Goal: Task Accomplishment & Management: Use online tool/utility

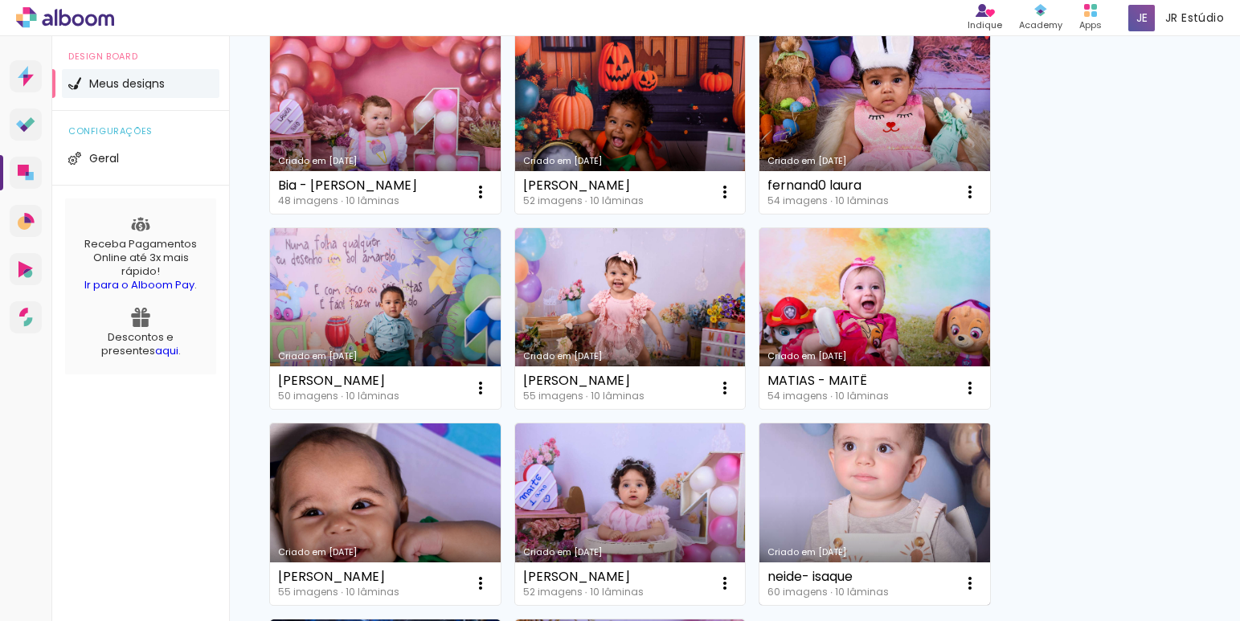
scroll to position [1609, 0]
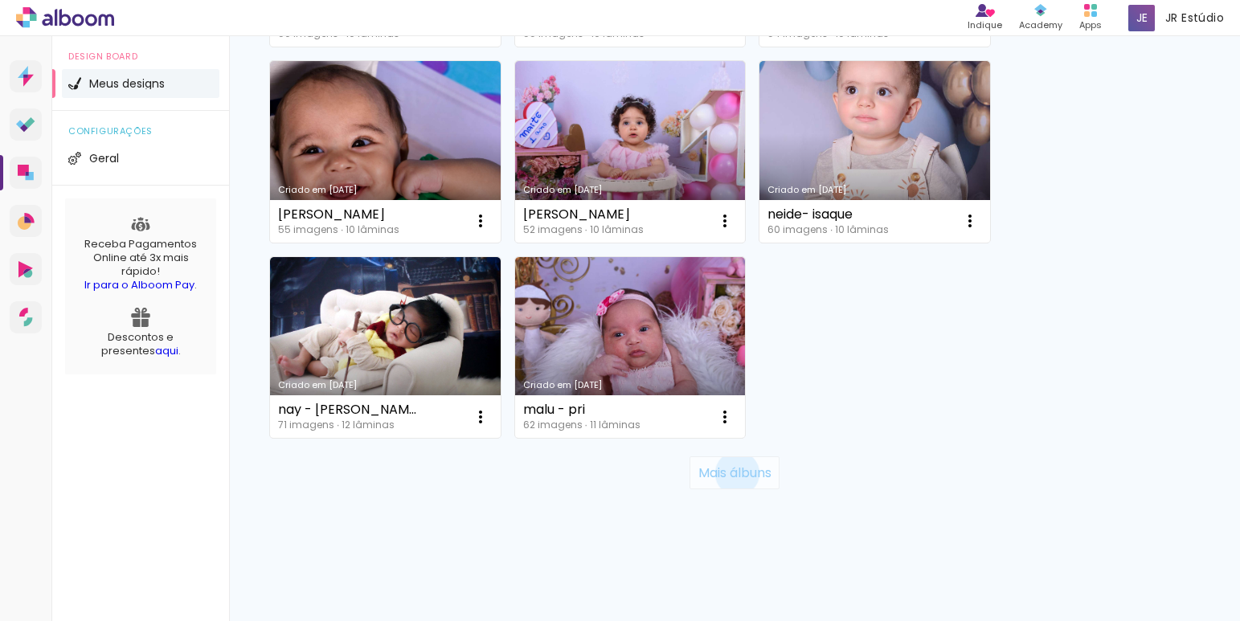
click at [0, 0] on slot "Mais álbuns" at bounding box center [0, 0] width 0 height 0
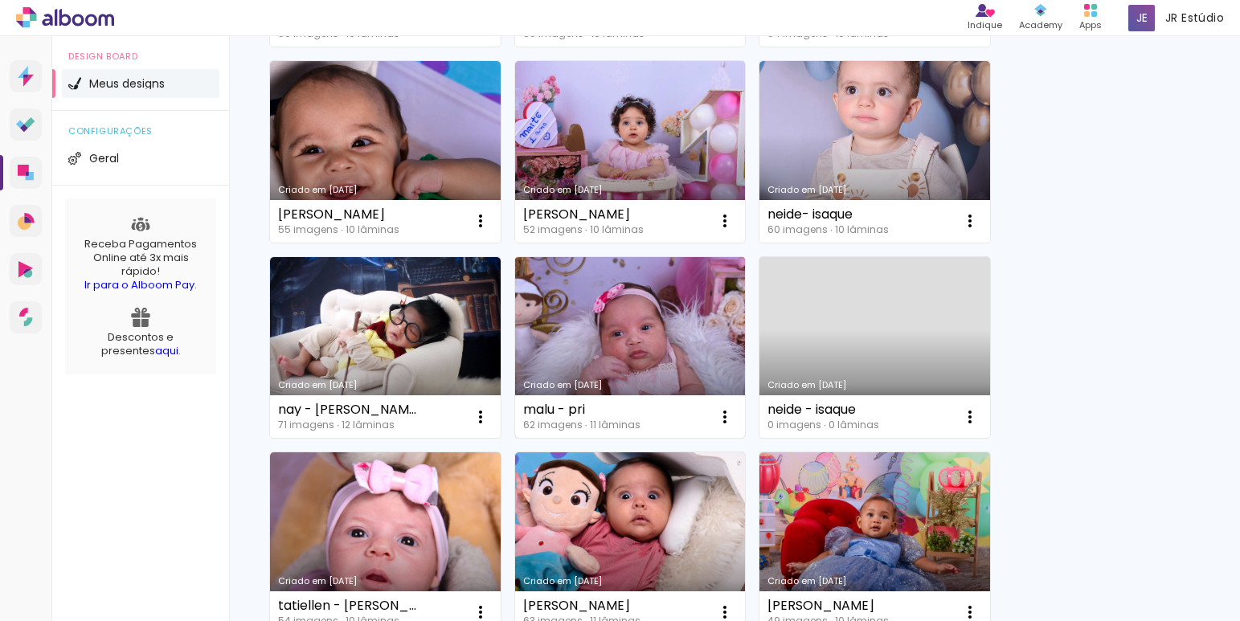
scroll to position [3174, 0]
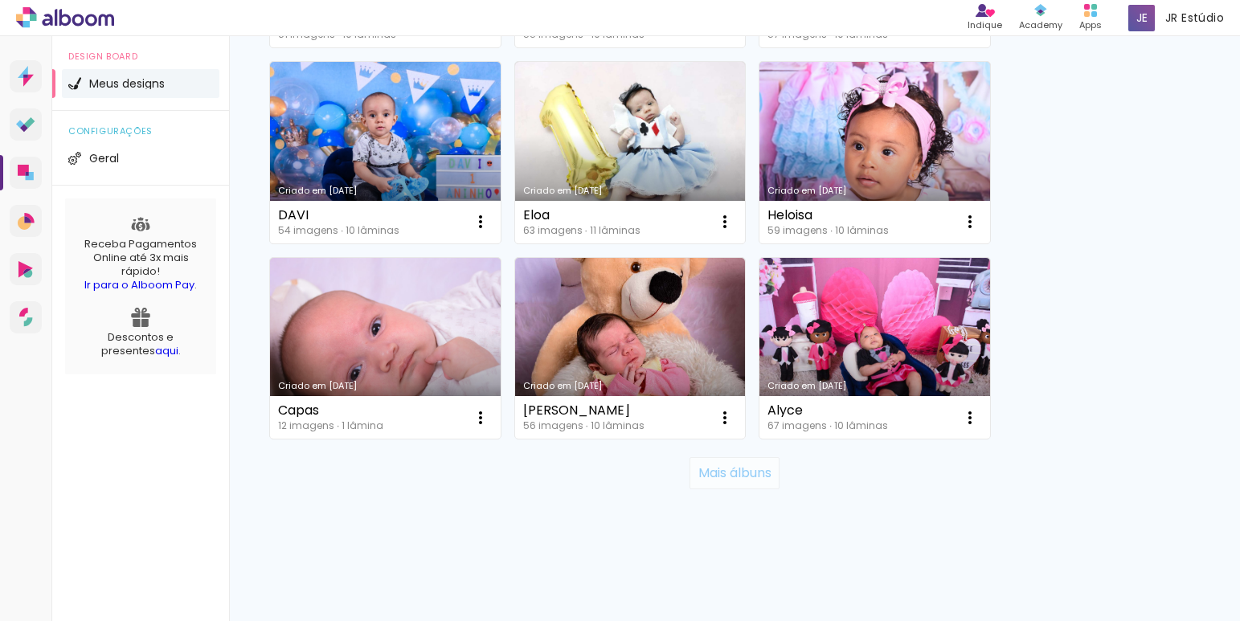
click at [0, 0] on slot "Mais álbuns" at bounding box center [0, 0] width 0 height 0
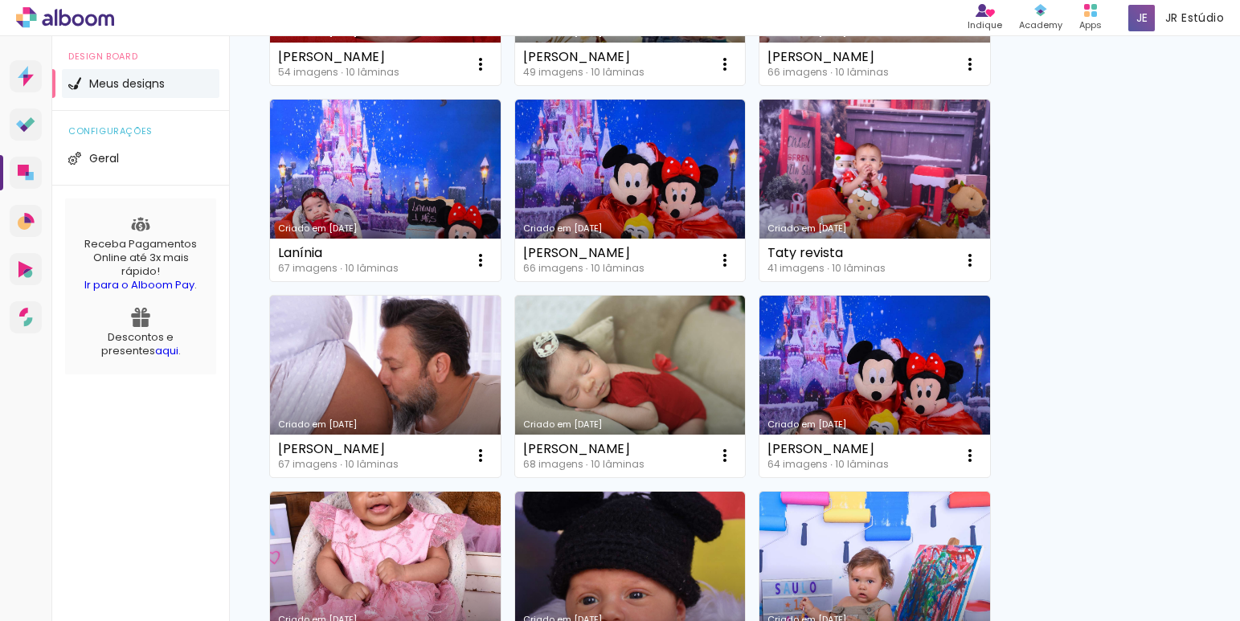
scroll to position [4936, 0]
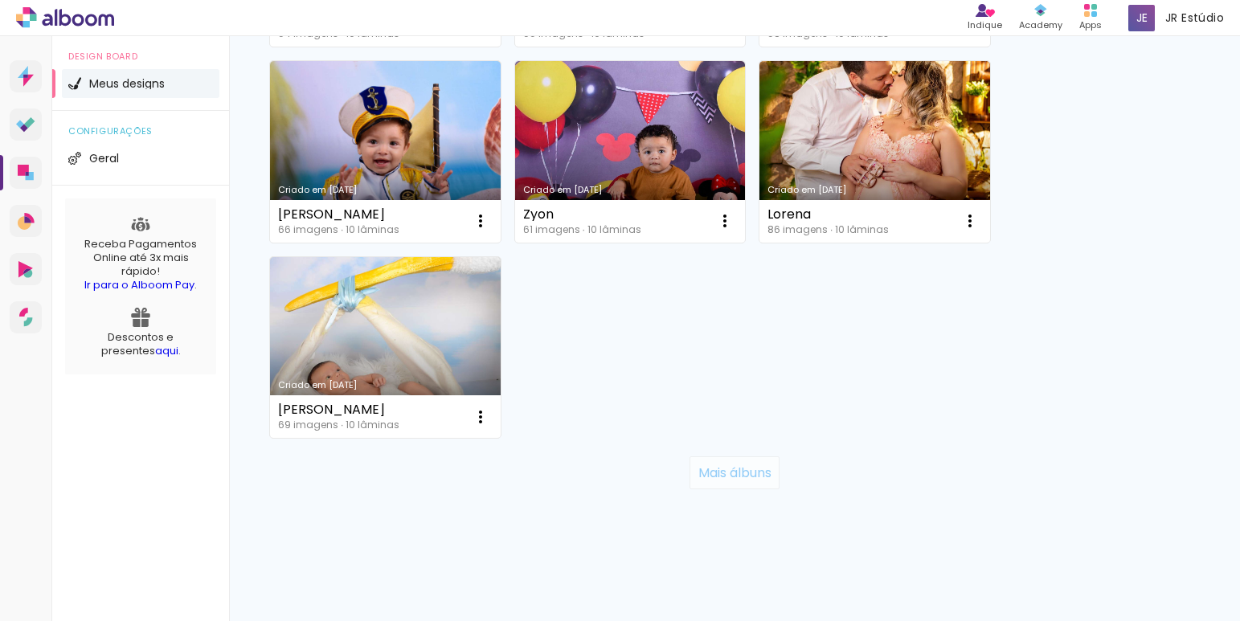
click at [721, 460] on paper-button "Mais álbuns" at bounding box center [733, 472] width 89 height 32
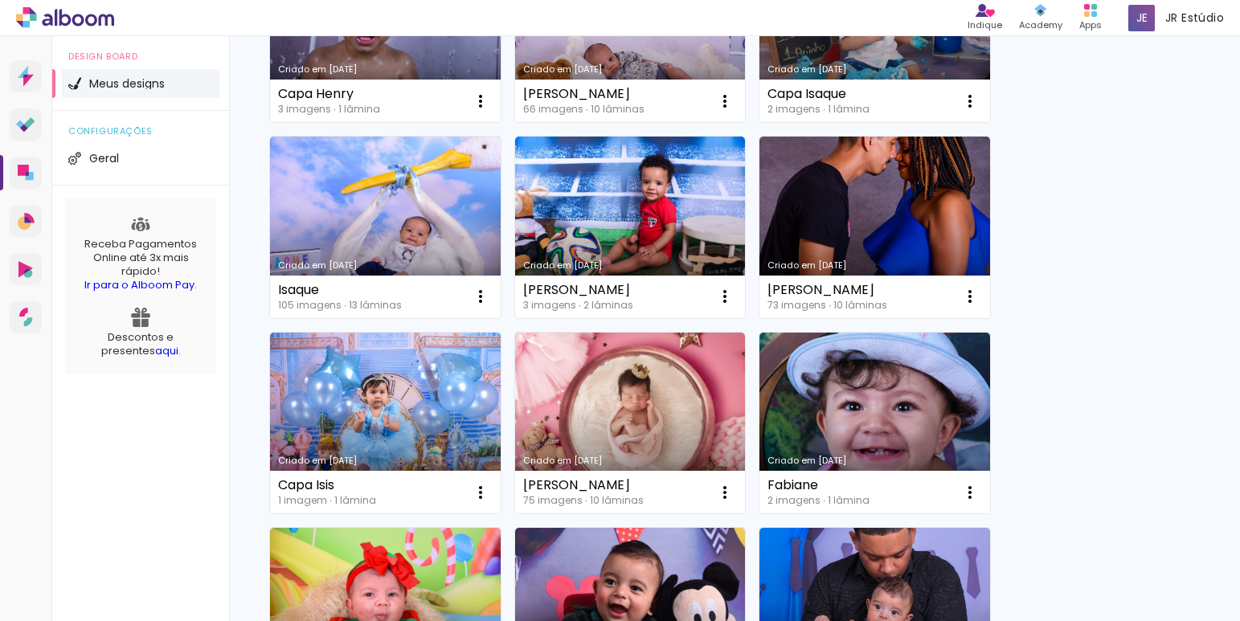
scroll to position [6501, 0]
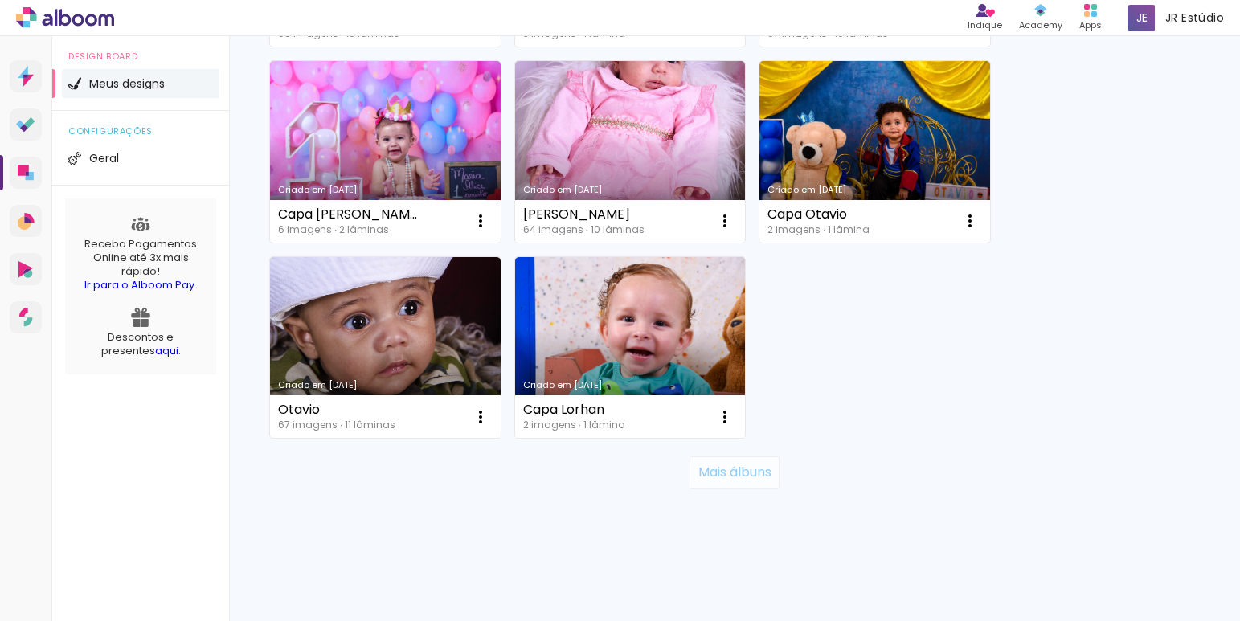
click at [0, 0] on slot "Mais álbuns" at bounding box center [0, 0] width 0 height 0
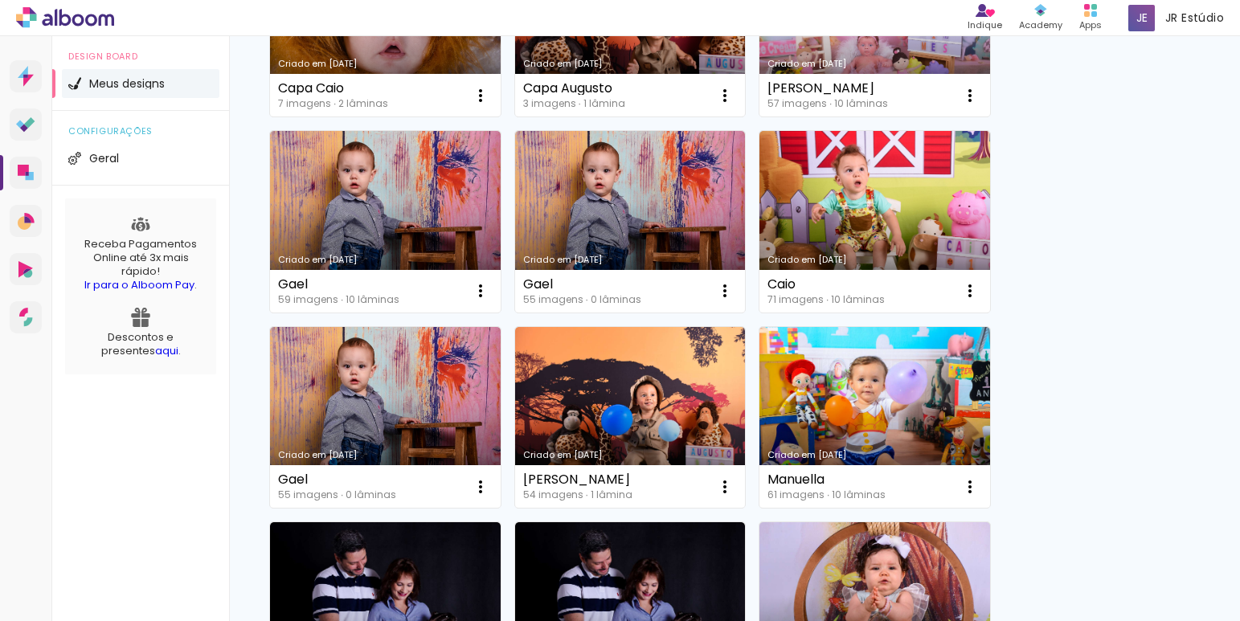
scroll to position [8067, 0]
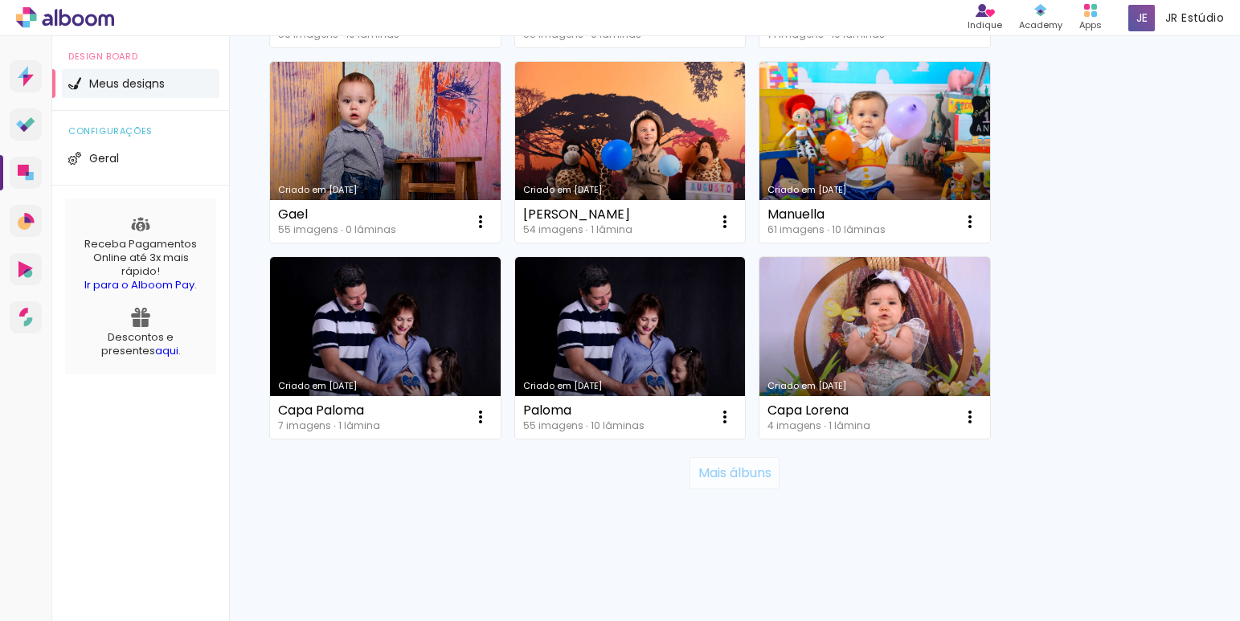
click at [0, 0] on slot "Mais álbuns" at bounding box center [0, 0] width 0 height 0
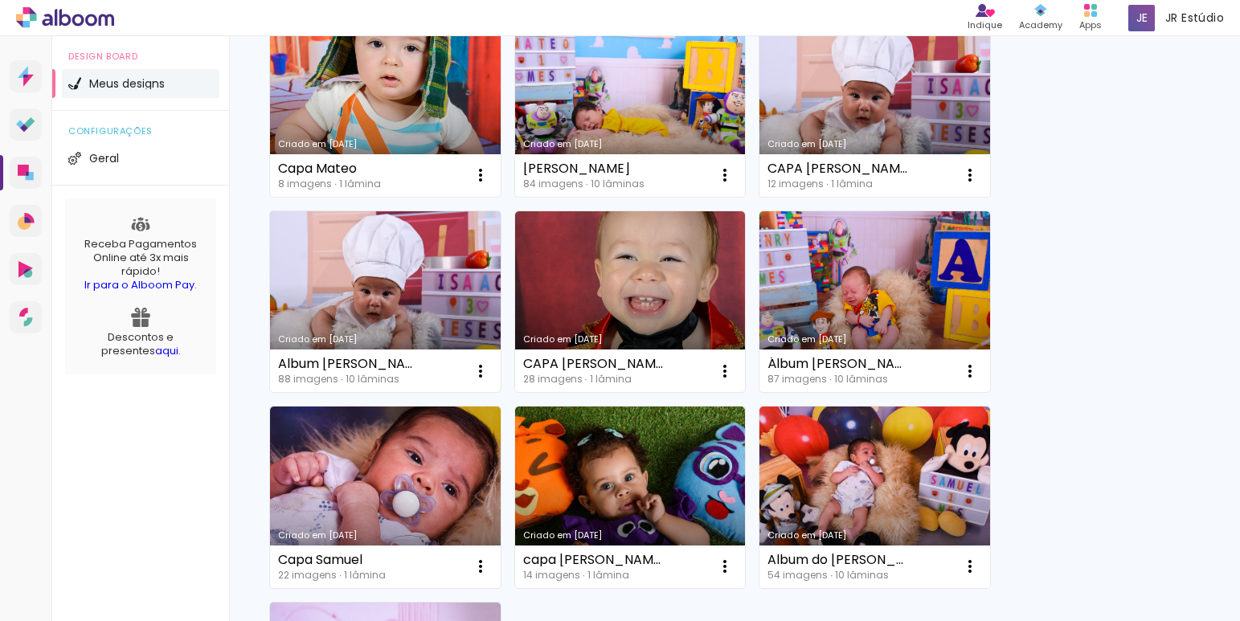
scroll to position [9829, 0]
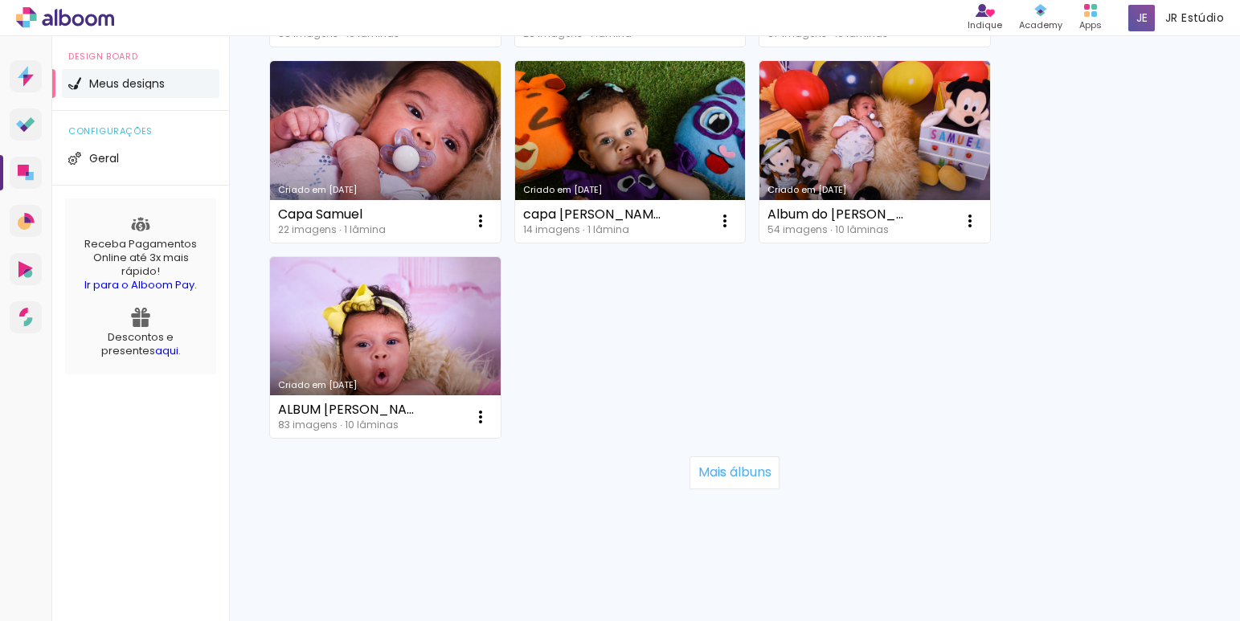
click at [0, 0] on slot "Mais álbuns" at bounding box center [0, 0] width 0 height 0
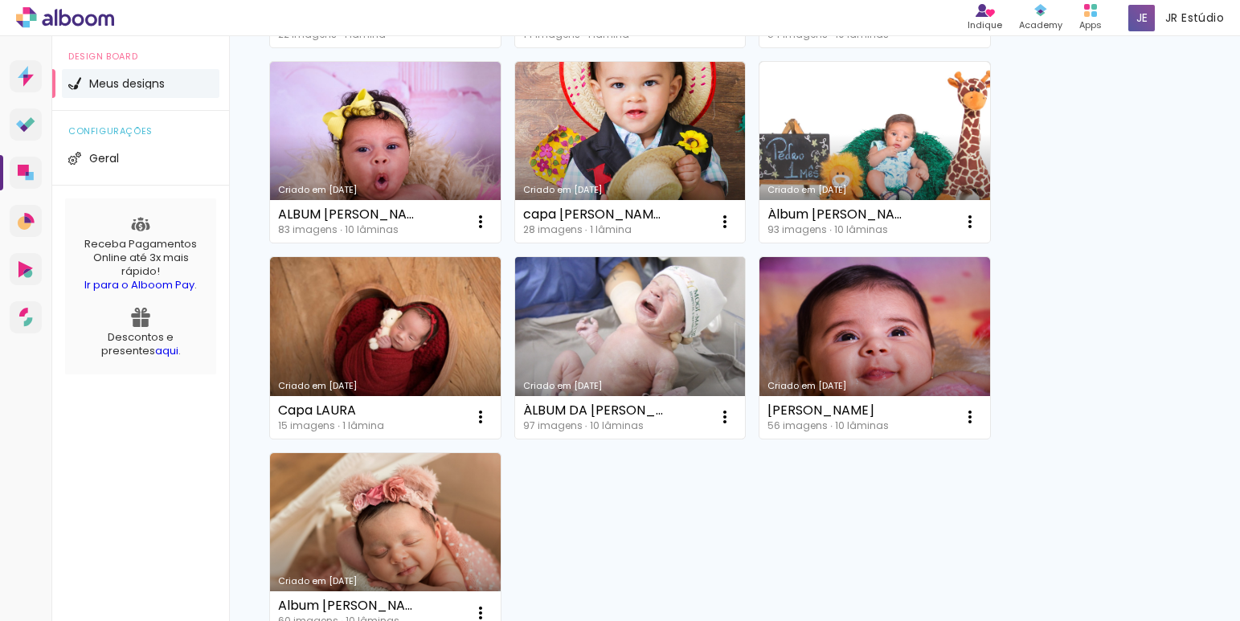
scroll to position [10187, 0]
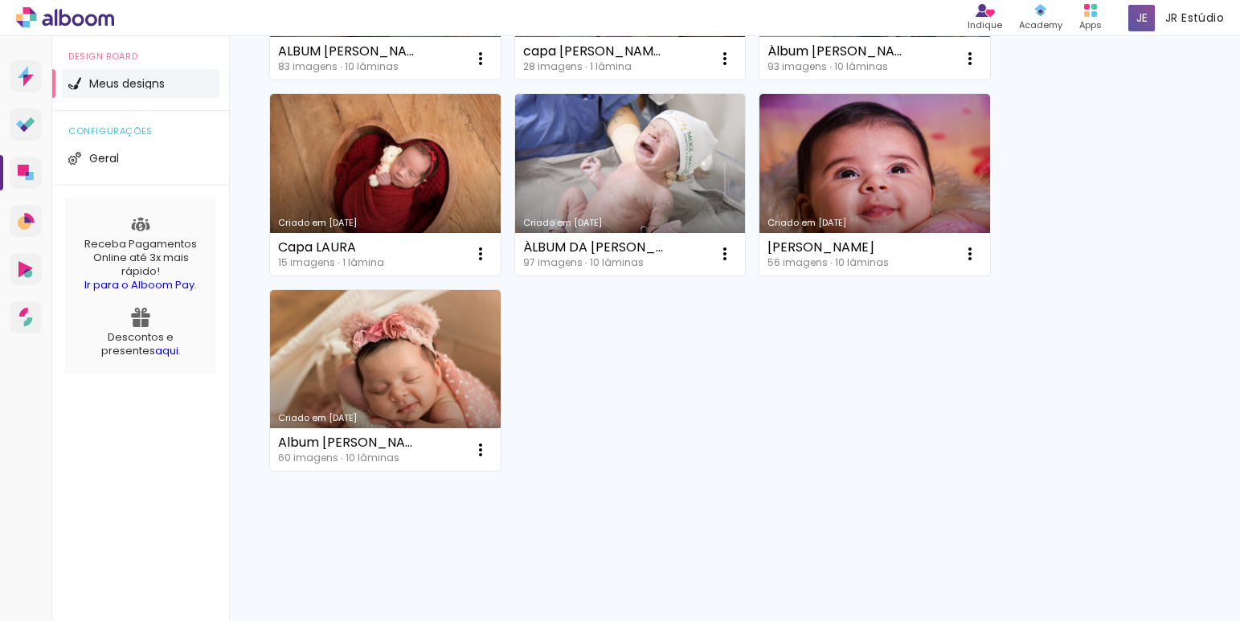
click at [351, 403] on link "Criado em 02/03/23" at bounding box center [385, 381] width 231 height 182
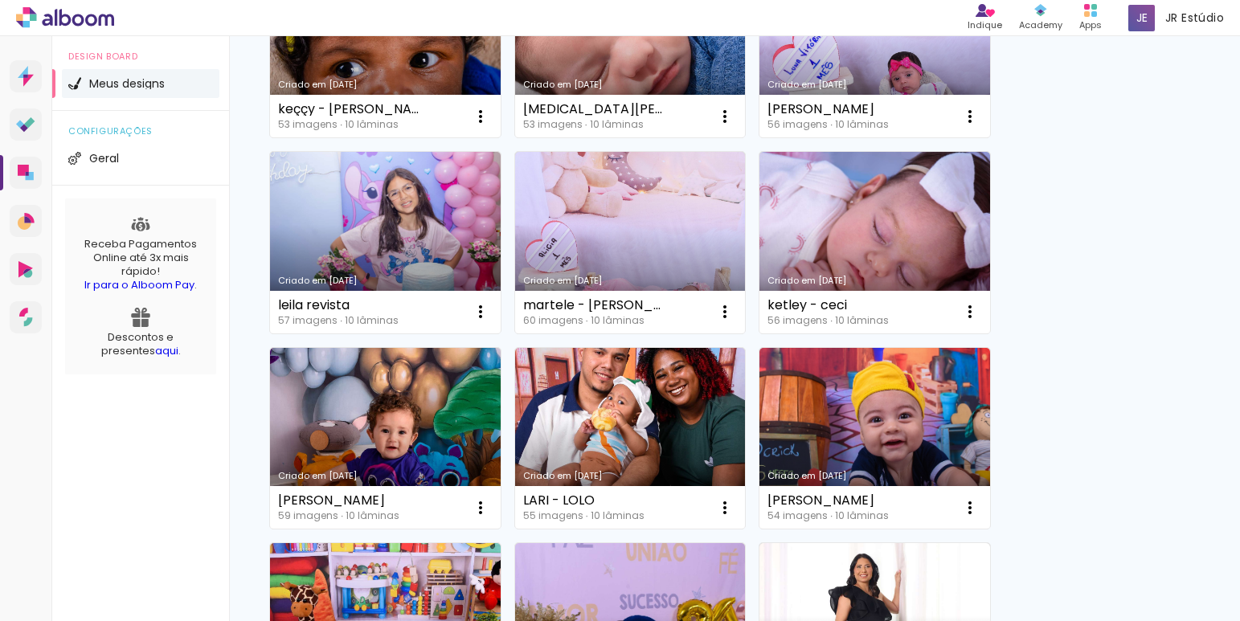
scroll to position [1609, 0]
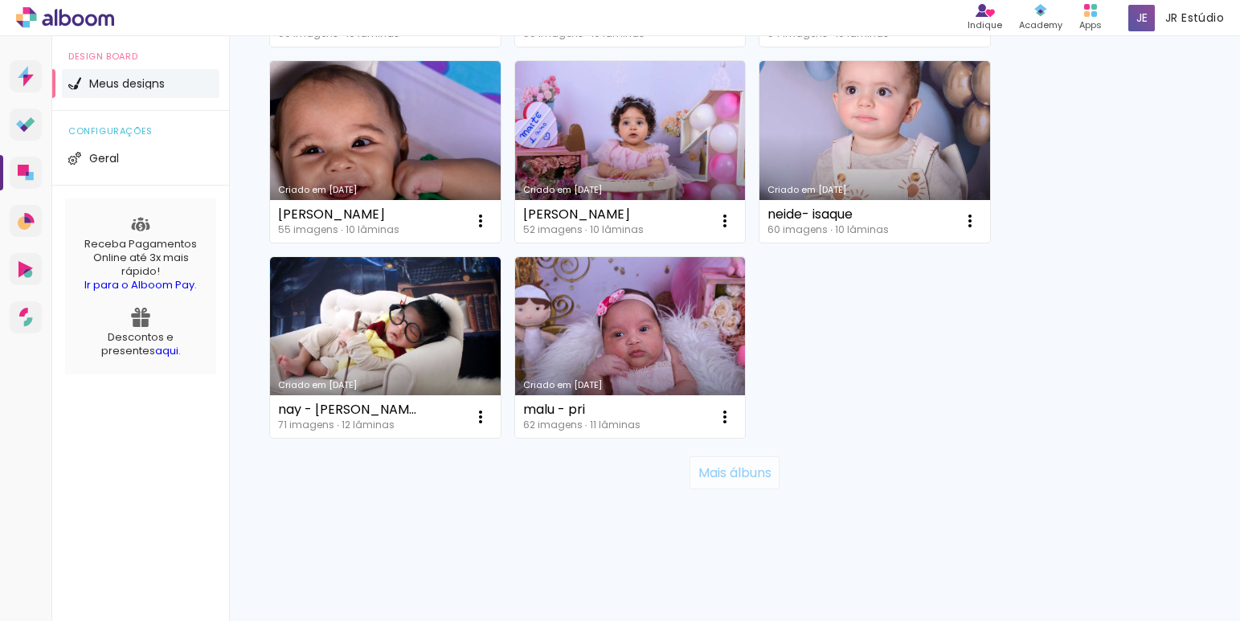
click at [0, 0] on slot "Mais álbuns" at bounding box center [0, 0] width 0 height 0
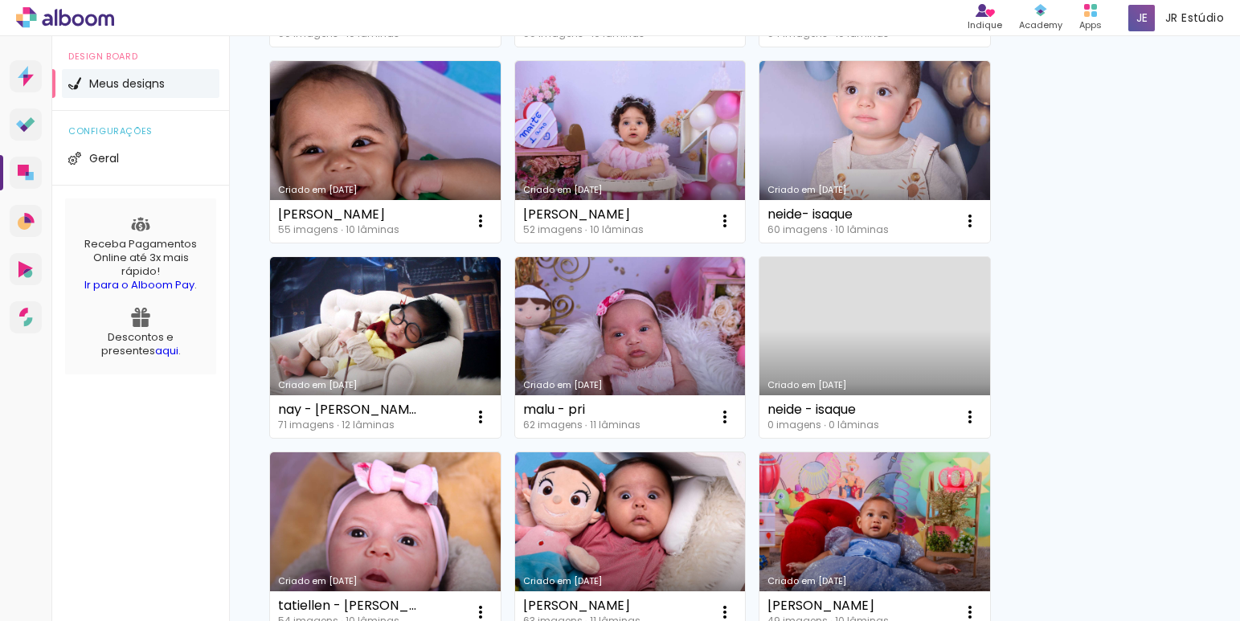
scroll to position [3174, 0]
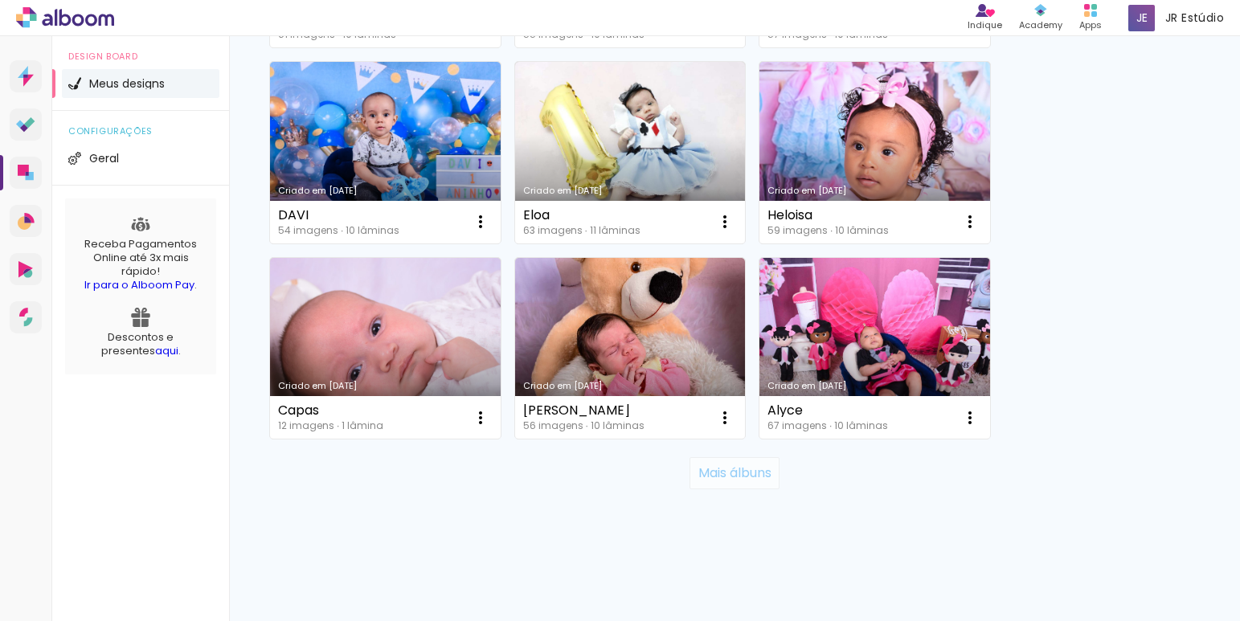
click at [721, 484] on paper-button "Mais álbuns" at bounding box center [733, 473] width 89 height 32
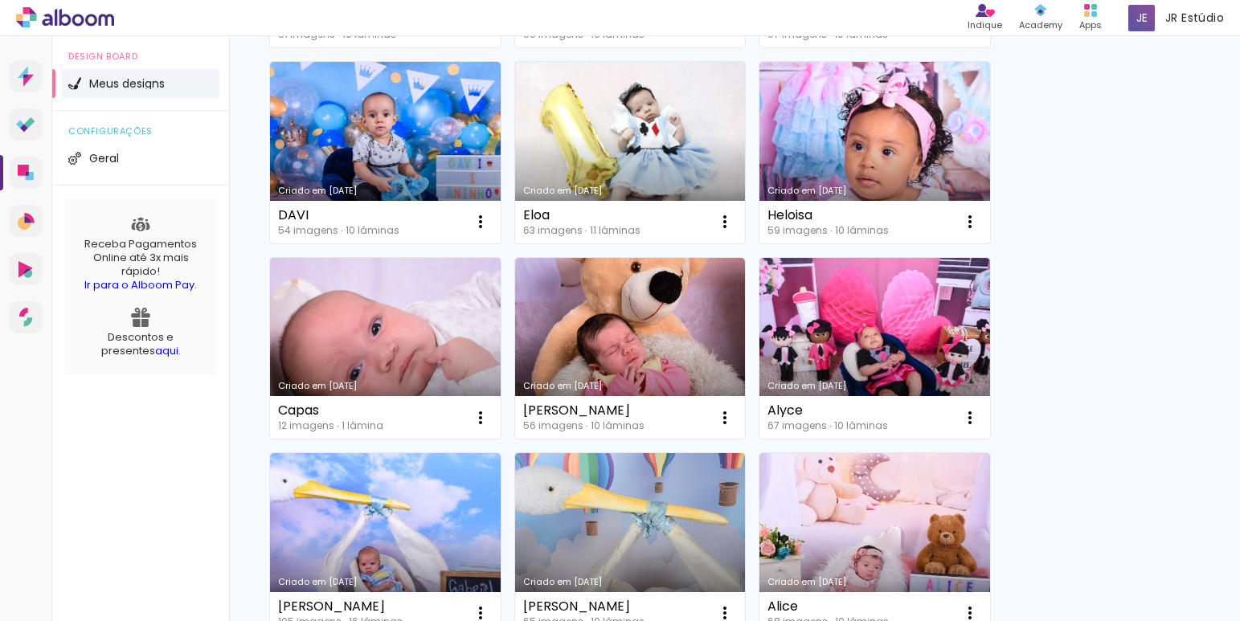
scroll to position [4936, 0]
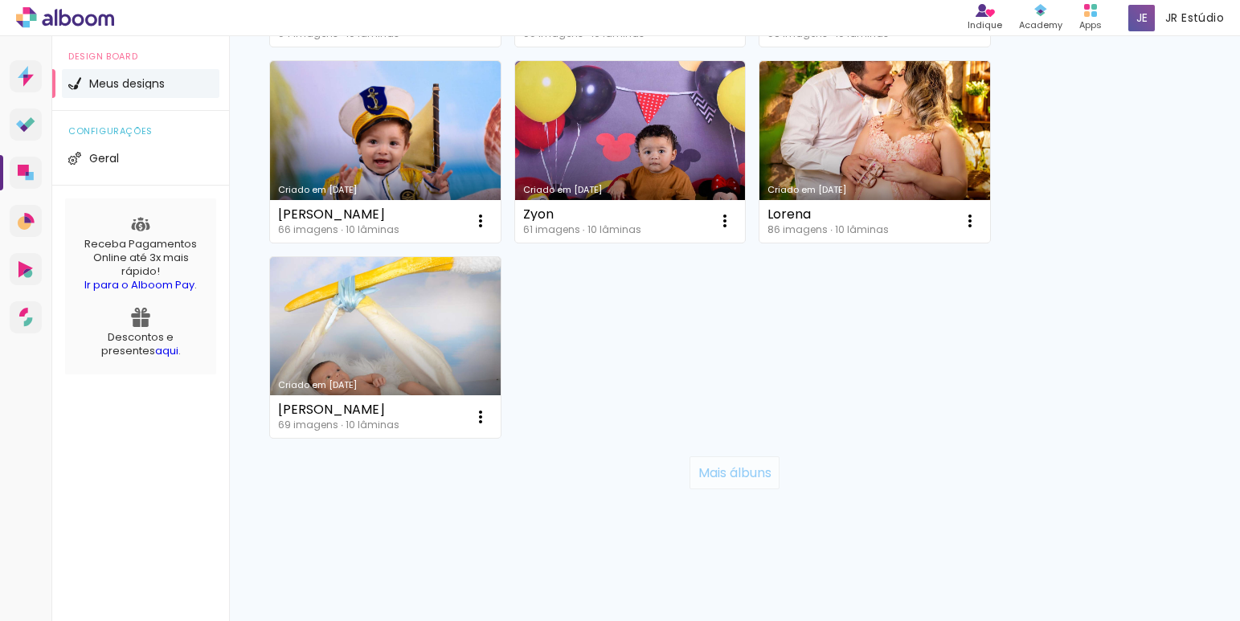
click at [0, 0] on slot "Mais álbuns" at bounding box center [0, 0] width 0 height 0
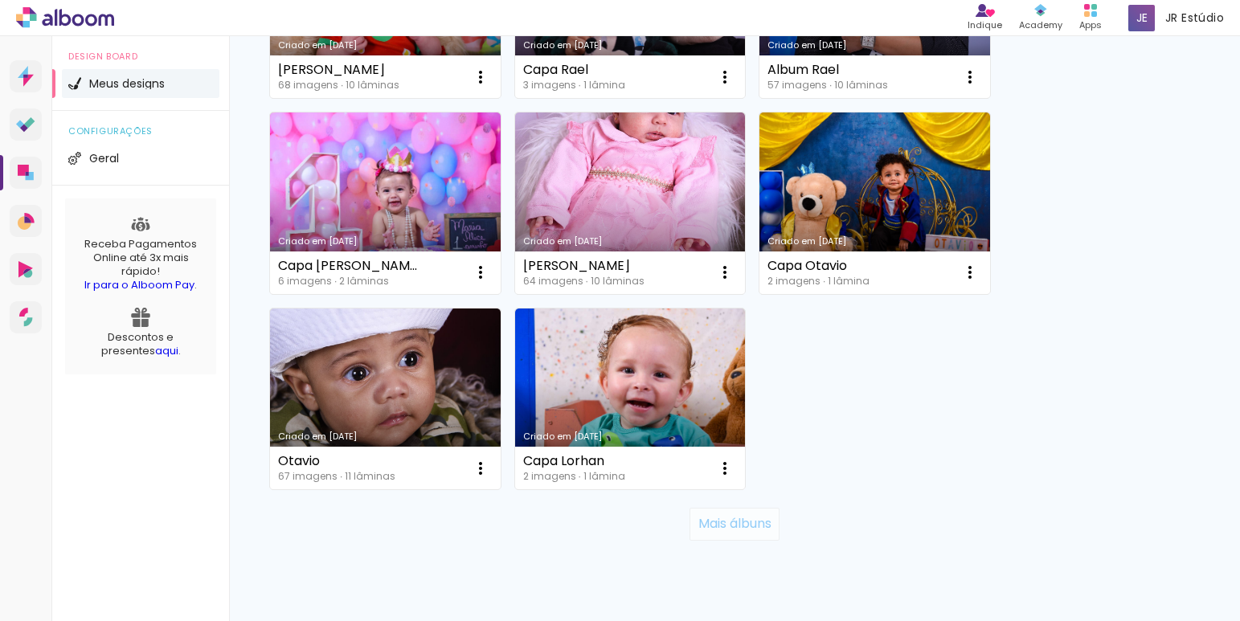
scroll to position [6501, 0]
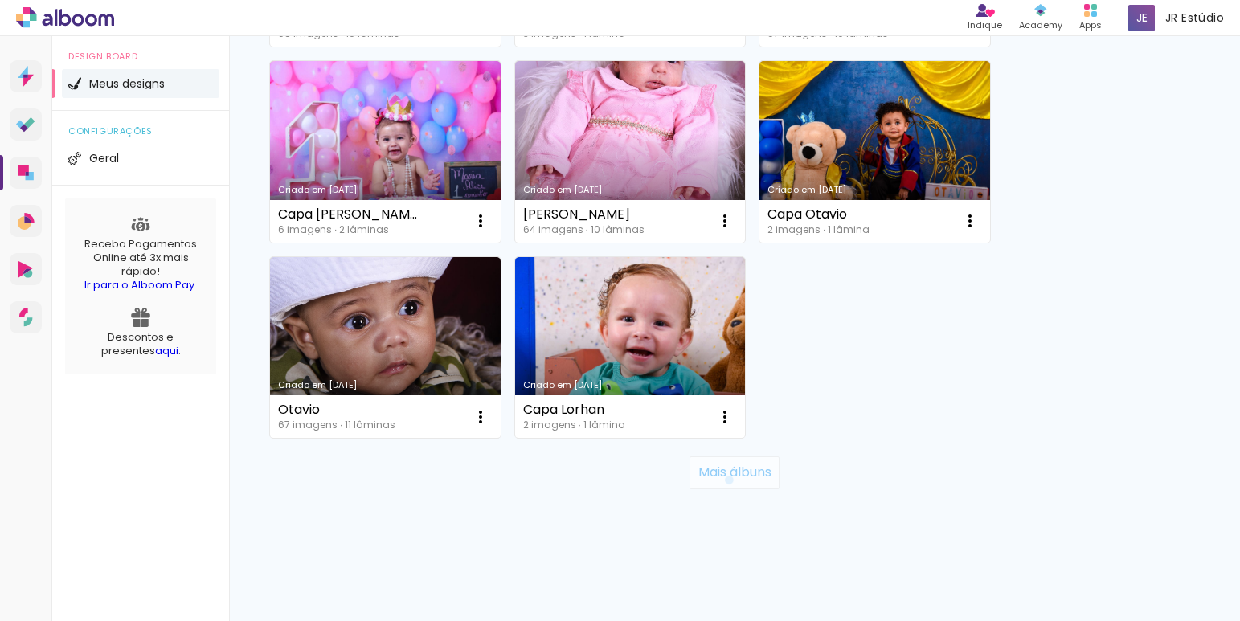
click at [0, 0] on slot "Mais álbuns" at bounding box center [0, 0] width 0 height 0
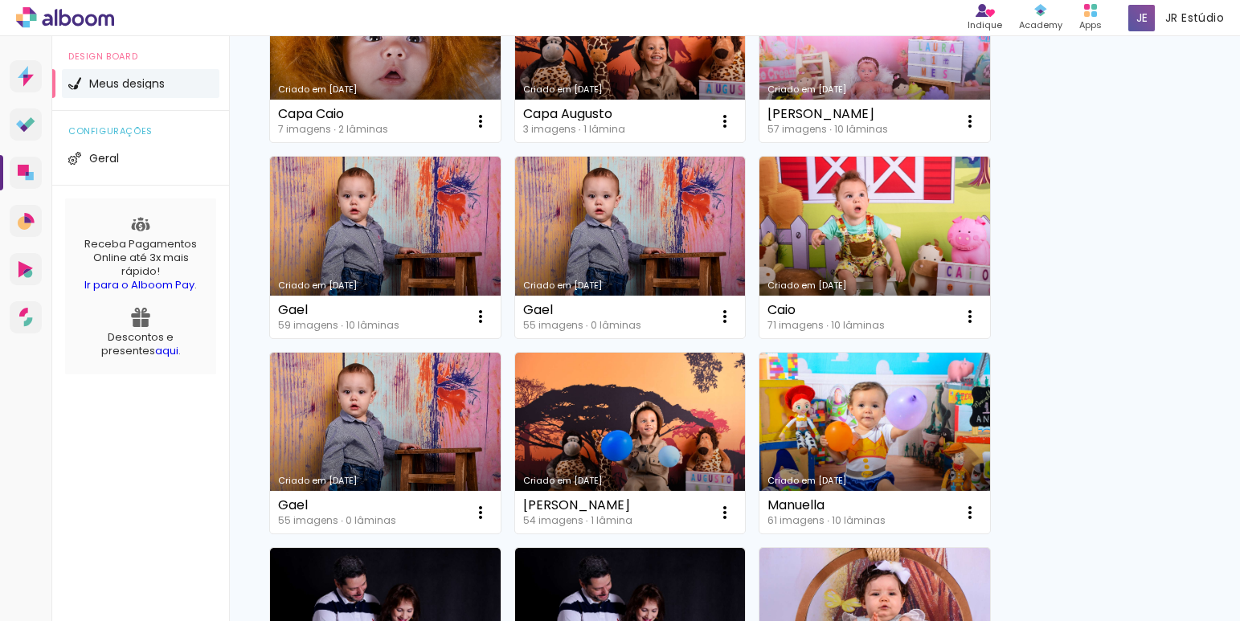
scroll to position [8067, 0]
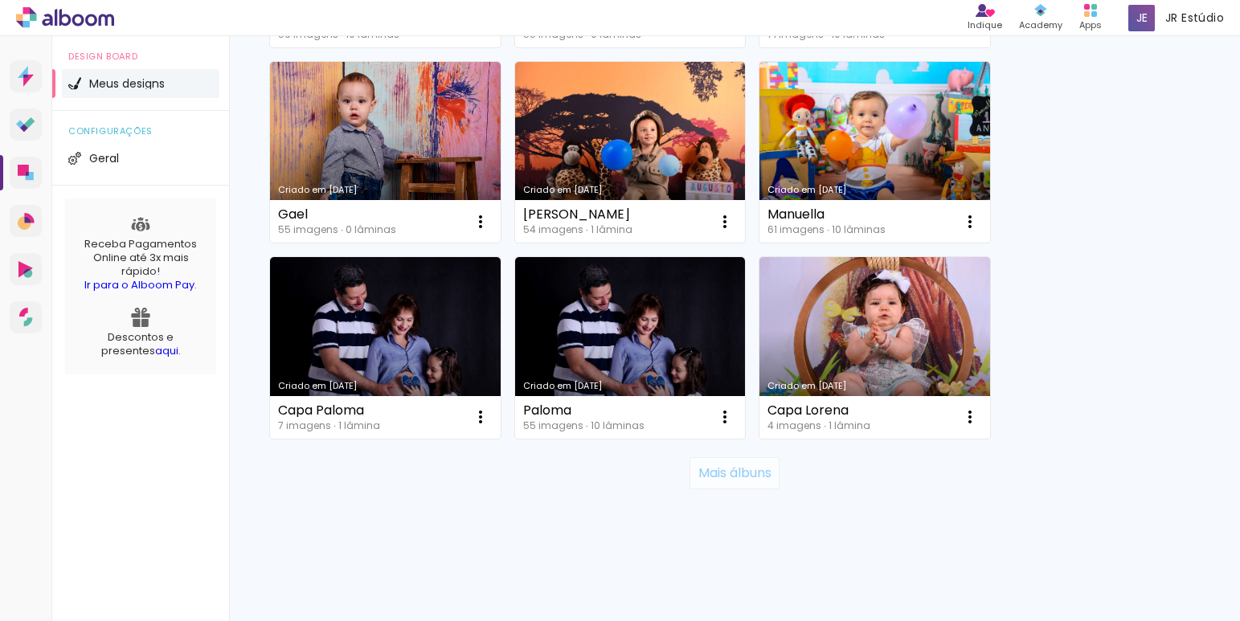
click at [0, 0] on slot "Mais álbuns" at bounding box center [0, 0] width 0 height 0
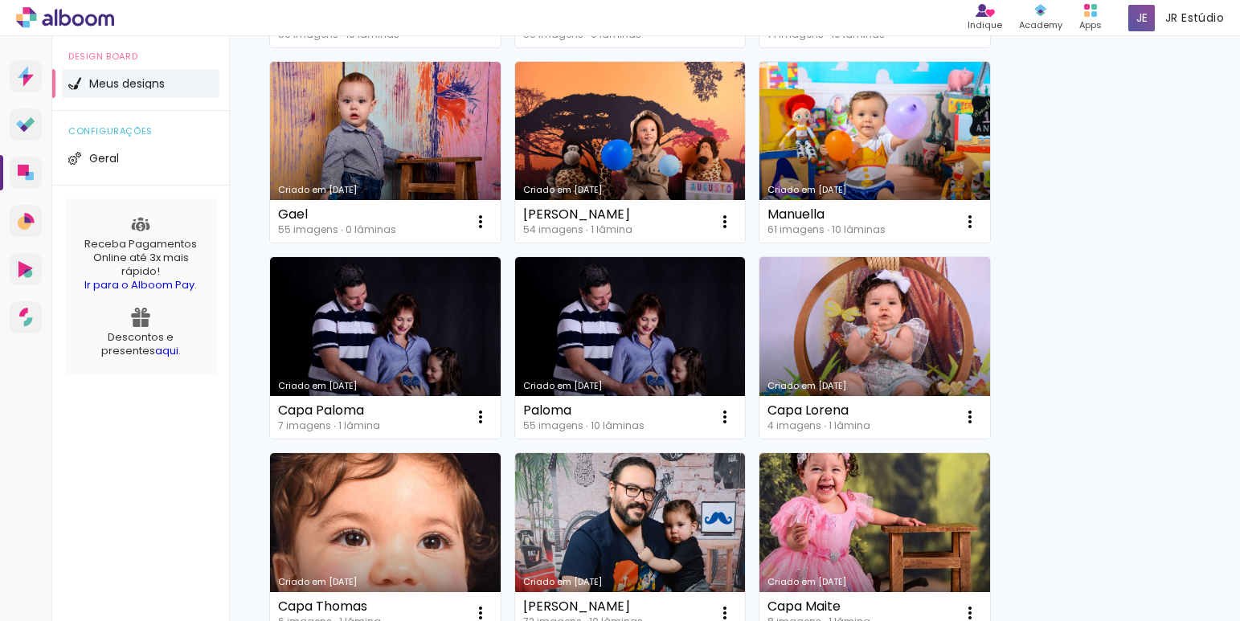
scroll to position [9829, 0]
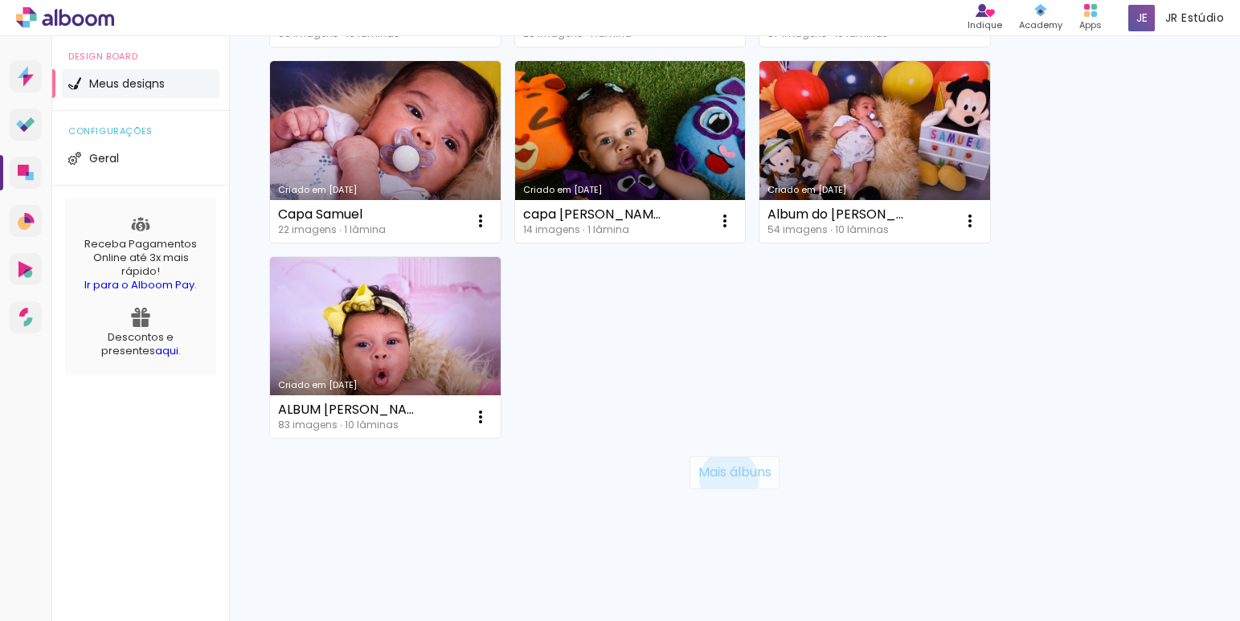
click at [0, 0] on slot "Mais álbuns" at bounding box center [0, 0] width 0 height 0
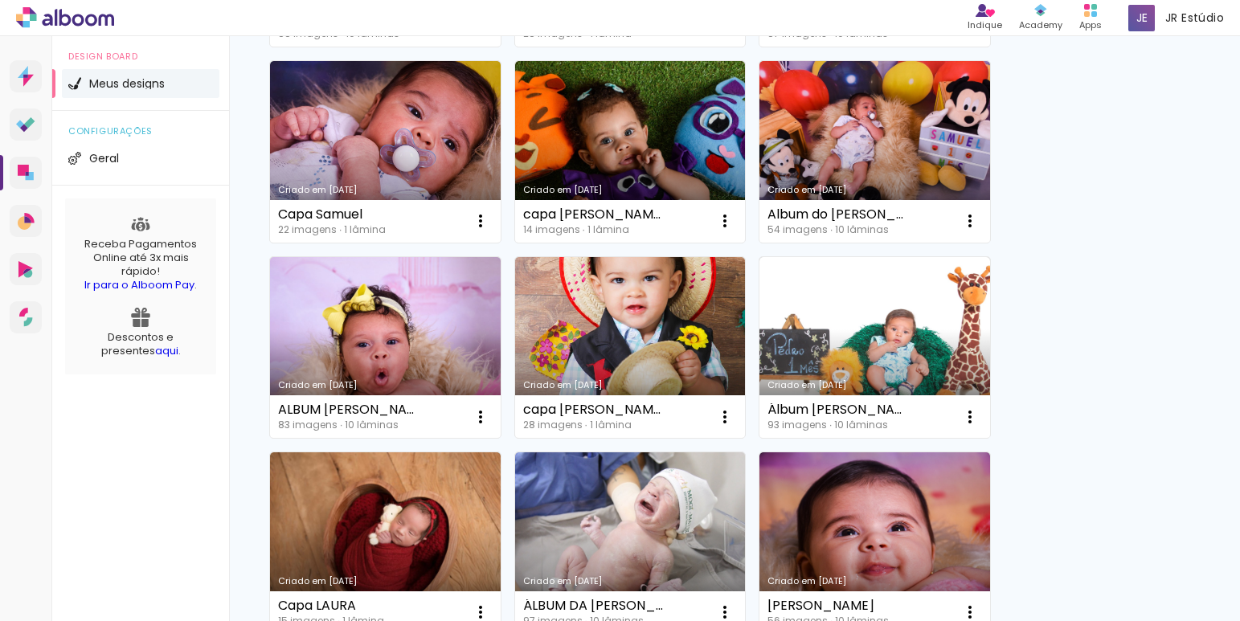
scroll to position [10187, 0]
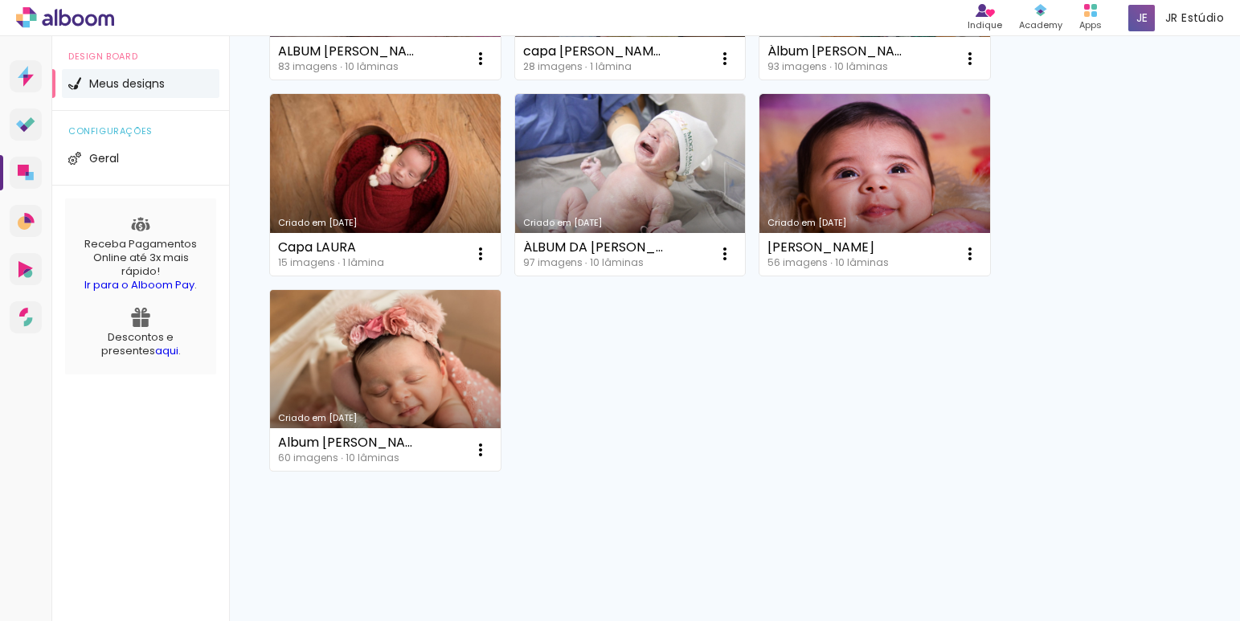
click at [359, 414] on div "Criado em [DATE]" at bounding box center [385, 418] width 215 height 9
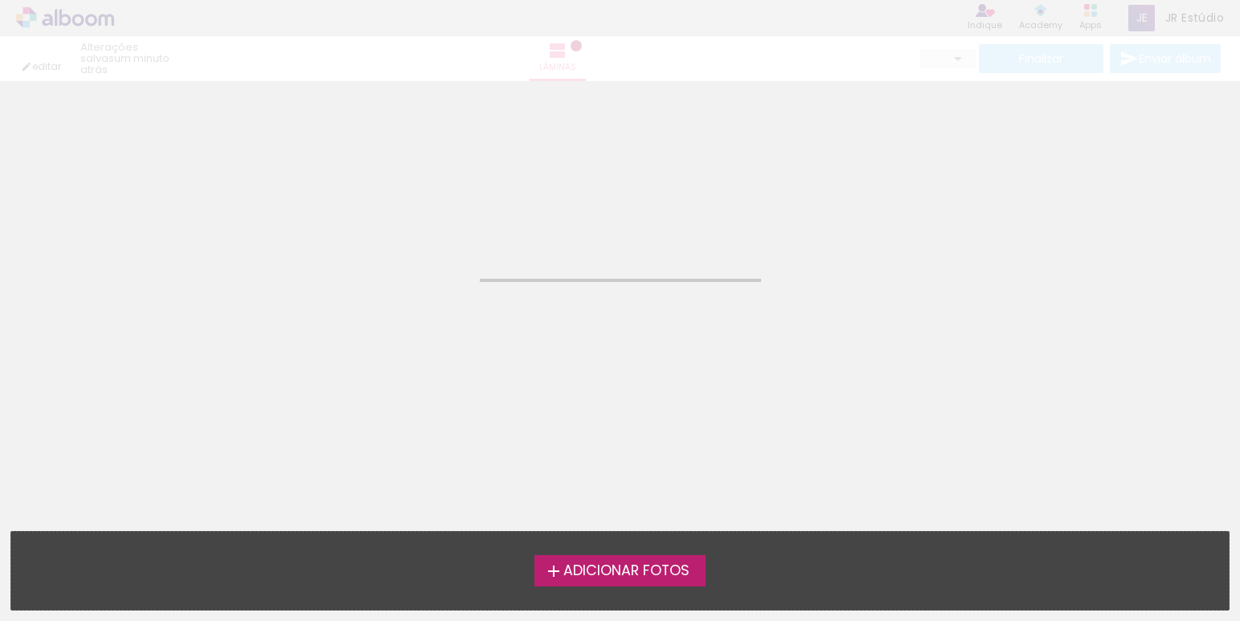
click at [653, 565] on span "Adicionar Fotos" at bounding box center [626, 571] width 126 height 14
click at [0, 0] on input "file" at bounding box center [0, 0] width 0 height 0
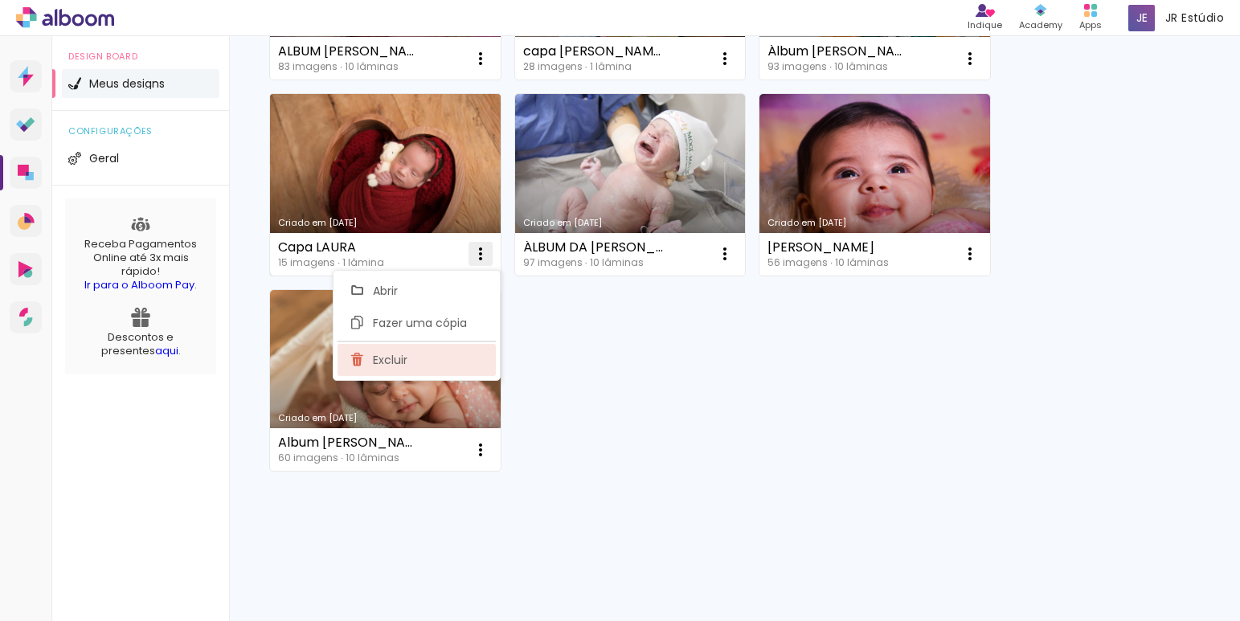
click at [462, 361] on paper-item "Excluir" at bounding box center [416, 360] width 158 height 32
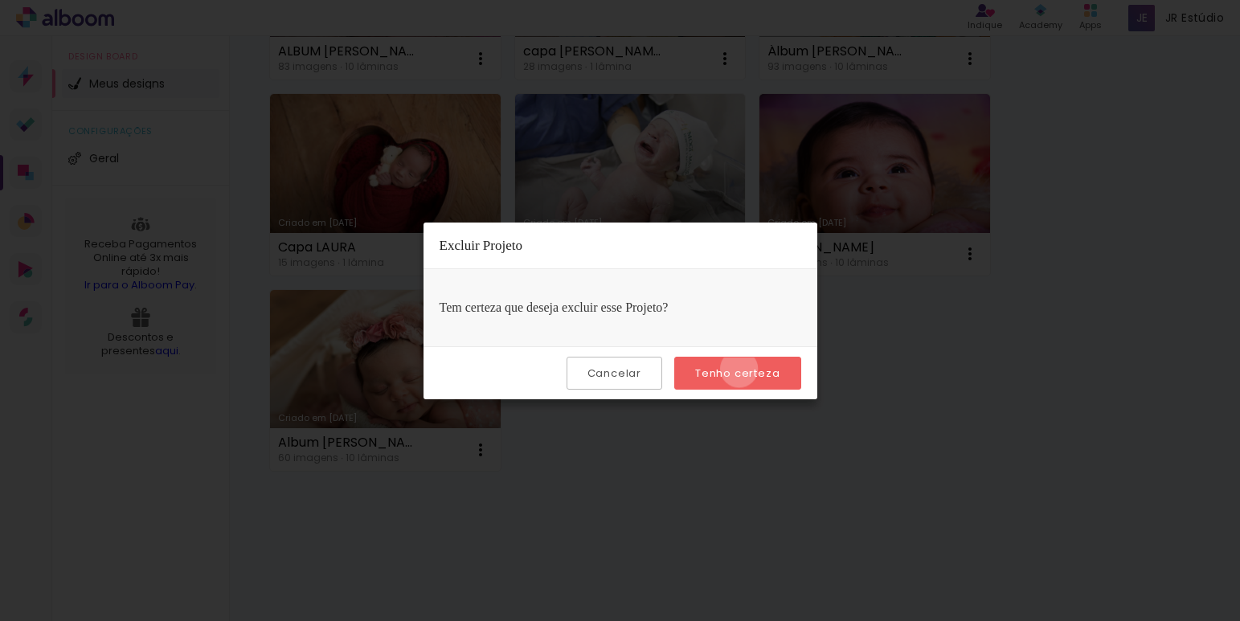
click at [0, 0] on slot "Tenho certeza" at bounding box center [0, 0] width 0 height 0
click at [780, 376] on paper-button "Tenho certeza" at bounding box center [737, 373] width 126 height 33
click at [945, 419] on iron-overlay-backdrop at bounding box center [620, 310] width 1240 height 621
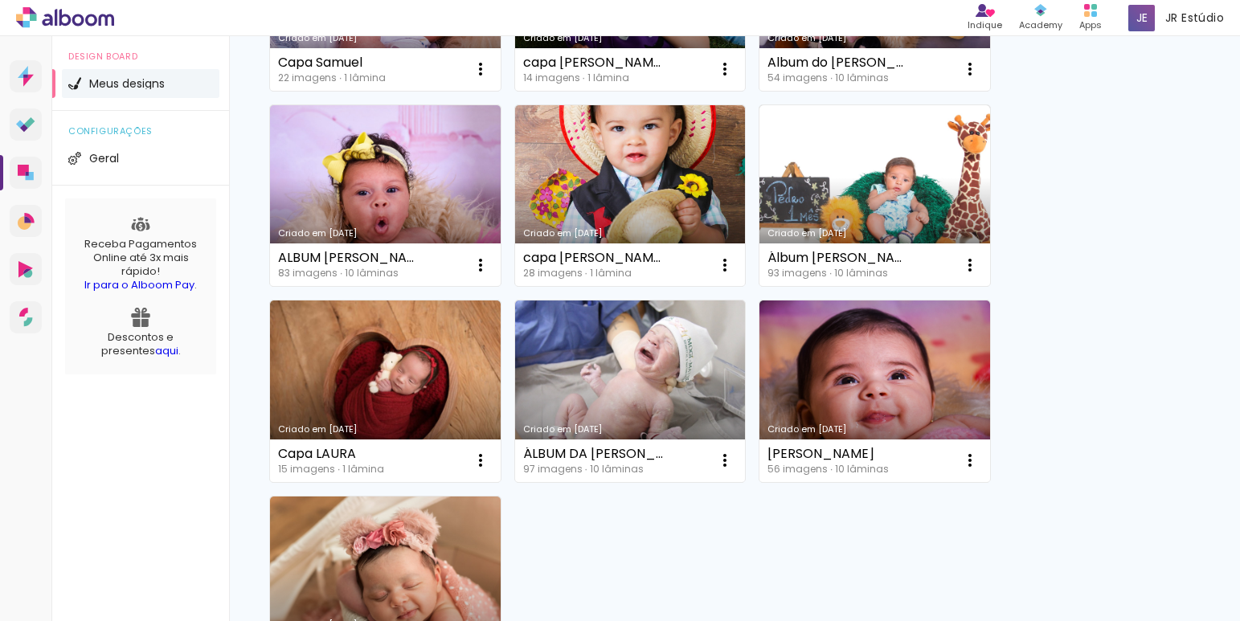
scroll to position [9906, 0]
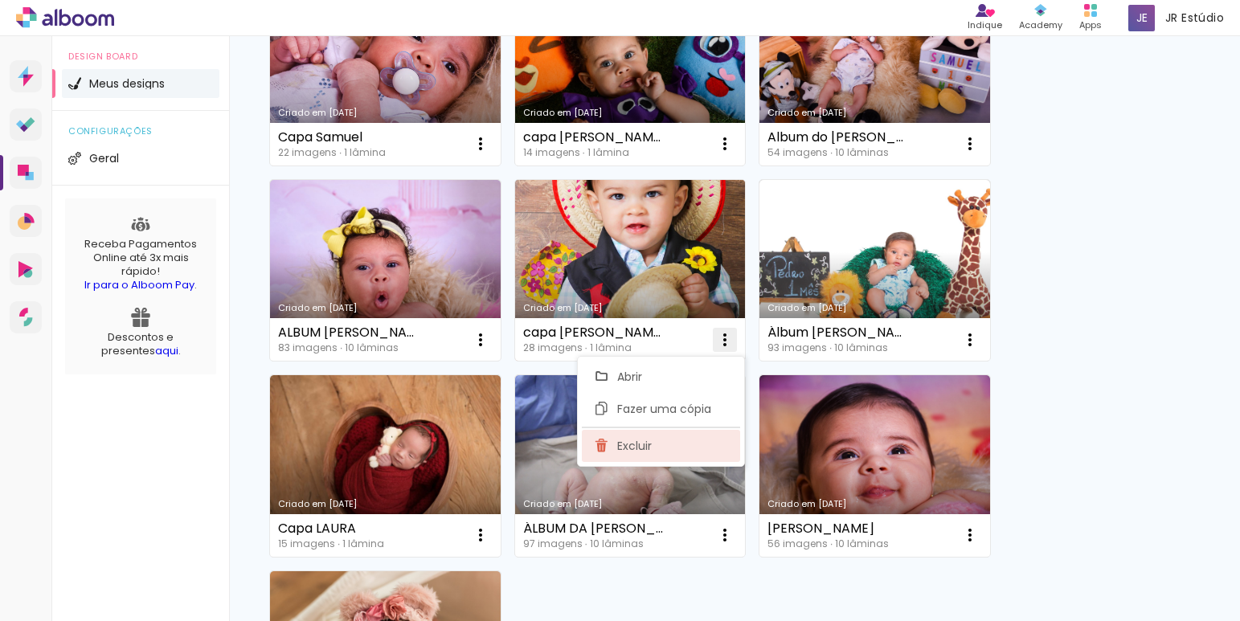
click at [710, 431] on paper-item "Excluir" at bounding box center [661, 446] width 158 height 32
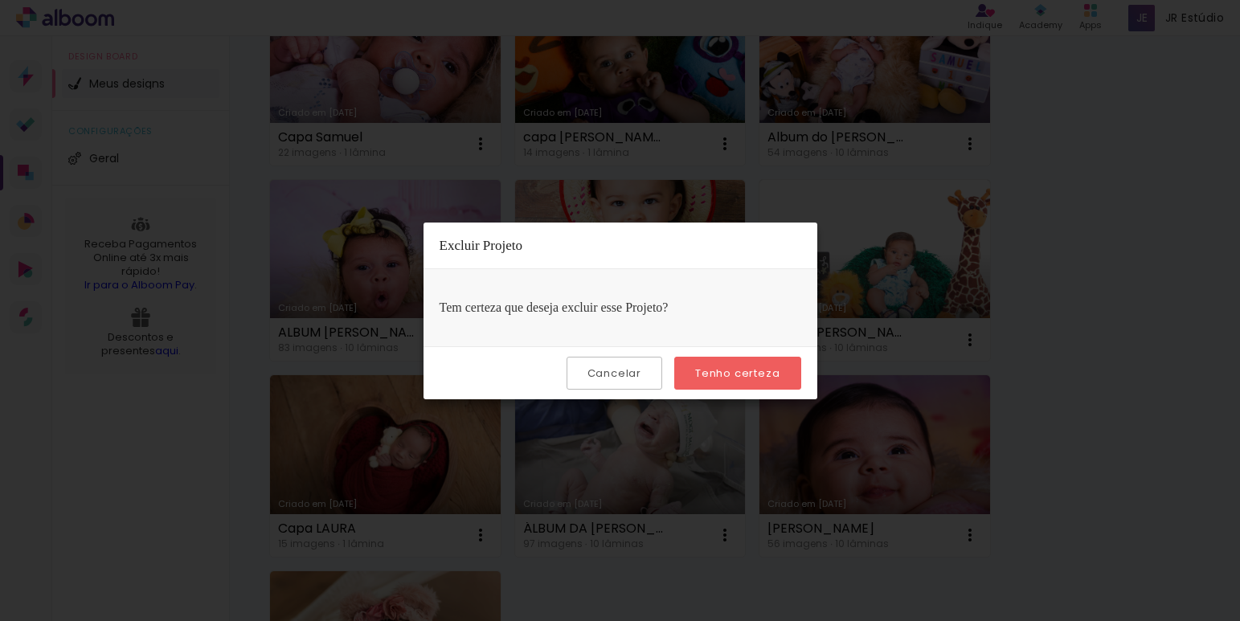
click at [0, 0] on slot "Tenho certeza" at bounding box center [0, 0] width 0 height 0
click at [722, 147] on iron-overlay-backdrop at bounding box center [620, 310] width 1240 height 621
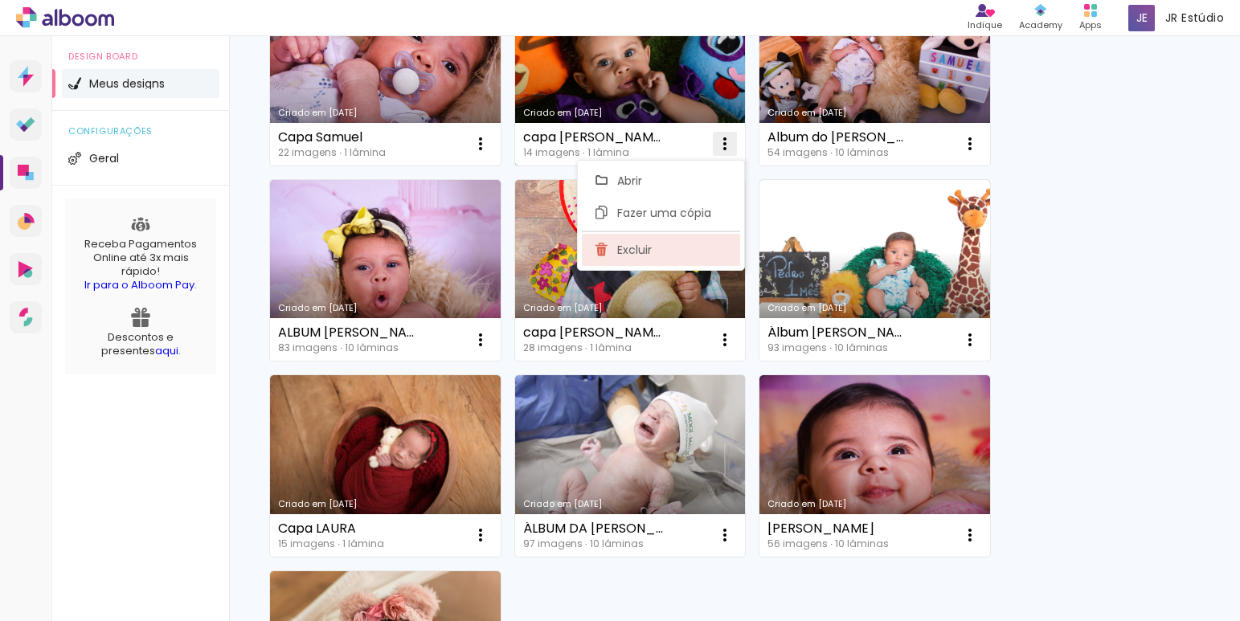
click at [701, 247] on paper-item "Excluir" at bounding box center [661, 250] width 158 height 32
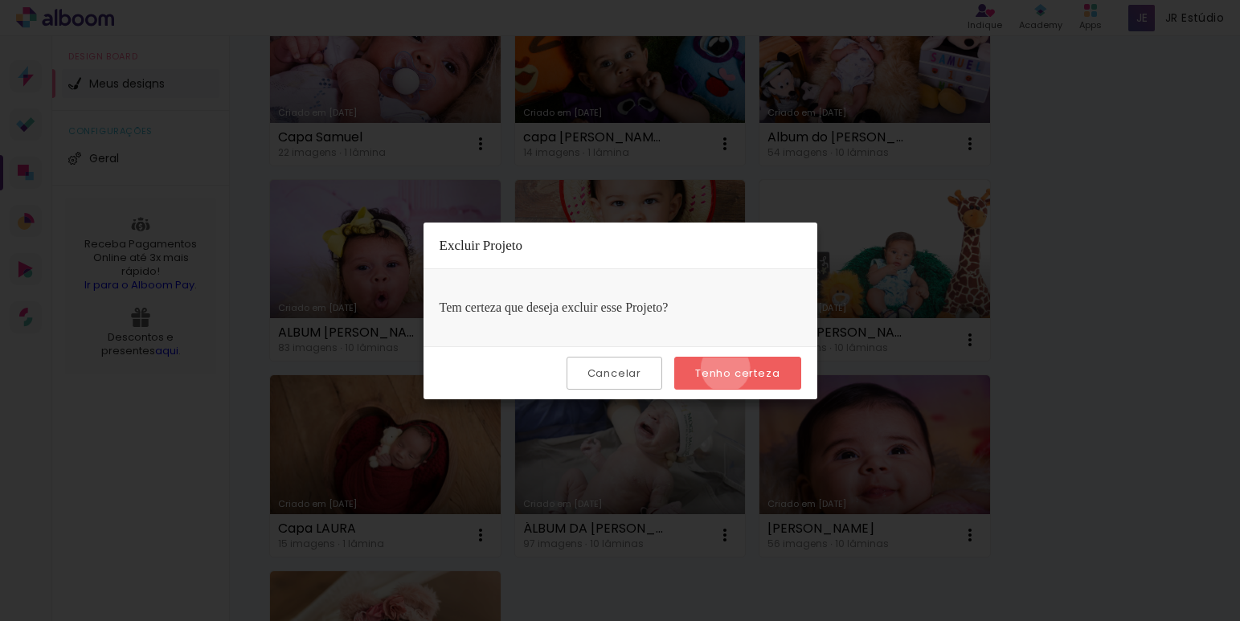
click at [0, 0] on slot "Tenho certeza" at bounding box center [0, 0] width 0 height 0
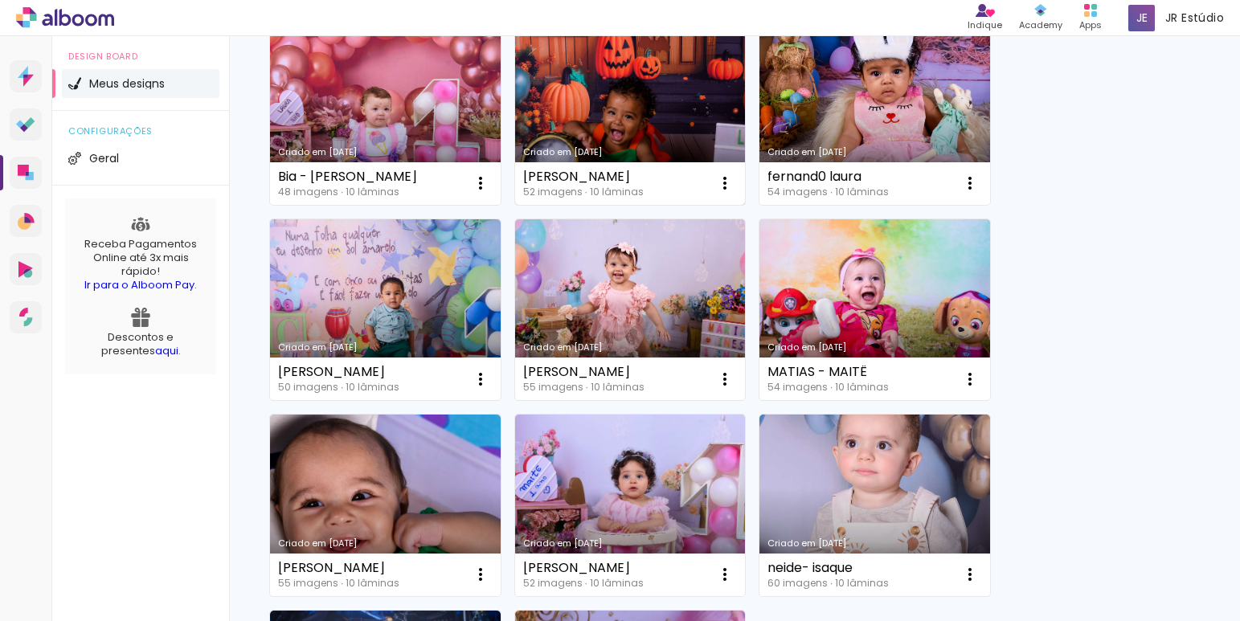
scroll to position [1609, 0]
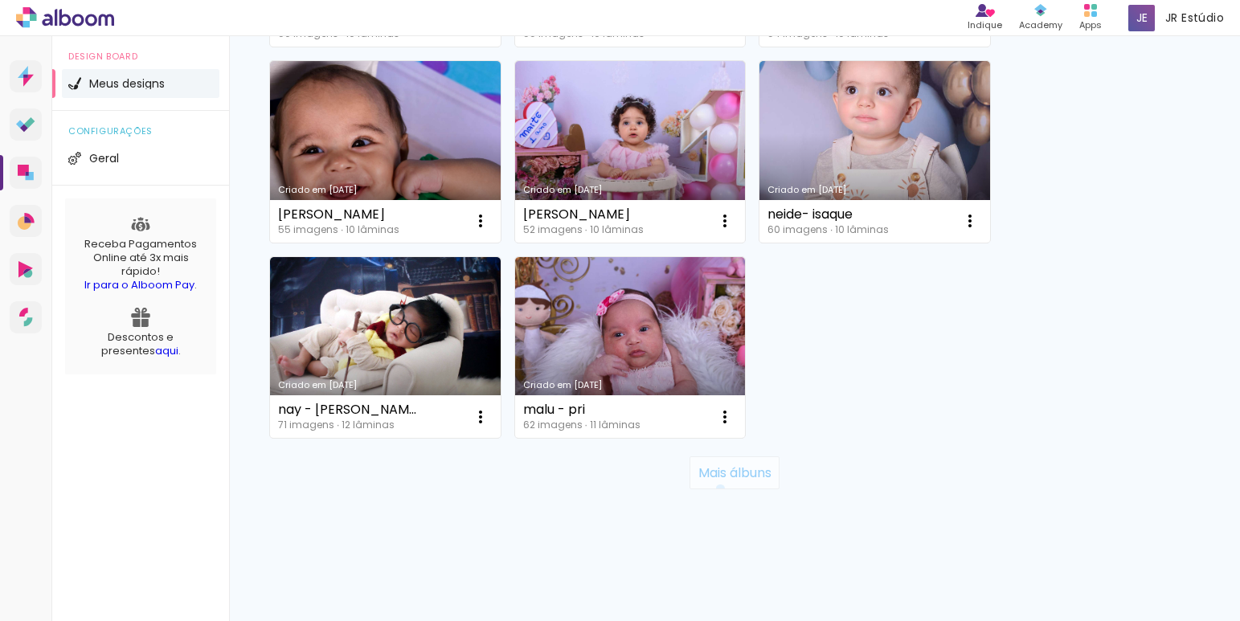
click at [713, 488] on paper-button "Mais álbuns" at bounding box center [733, 472] width 89 height 32
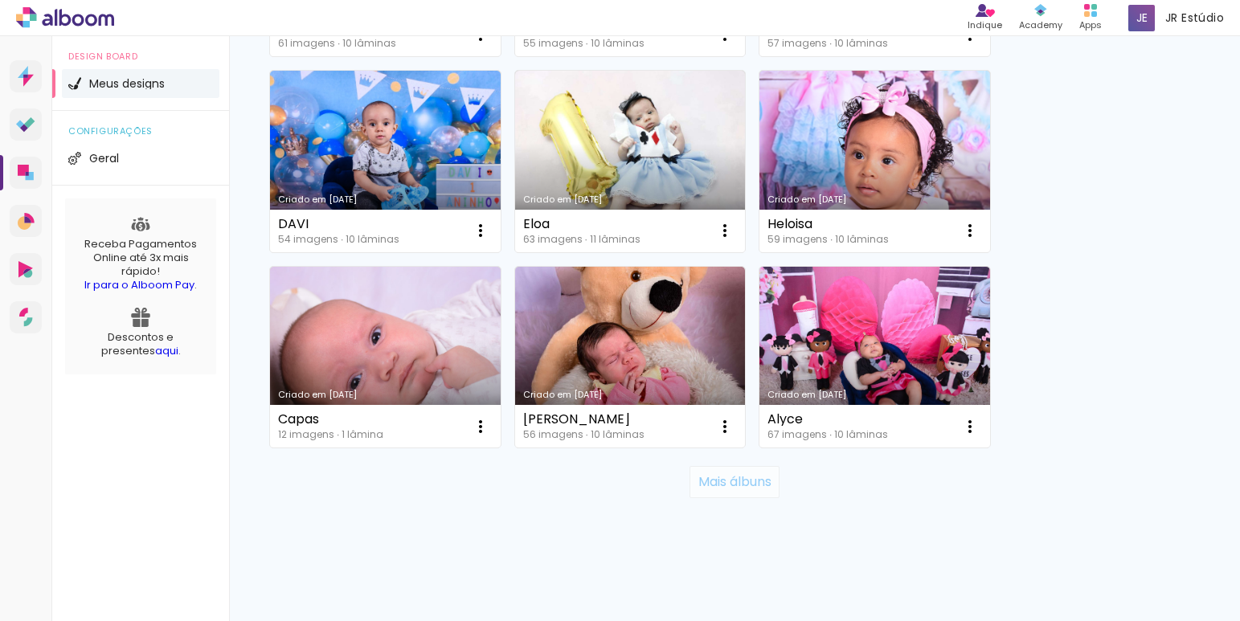
scroll to position [3174, 0]
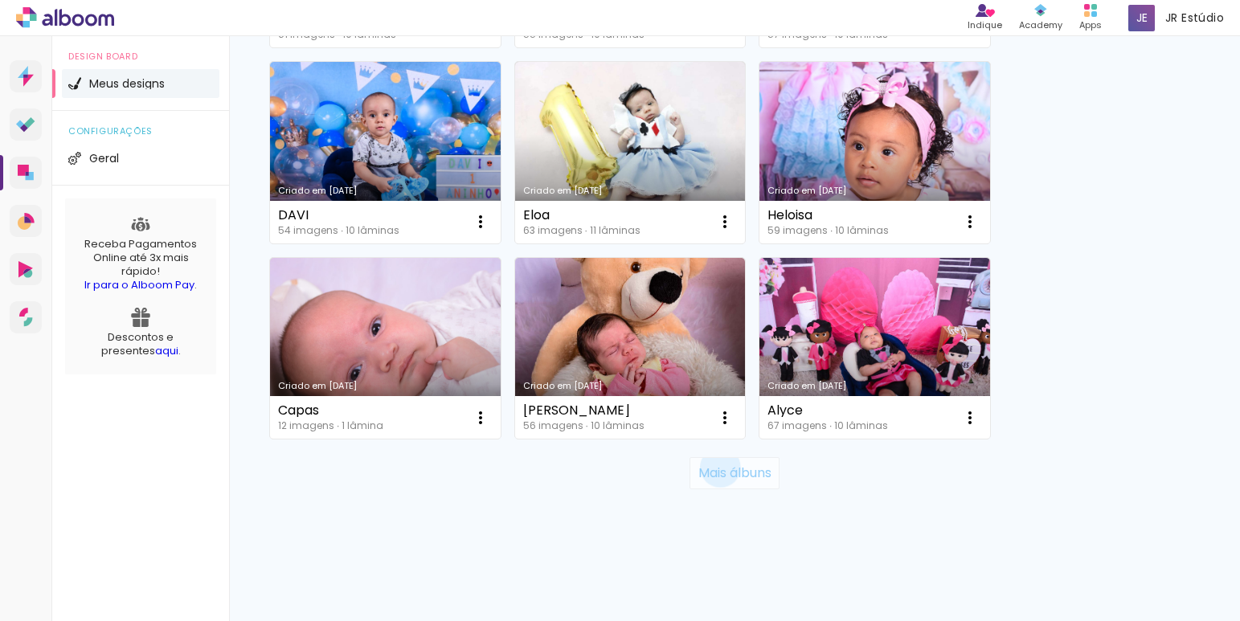
click at [0, 0] on slot "Mais álbuns" at bounding box center [0, 0] width 0 height 0
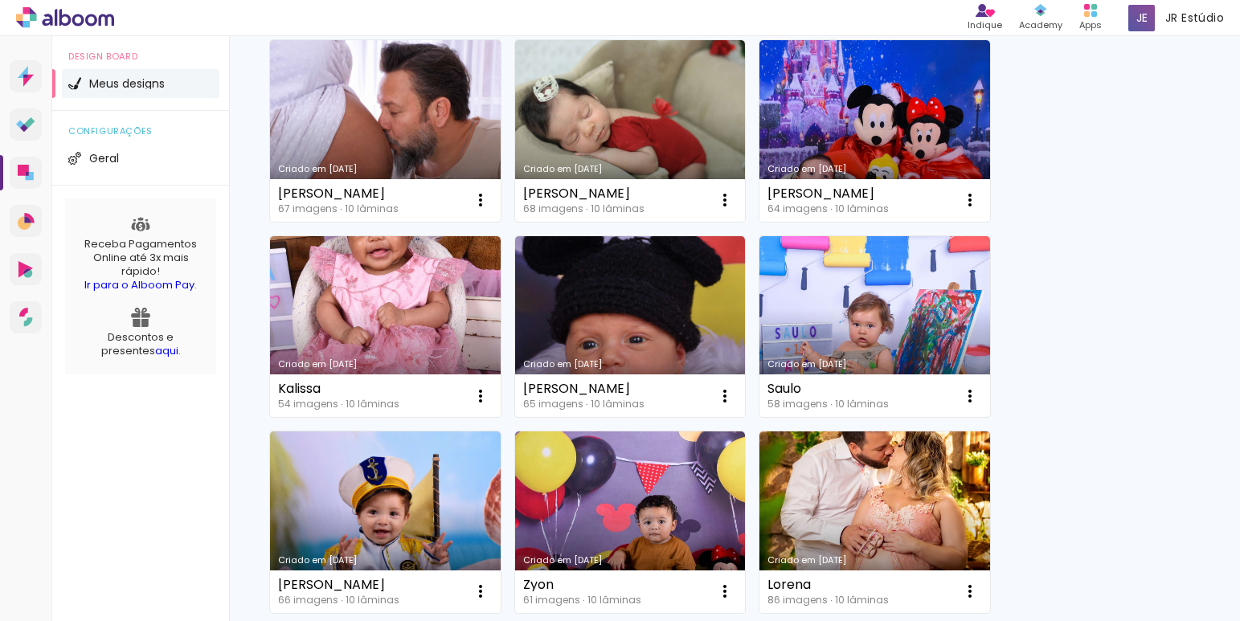
scroll to position [4936, 0]
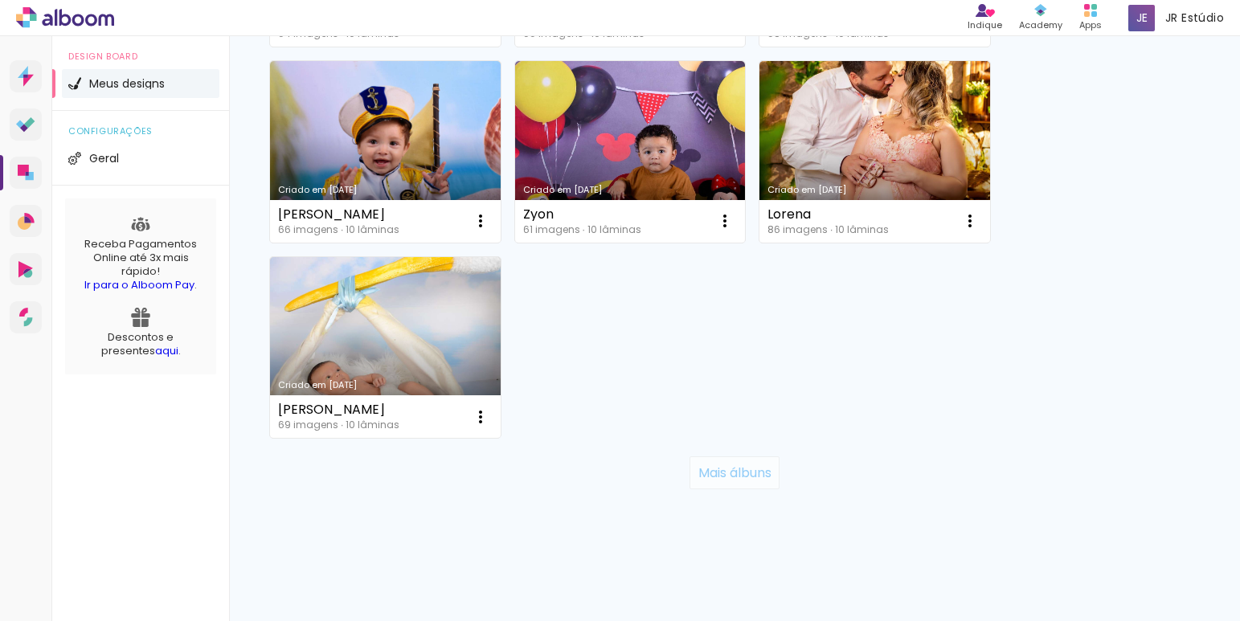
click at [0, 0] on slot "Mais álbuns" at bounding box center [0, 0] width 0 height 0
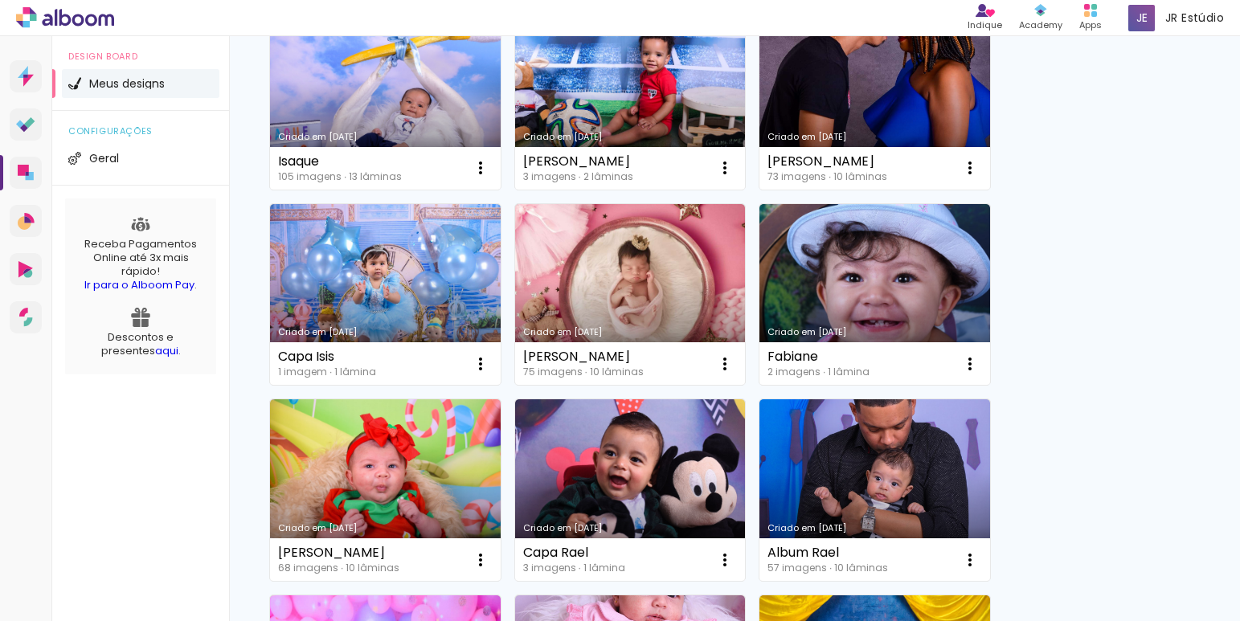
scroll to position [6501, 0]
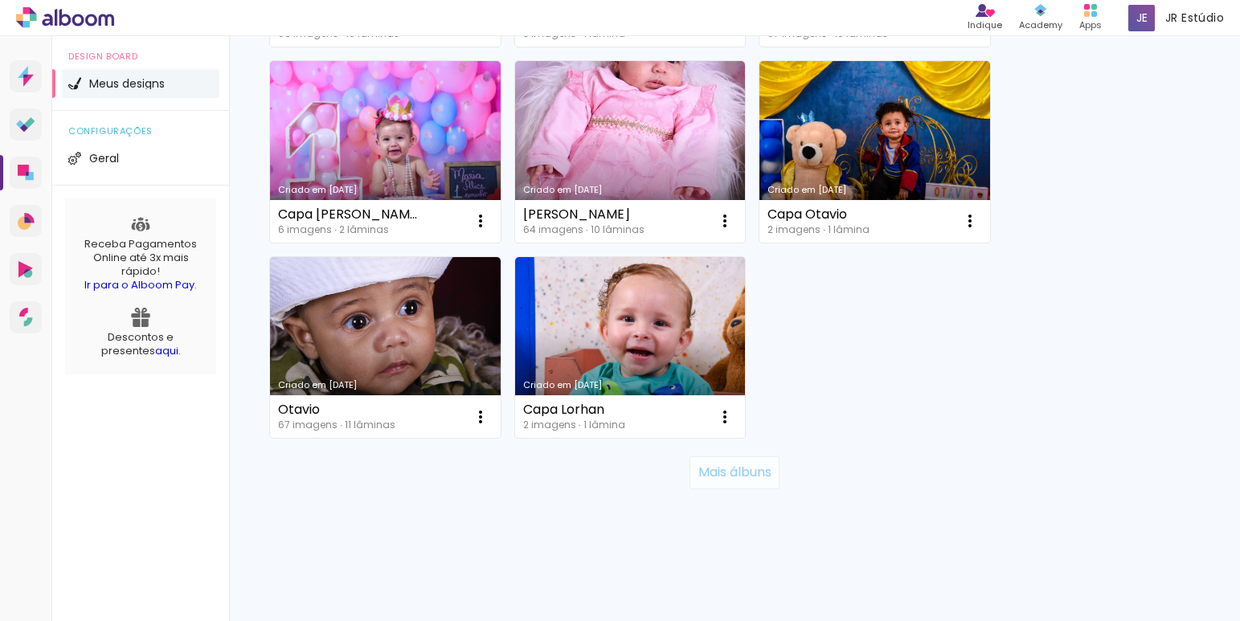
click at [0, 0] on slot "Mais álbuns" at bounding box center [0, 0] width 0 height 0
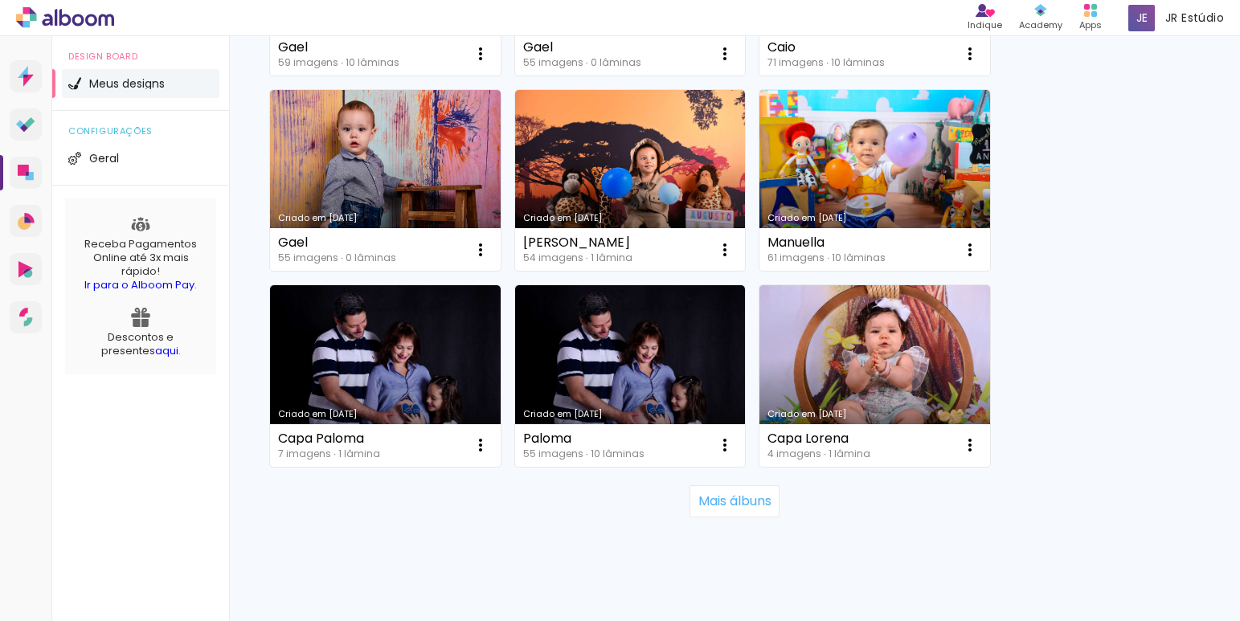
scroll to position [8067, 0]
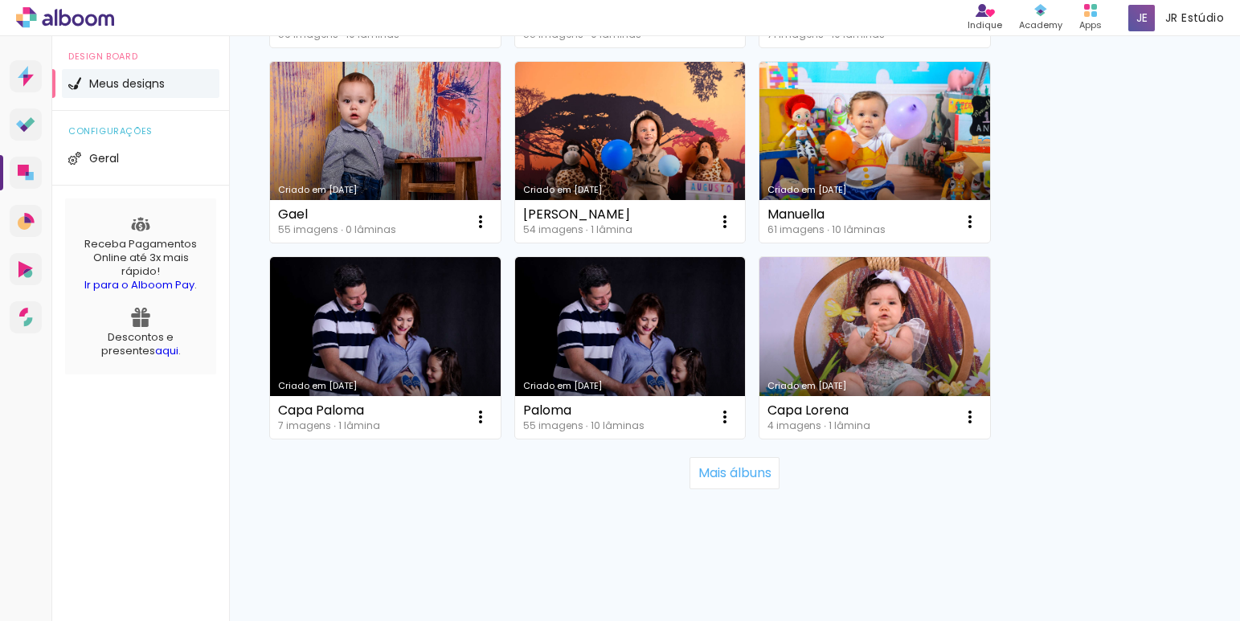
click at [689, 474] on paper-button "Mais álbuns" at bounding box center [733, 473] width 89 height 32
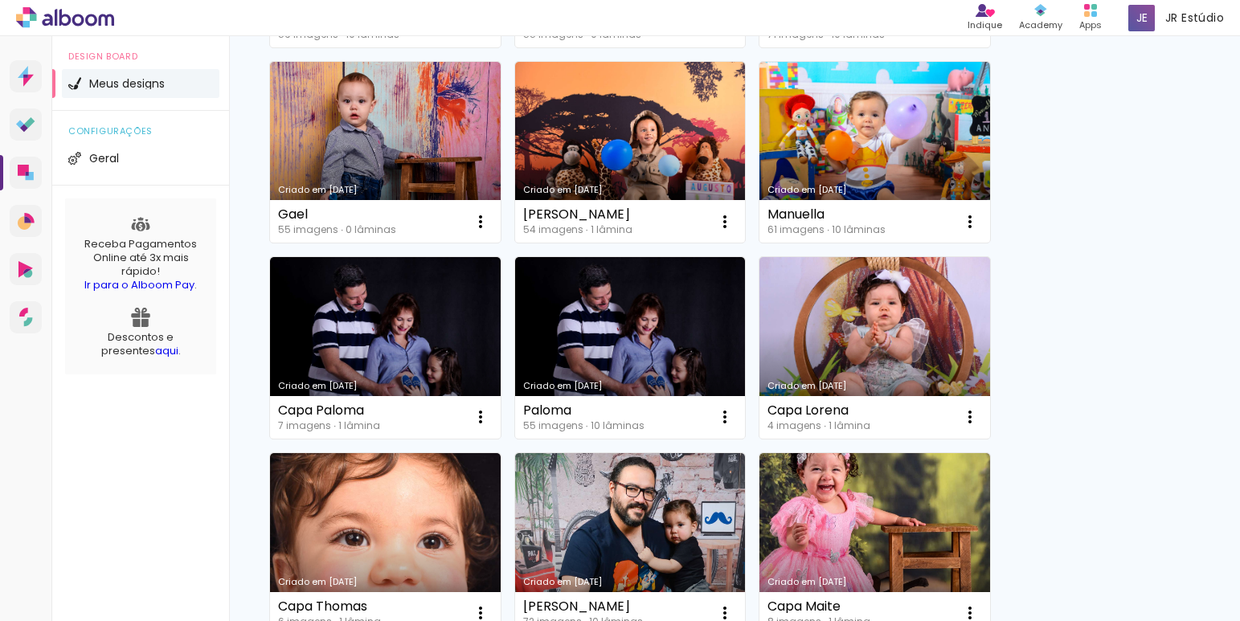
scroll to position [9829, 0]
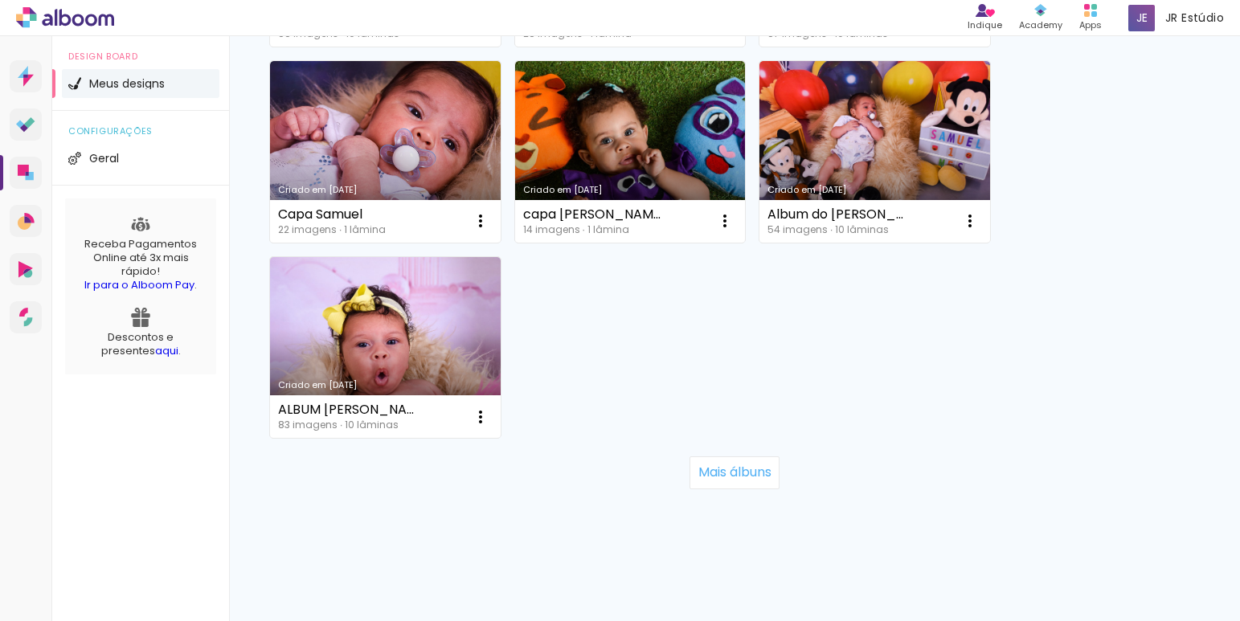
click at [689, 474] on paper-button "Mais álbuns" at bounding box center [733, 472] width 89 height 32
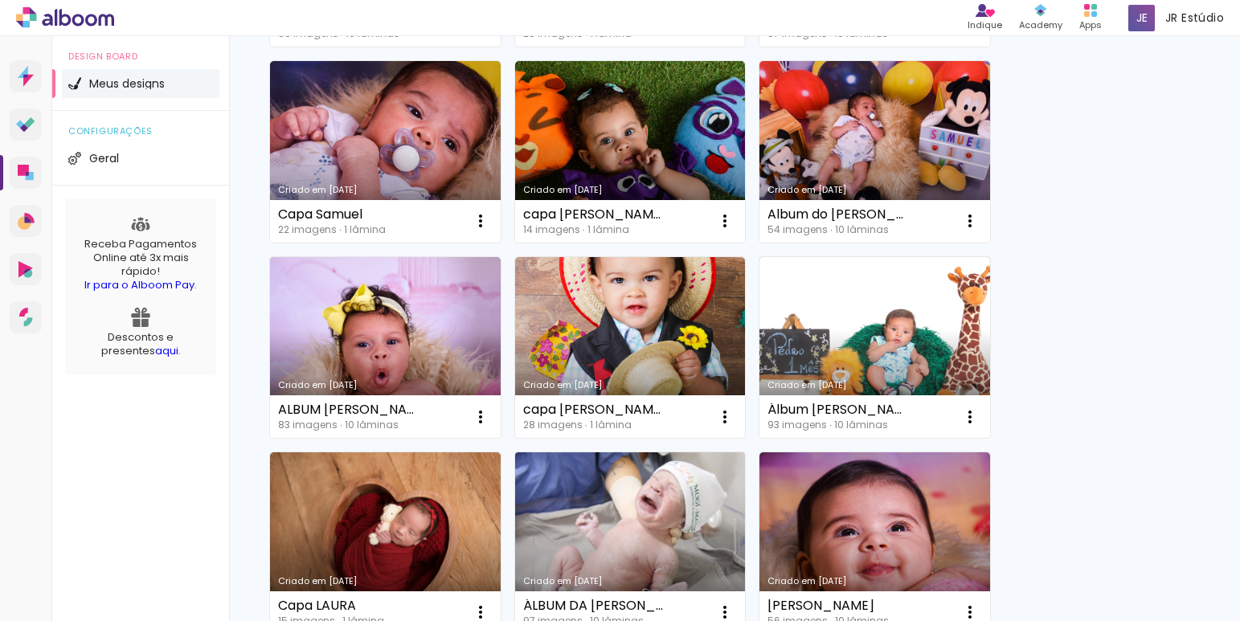
scroll to position [10187, 0]
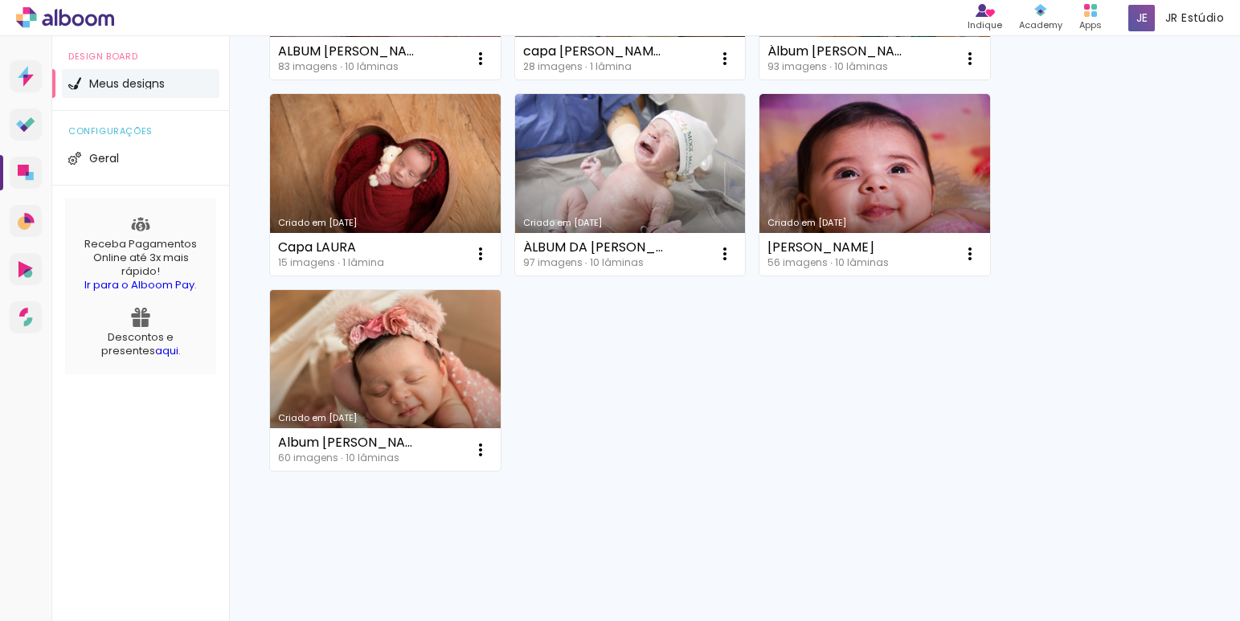
click at [455, 367] on link "Criado em 02/03/23" at bounding box center [385, 381] width 231 height 182
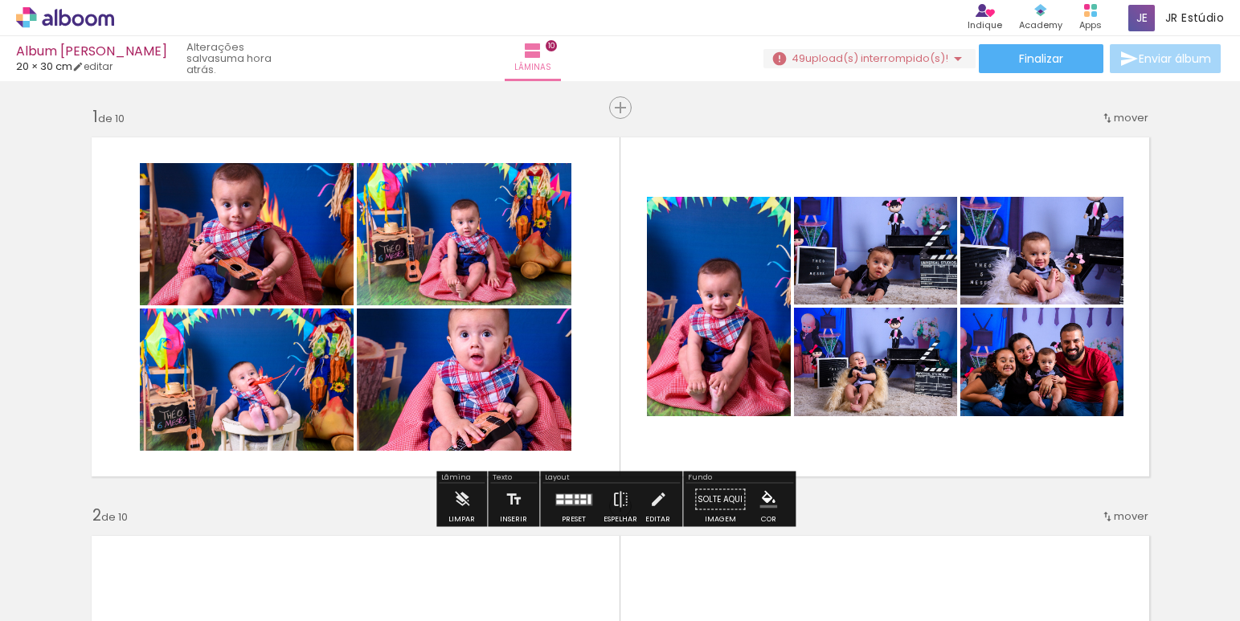
click at [580, 500] on div at bounding box center [583, 502] width 6 height 4
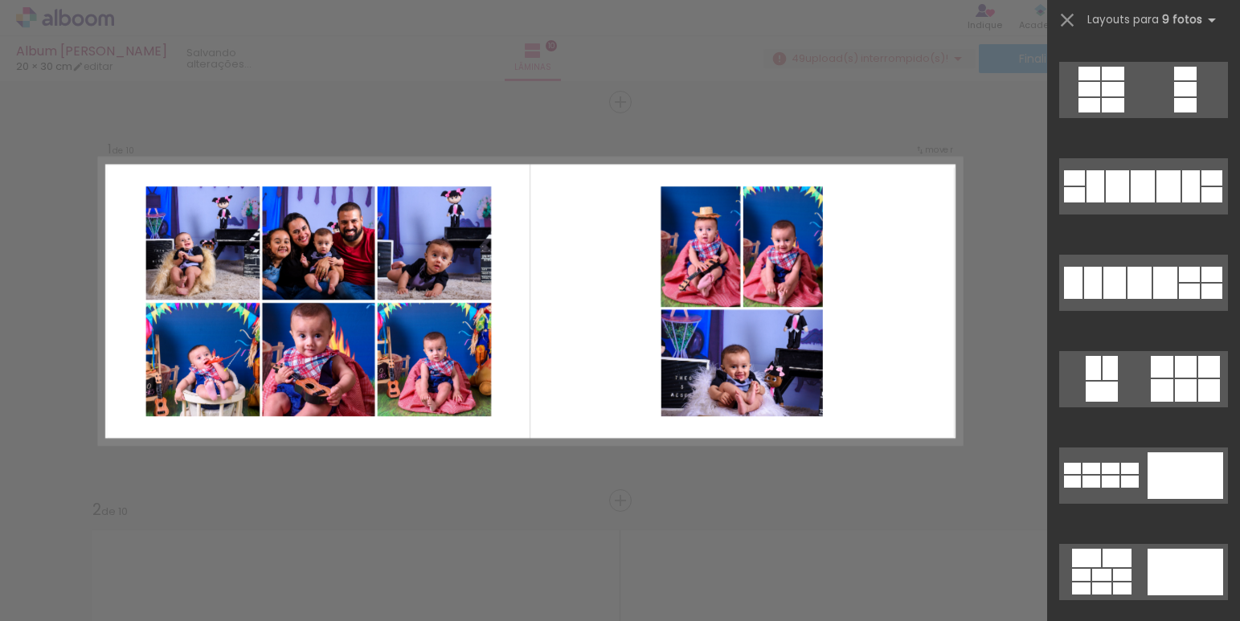
scroll to position [1698, 0]
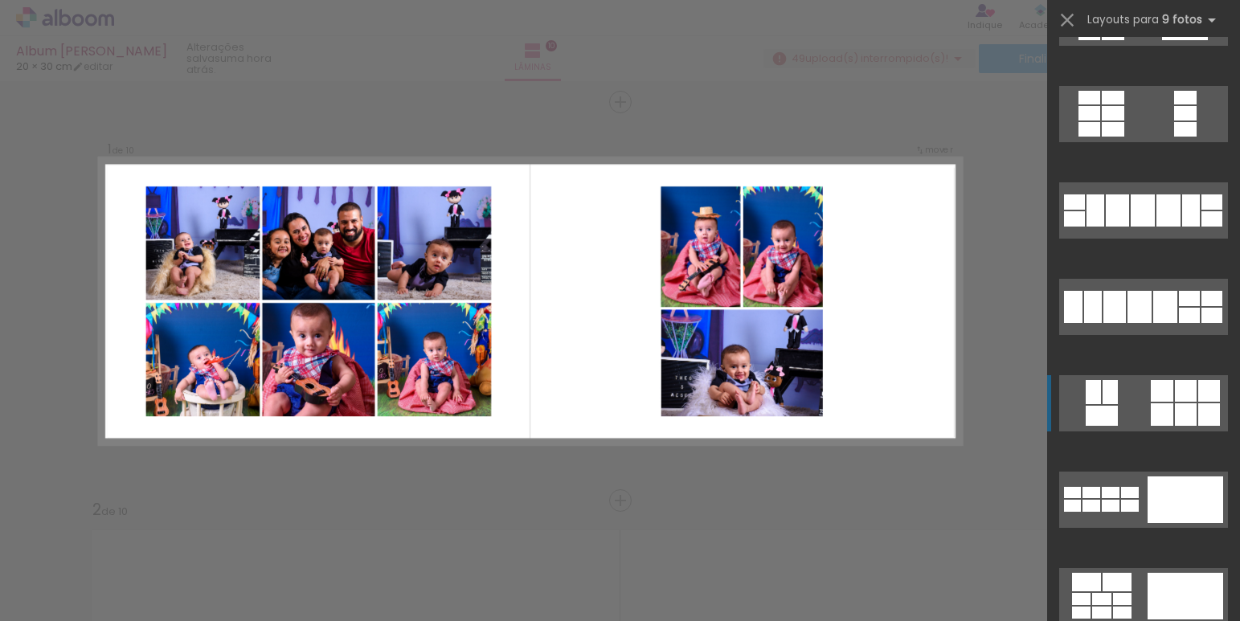
click at [1142, 142] on quentale-layouter at bounding box center [1143, 114] width 169 height 56
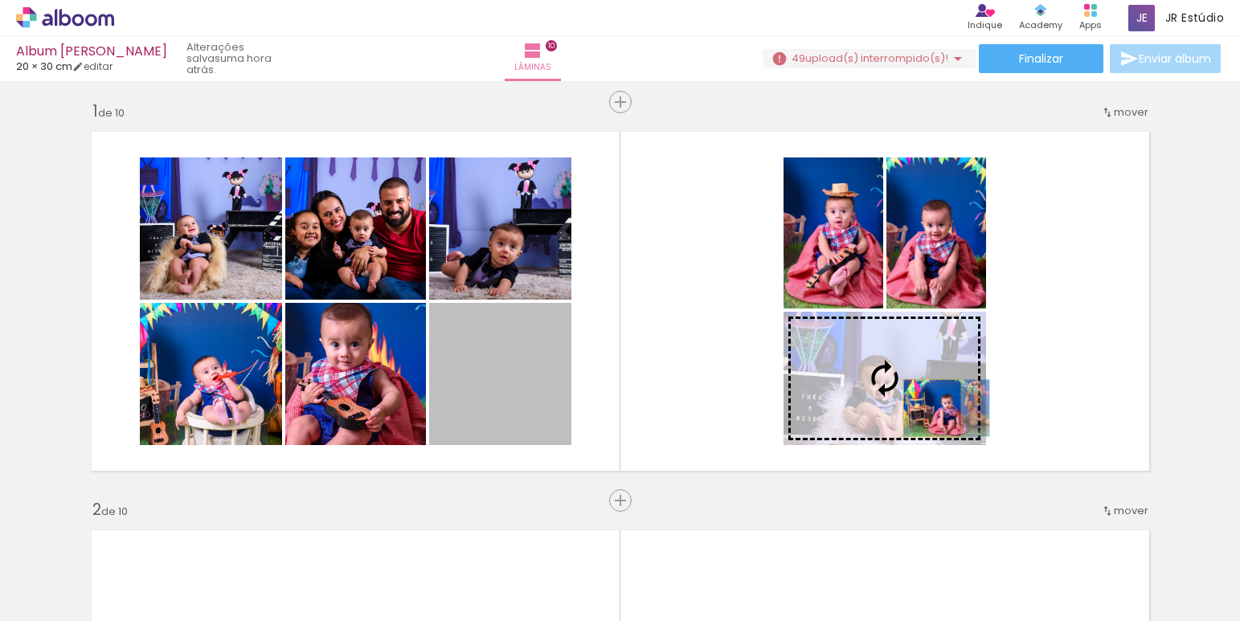
drag, startPoint x: 519, startPoint y: 400, endPoint x: 926, endPoint y: 408, distance: 406.6
click at [0, 0] on slot at bounding box center [0, 0] width 0 height 0
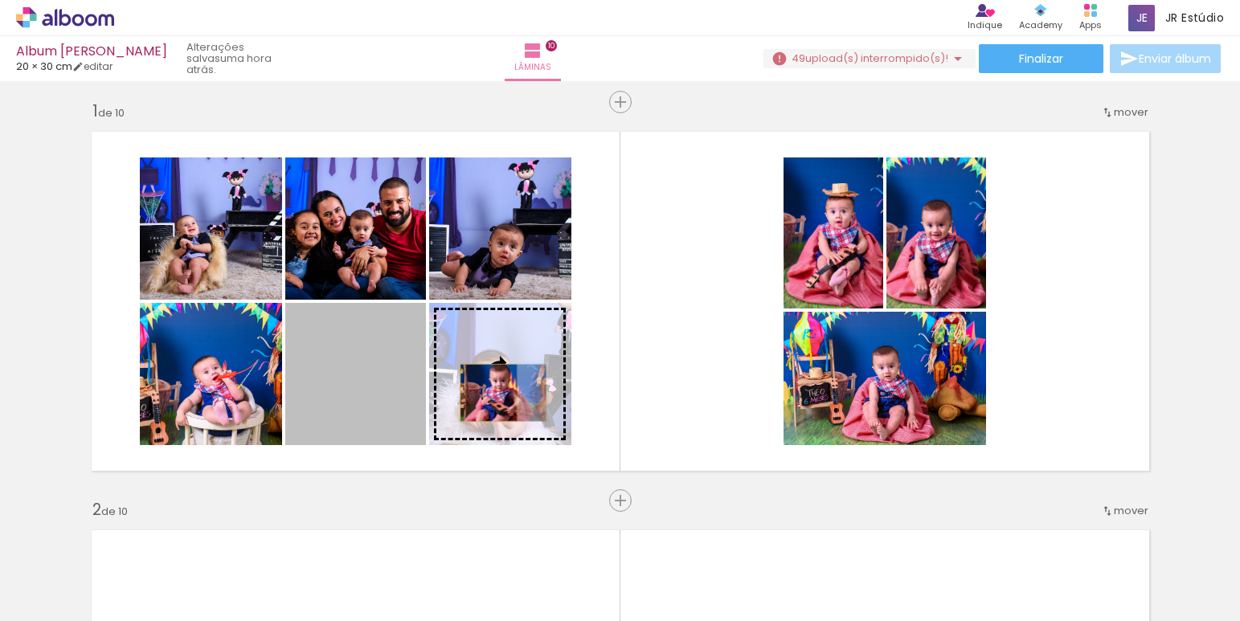
drag, startPoint x: 338, startPoint y: 393, endPoint x: 482, endPoint y: 393, distance: 143.8
click at [0, 0] on slot at bounding box center [0, 0] width 0 height 0
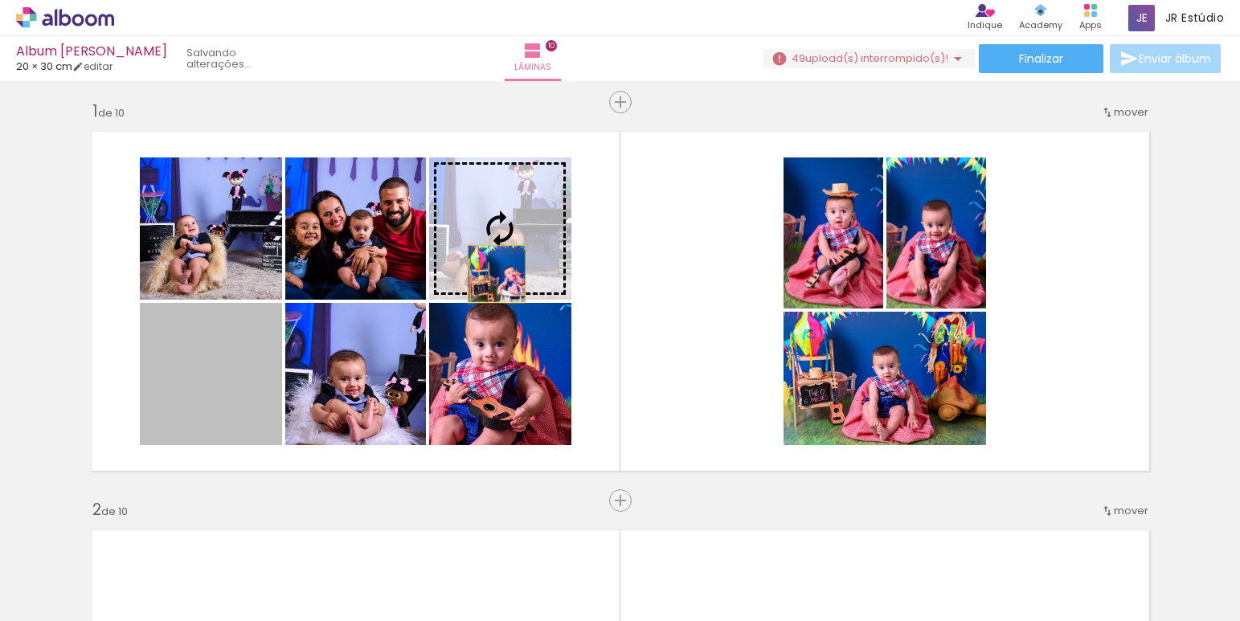
drag, startPoint x: 224, startPoint y: 397, endPoint x: 490, endPoint y: 274, distance: 293.0
click at [0, 0] on slot at bounding box center [0, 0] width 0 height 0
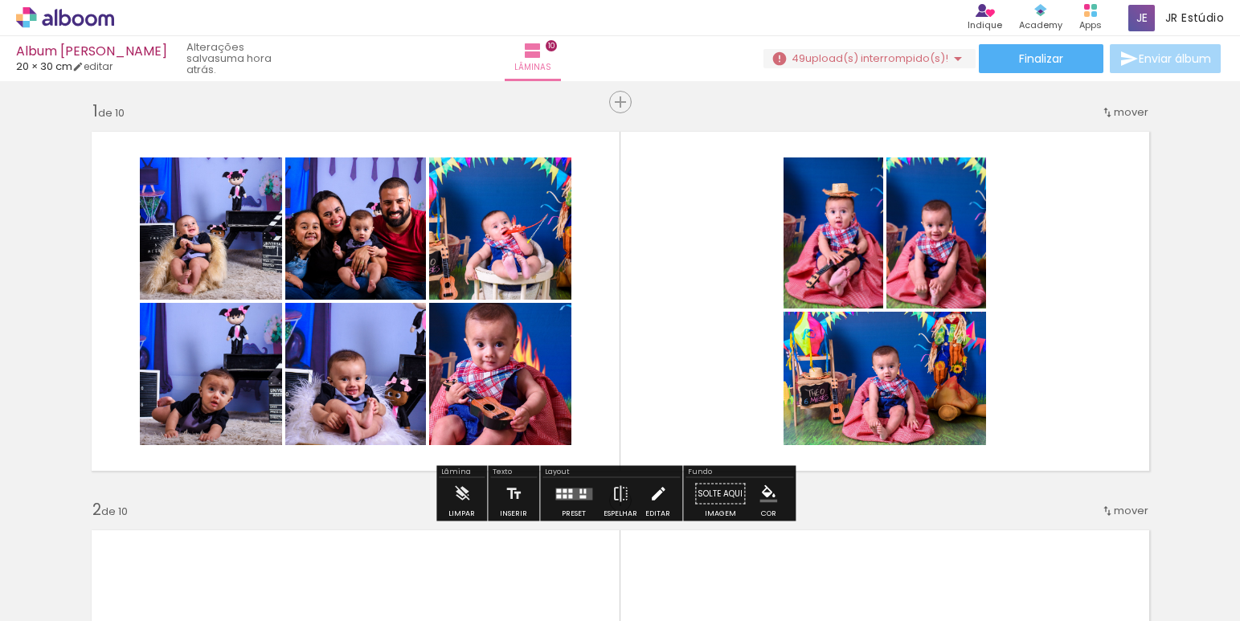
click at [649, 489] on iron-icon at bounding box center [658, 494] width 18 height 32
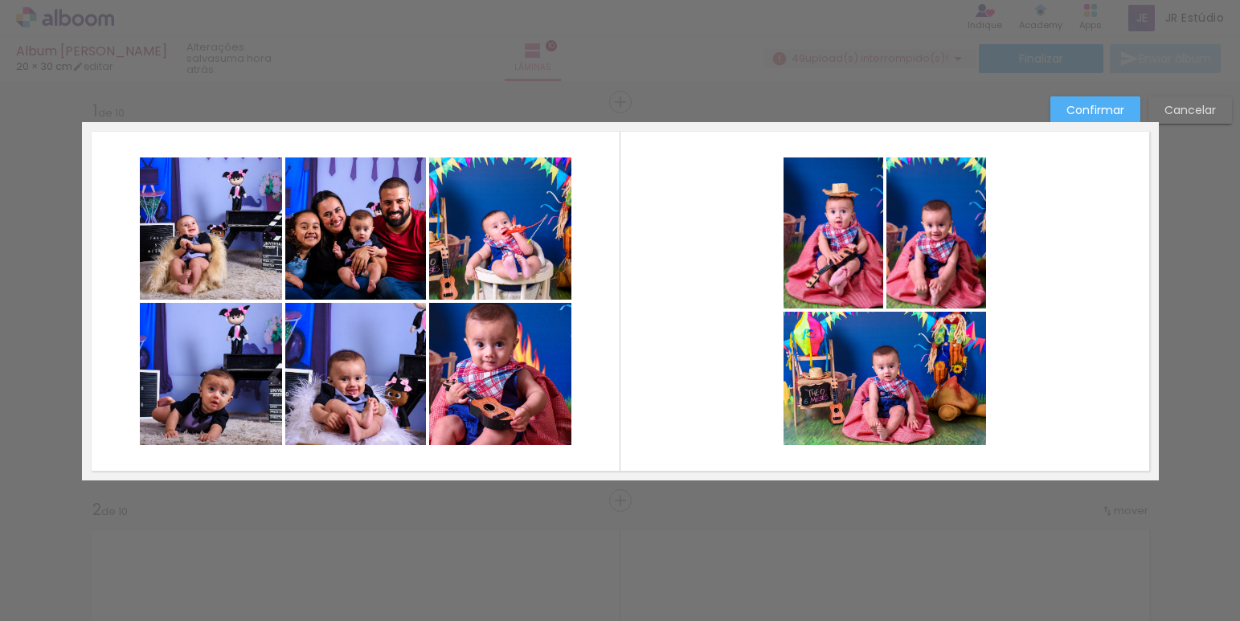
click at [464, 391] on quentale-photo at bounding box center [500, 374] width 142 height 142
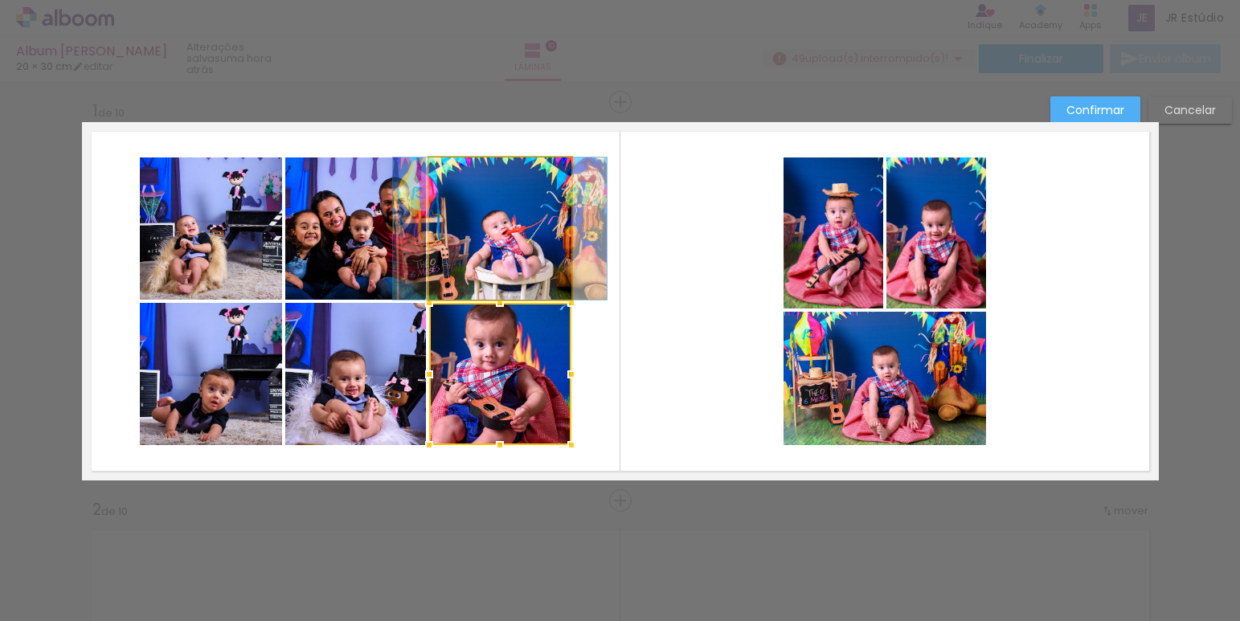
click at [497, 251] on quentale-photo at bounding box center [500, 228] width 142 height 142
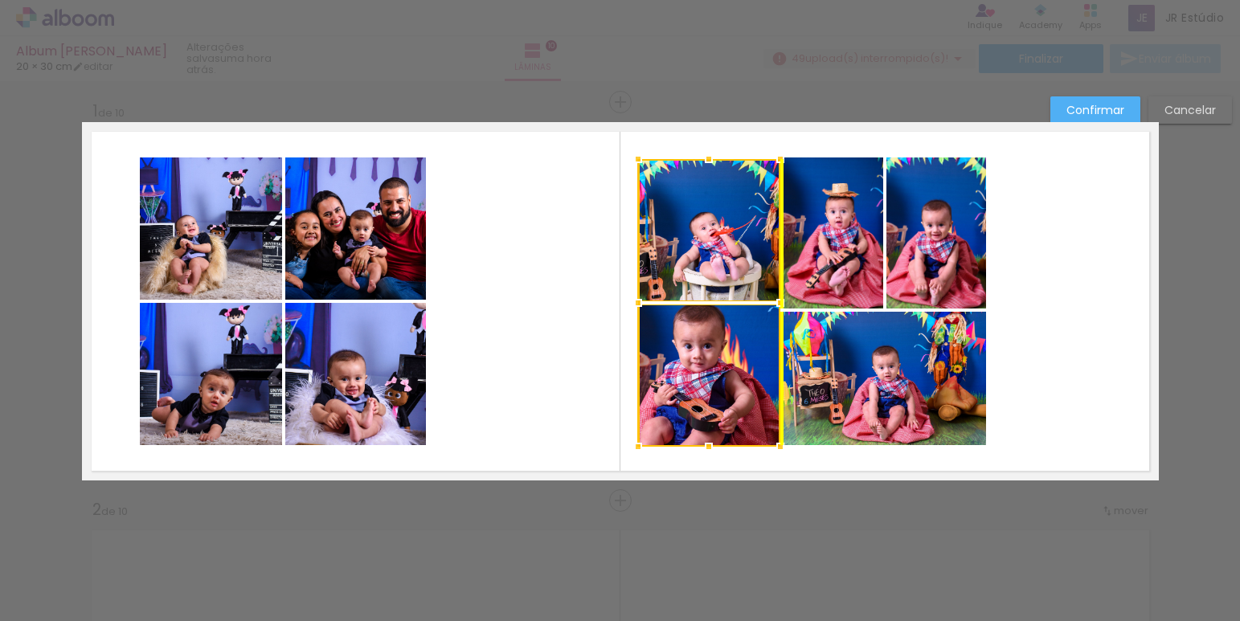
drag, startPoint x: 515, startPoint y: 366, endPoint x: 724, endPoint y: 368, distance: 208.9
click at [724, 368] on div at bounding box center [709, 303] width 142 height 288
click at [901, 427] on quentale-photo at bounding box center [884, 378] width 202 height 133
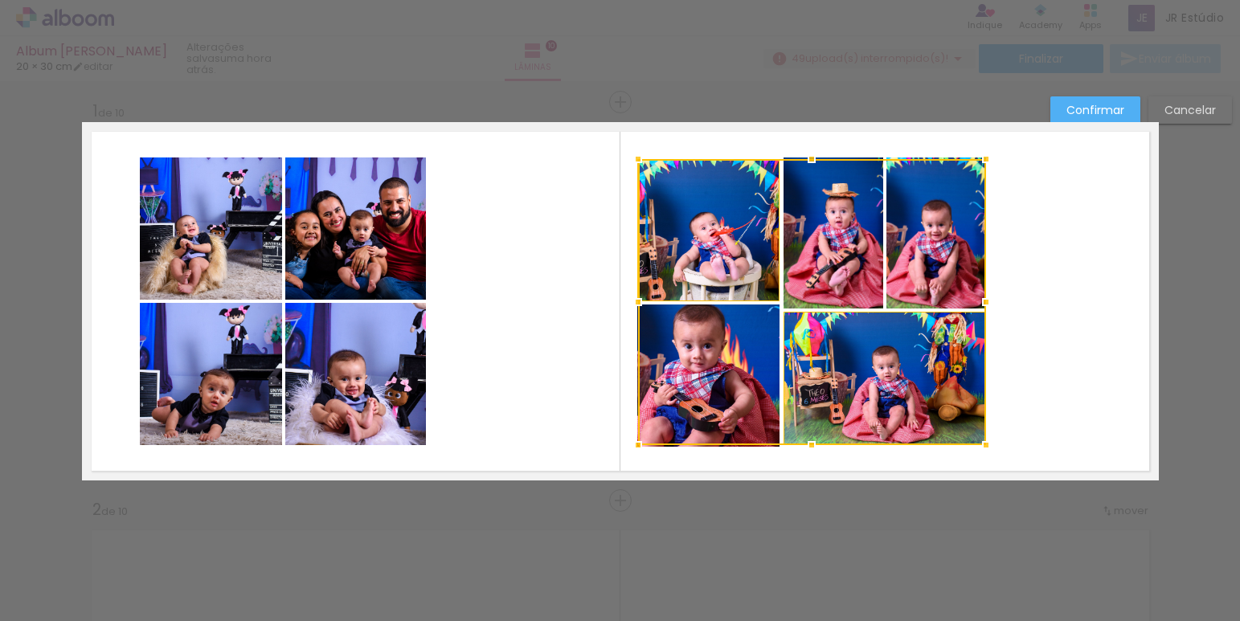
click at [725, 384] on div at bounding box center [812, 302] width 348 height 286
click at [709, 238] on div at bounding box center [812, 303] width 348 height 288
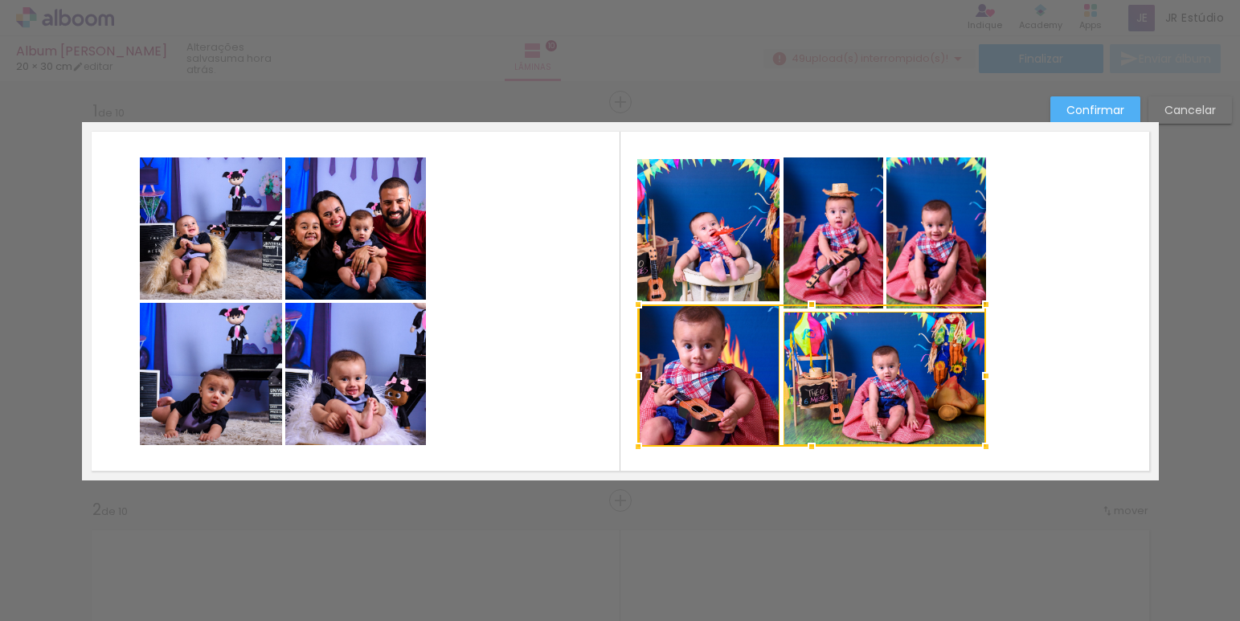
click at [805, 237] on quentale-photo at bounding box center [833, 232] width 100 height 151
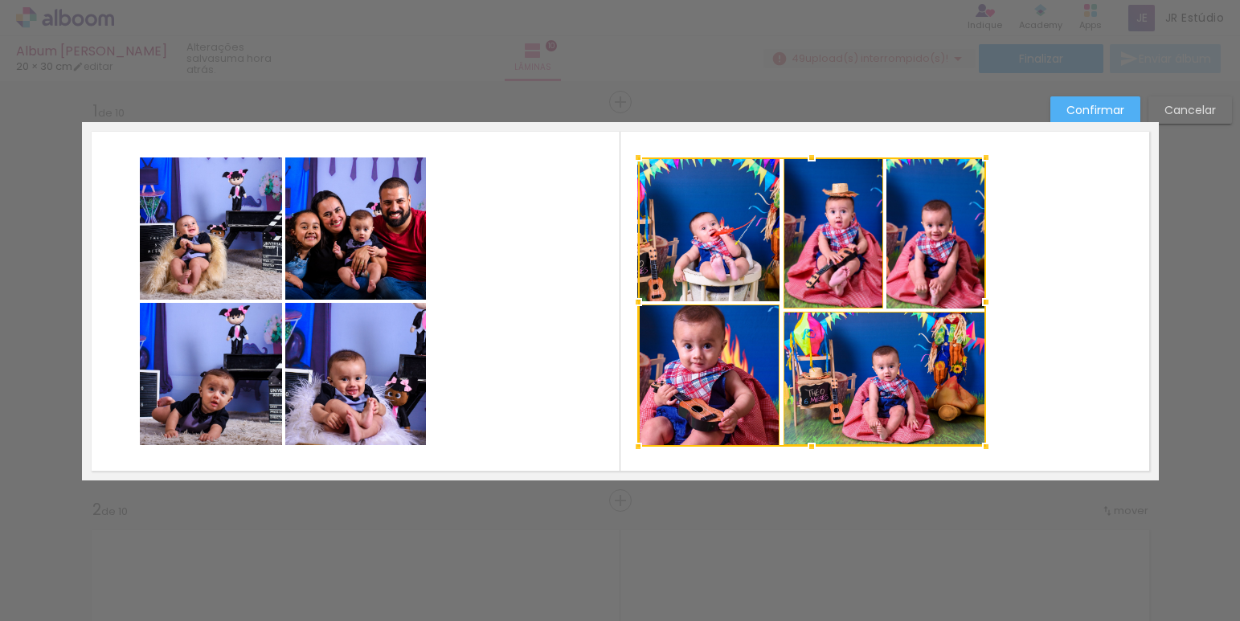
click at [922, 252] on div at bounding box center [812, 301] width 348 height 289
click at [987, 443] on album-spread "1 de 10" at bounding box center [620, 301] width 1077 height 358
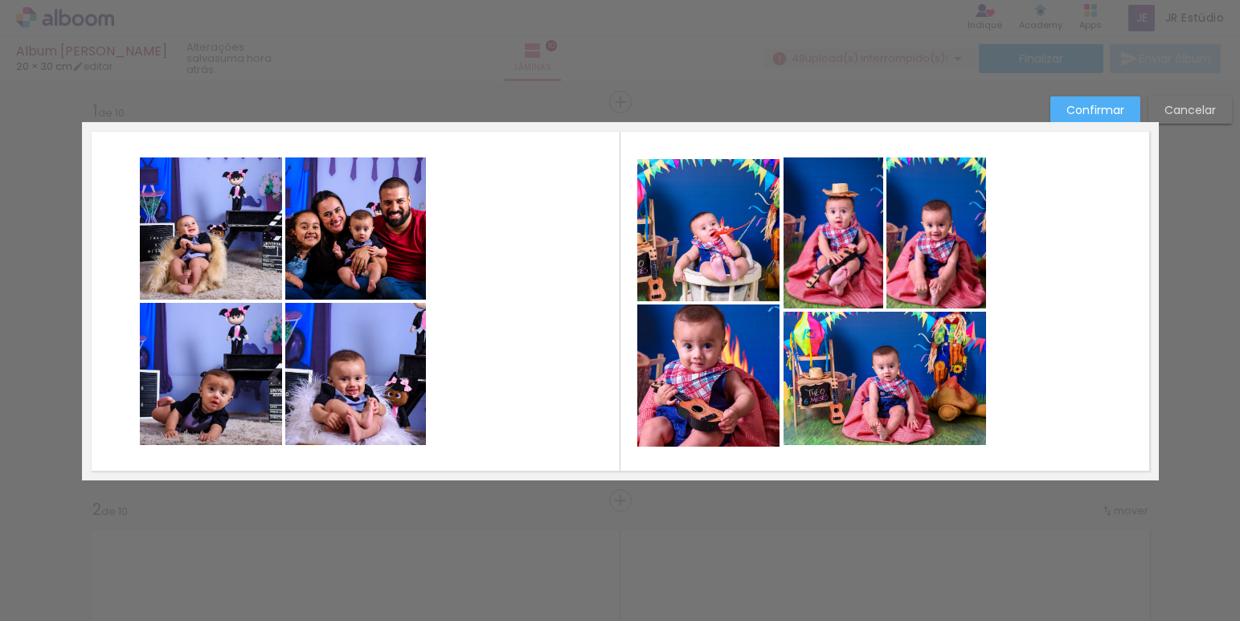
click at [954, 422] on quentale-photo at bounding box center [884, 378] width 202 height 133
click at [933, 276] on quentale-photo at bounding box center [936, 232] width 100 height 151
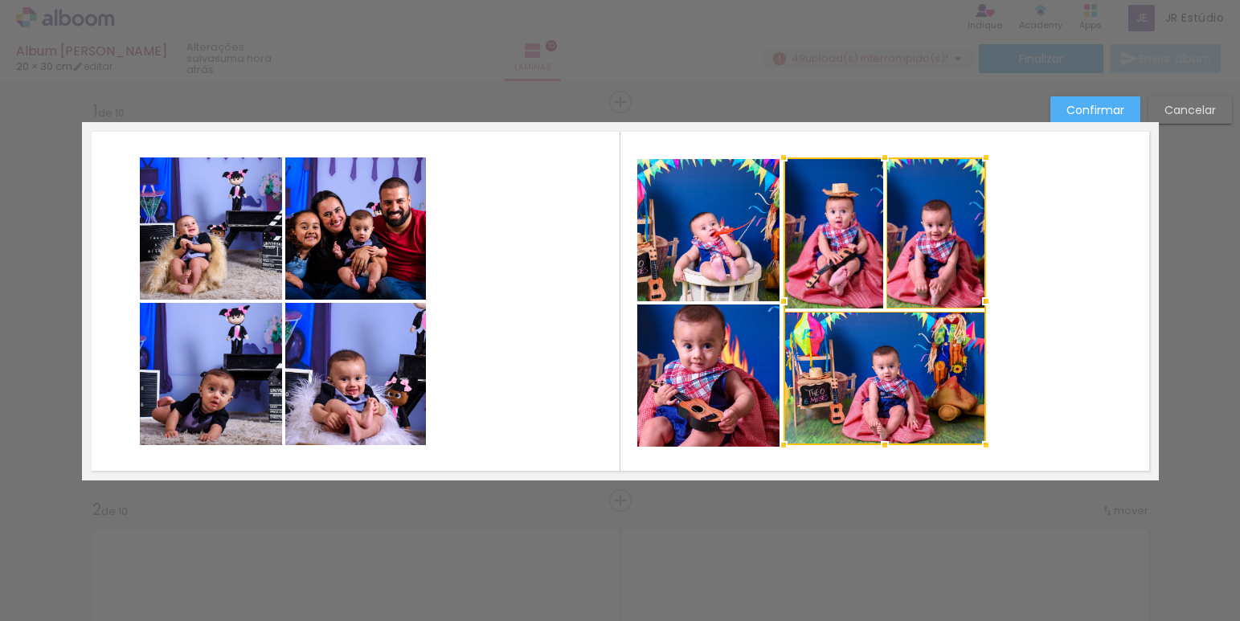
click at [805, 249] on div at bounding box center [884, 301] width 202 height 288
click at [713, 252] on quentale-photo at bounding box center [708, 230] width 142 height 142
click at [687, 367] on div at bounding box center [812, 301] width 348 height 288
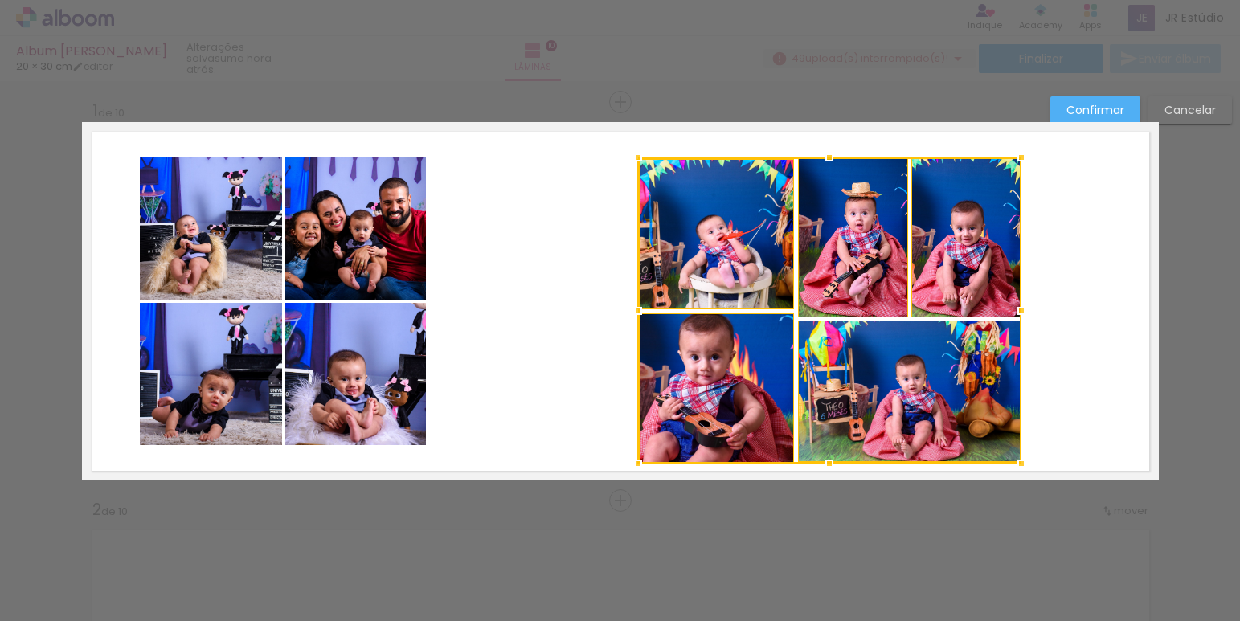
drag, startPoint x: 977, startPoint y: 444, endPoint x: 1012, endPoint y: 460, distance: 38.8
click at [1012, 460] on div at bounding box center [1021, 464] width 32 height 32
click at [961, 429] on div at bounding box center [829, 310] width 383 height 306
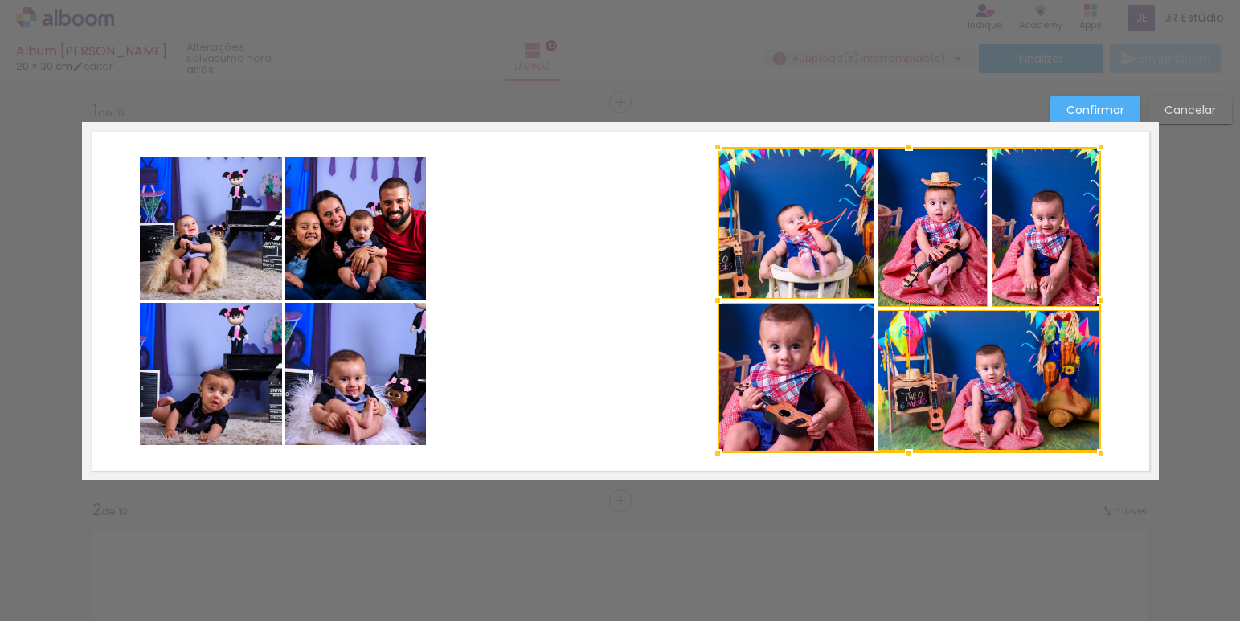
drag, startPoint x: 895, startPoint y: 401, endPoint x: 975, endPoint y: 390, distance: 80.2
click at [975, 390] on div at bounding box center [908, 300] width 383 height 306
click at [615, 358] on quentale-layouter at bounding box center [620, 301] width 1077 height 358
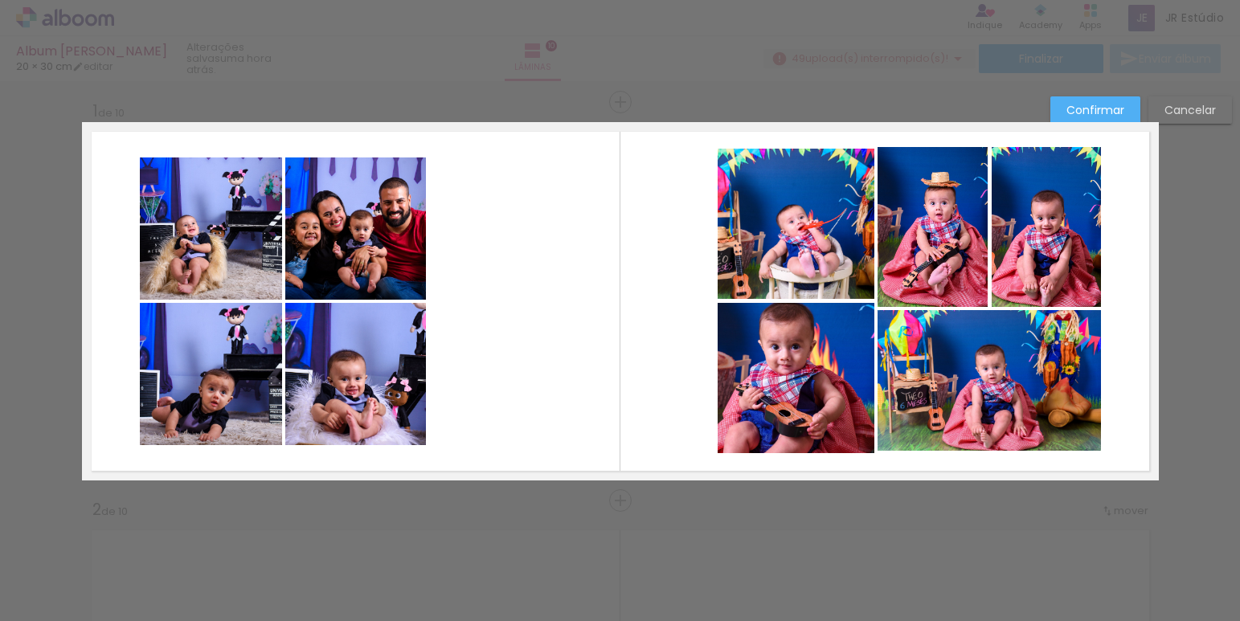
click at [818, 354] on quentale-photo at bounding box center [795, 378] width 157 height 150
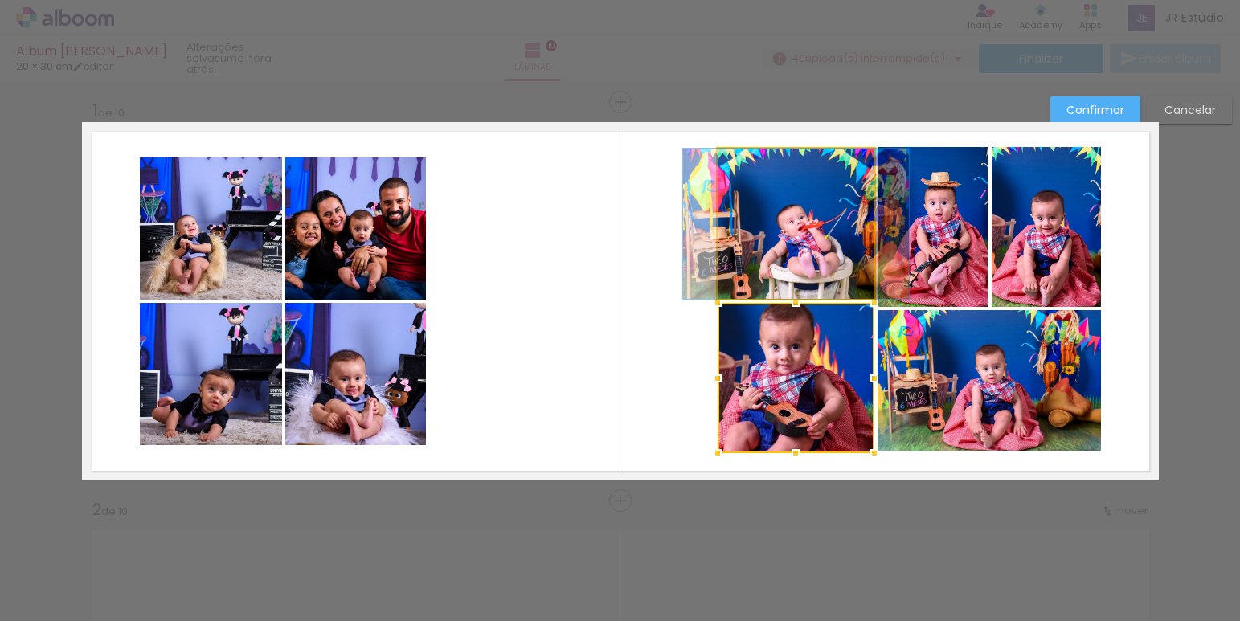
click at [801, 261] on quentale-photo at bounding box center [795, 224] width 157 height 150
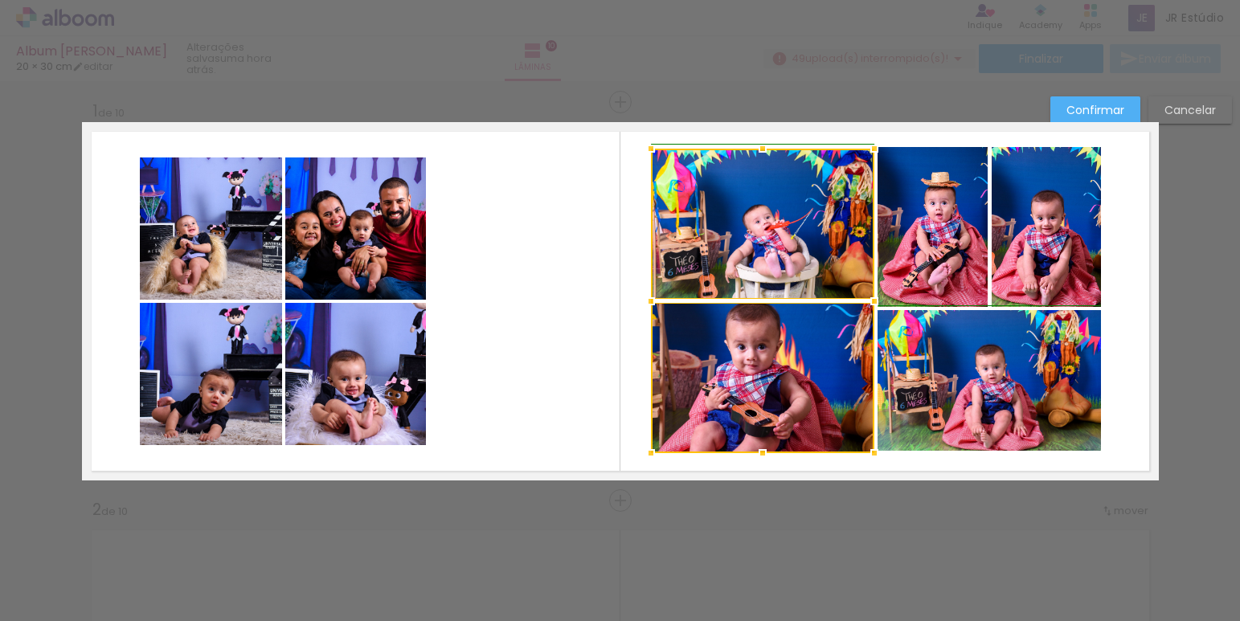
drag, startPoint x: 708, startPoint y: 300, endPoint x: 643, endPoint y: 308, distance: 65.5
click at [643, 308] on div at bounding box center [651, 301] width 32 height 32
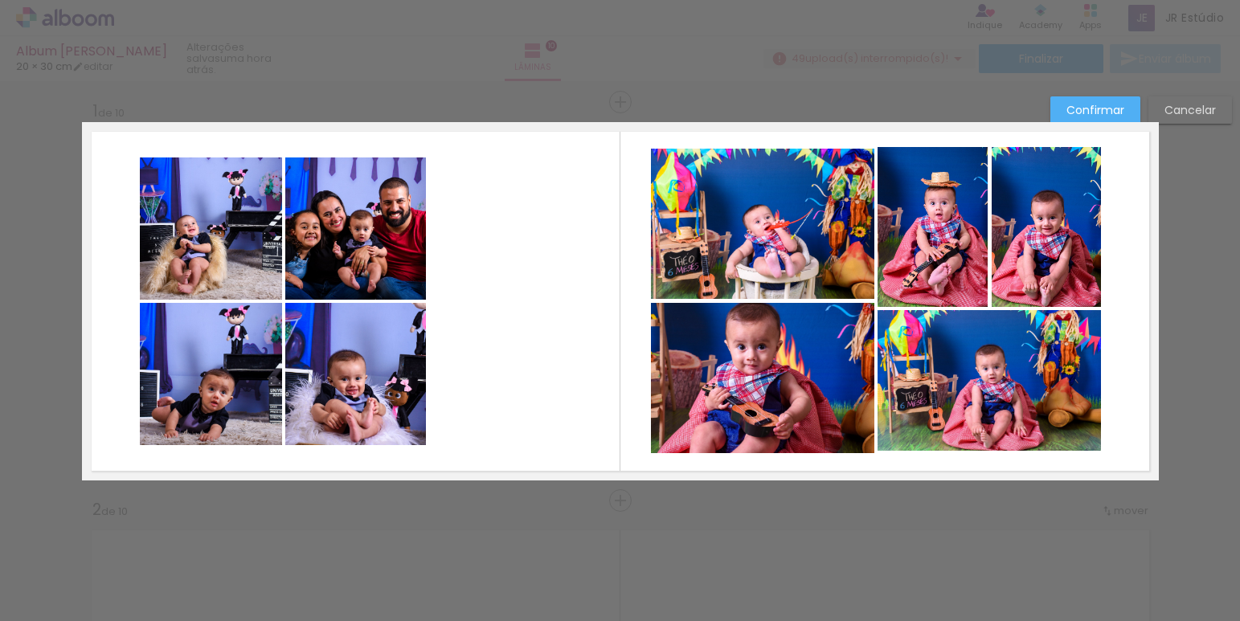
click at [969, 395] on quentale-photo at bounding box center [988, 380] width 223 height 141
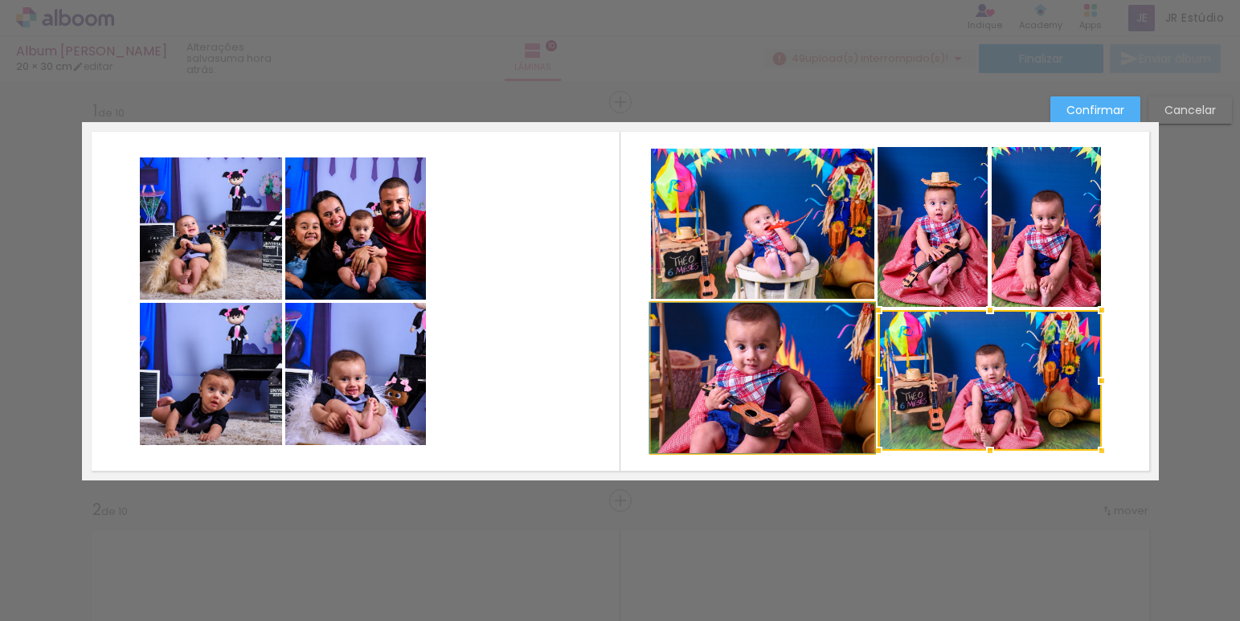
click at [795, 379] on quentale-photo at bounding box center [762, 378] width 223 height 150
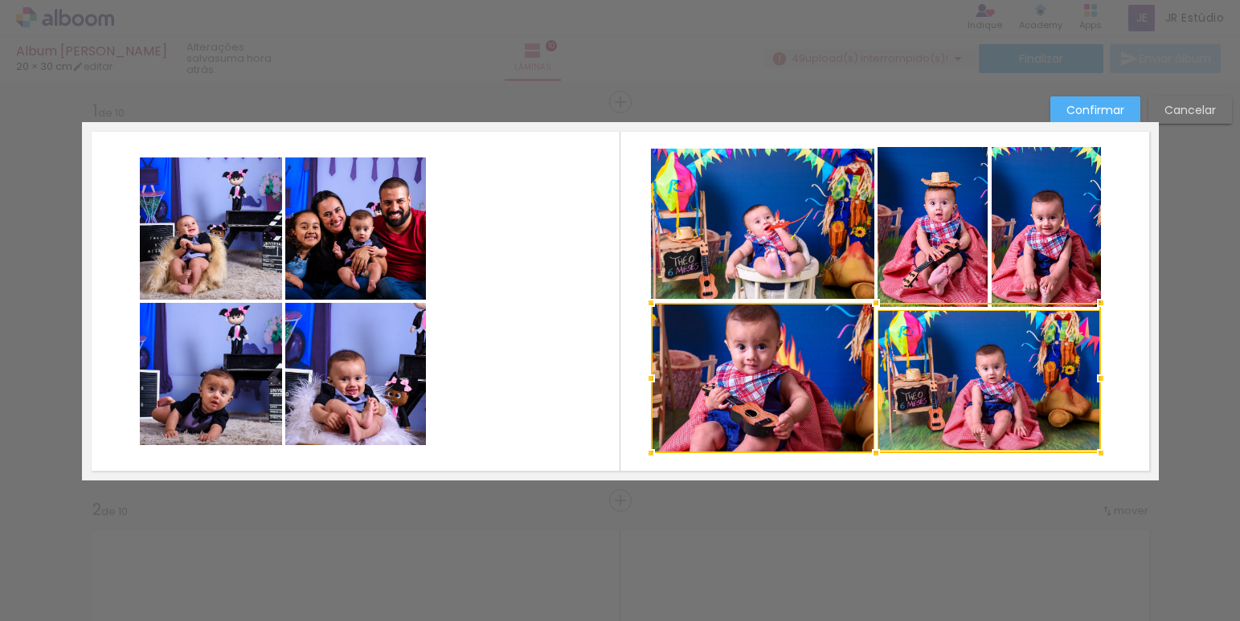
click at [794, 251] on quentale-photo at bounding box center [762, 224] width 223 height 150
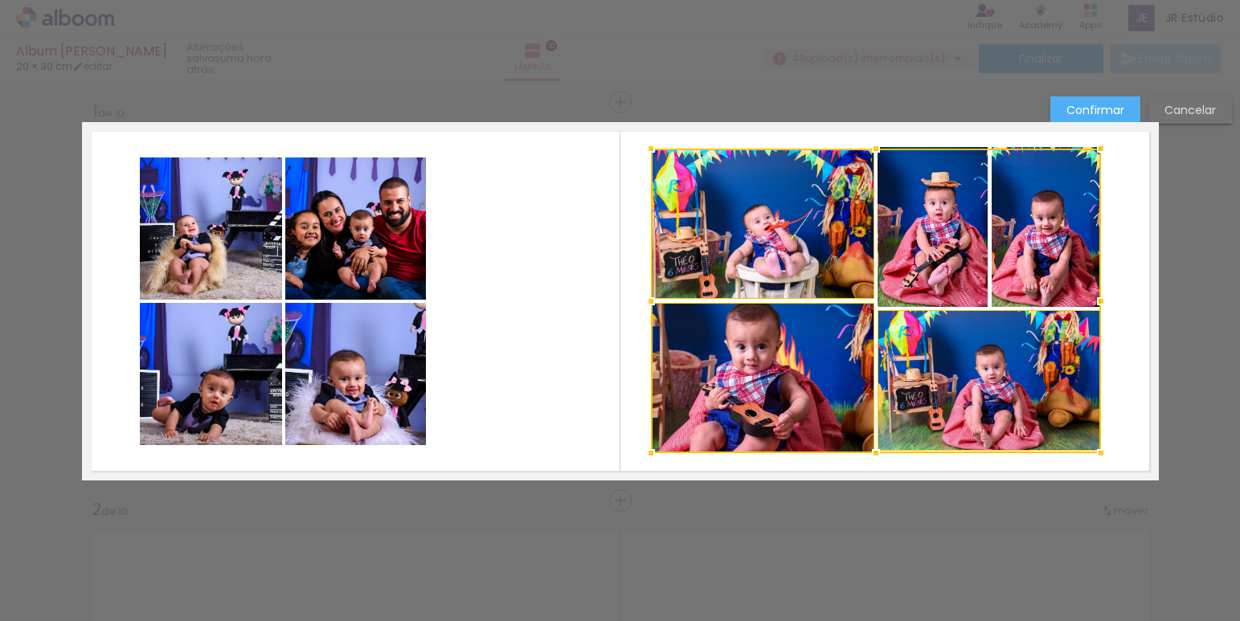
click at [913, 251] on div at bounding box center [876, 301] width 450 height 305
click at [1026, 253] on div at bounding box center [876, 300] width 450 height 306
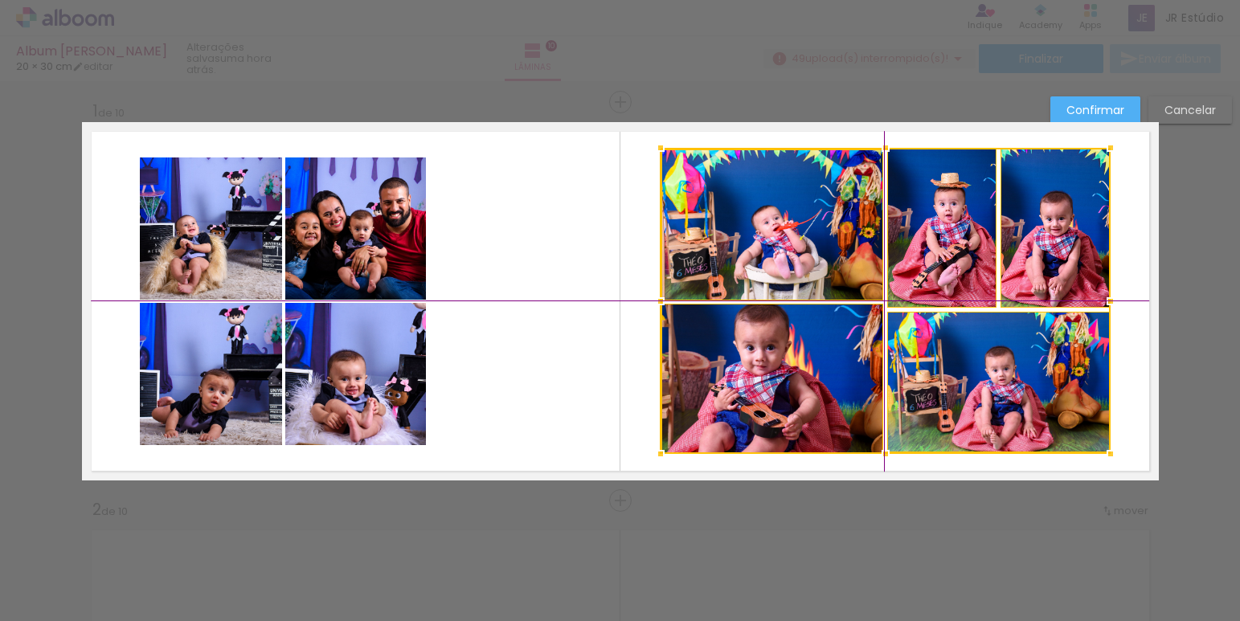
drag, startPoint x: 1000, startPoint y: 374, endPoint x: 994, endPoint y: 367, distance: 9.1
click at [994, 367] on div at bounding box center [885, 301] width 450 height 306
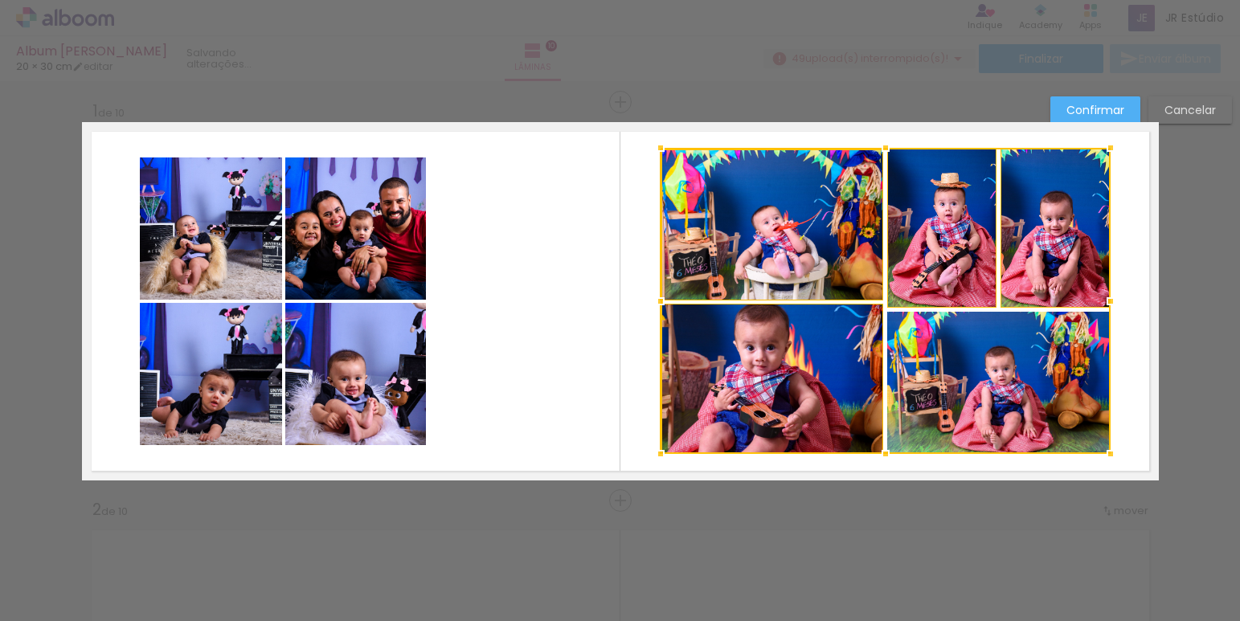
click at [1136, 365] on quentale-layouter at bounding box center [620, 301] width 1077 height 358
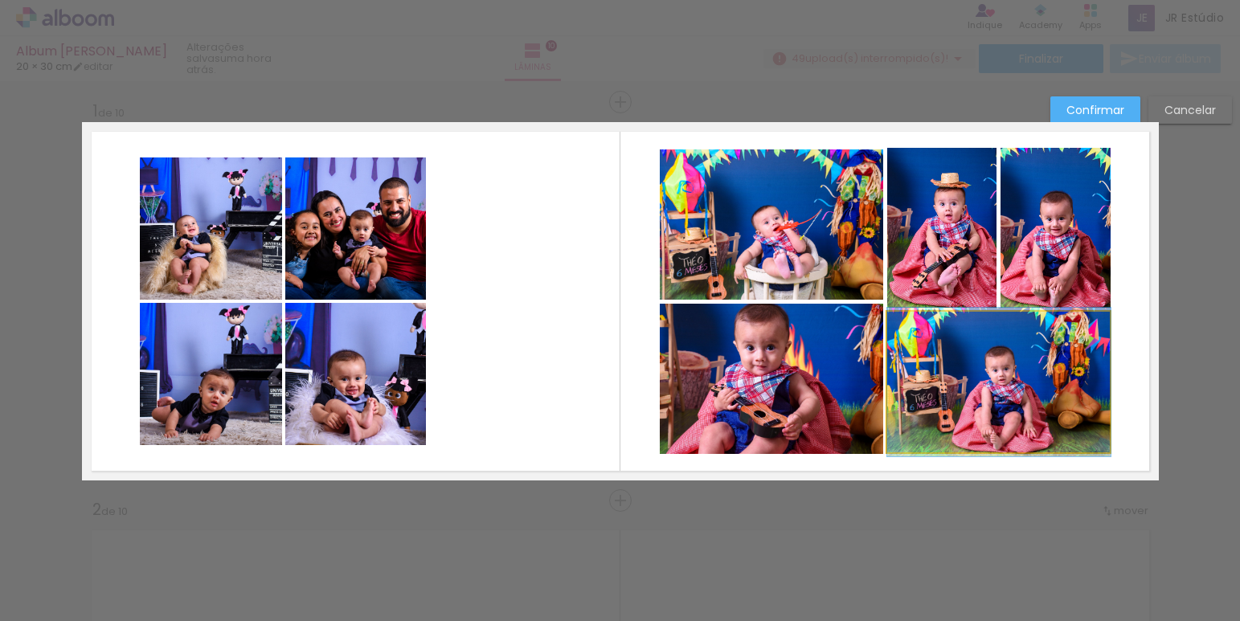
click at [1063, 375] on quentale-photo at bounding box center [998, 382] width 223 height 141
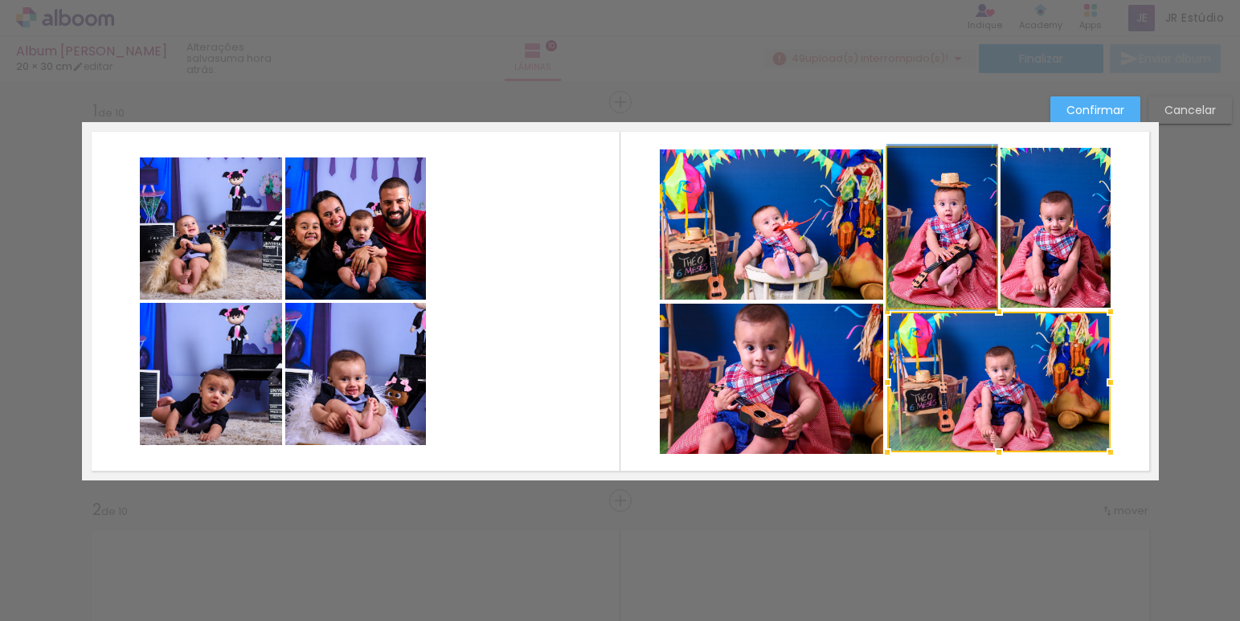
click at [978, 264] on quentale-photo at bounding box center [942, 228] width 110 height 160
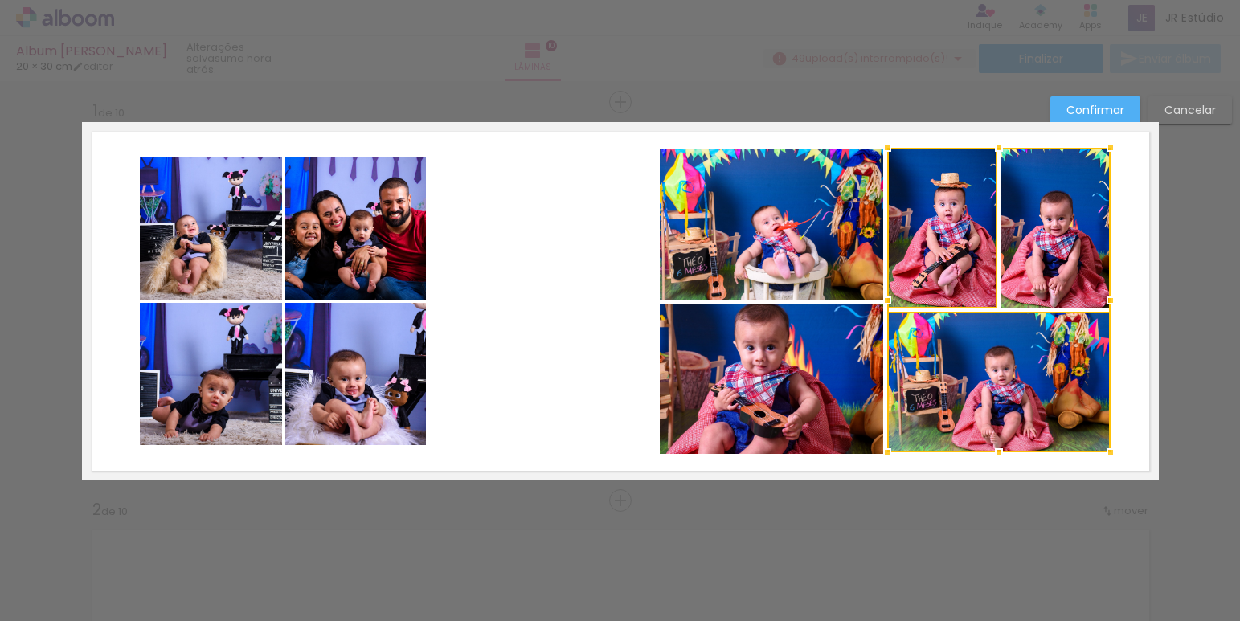
click at [1048, 255] on div at bounding box center [998, 300] width 223 height 305
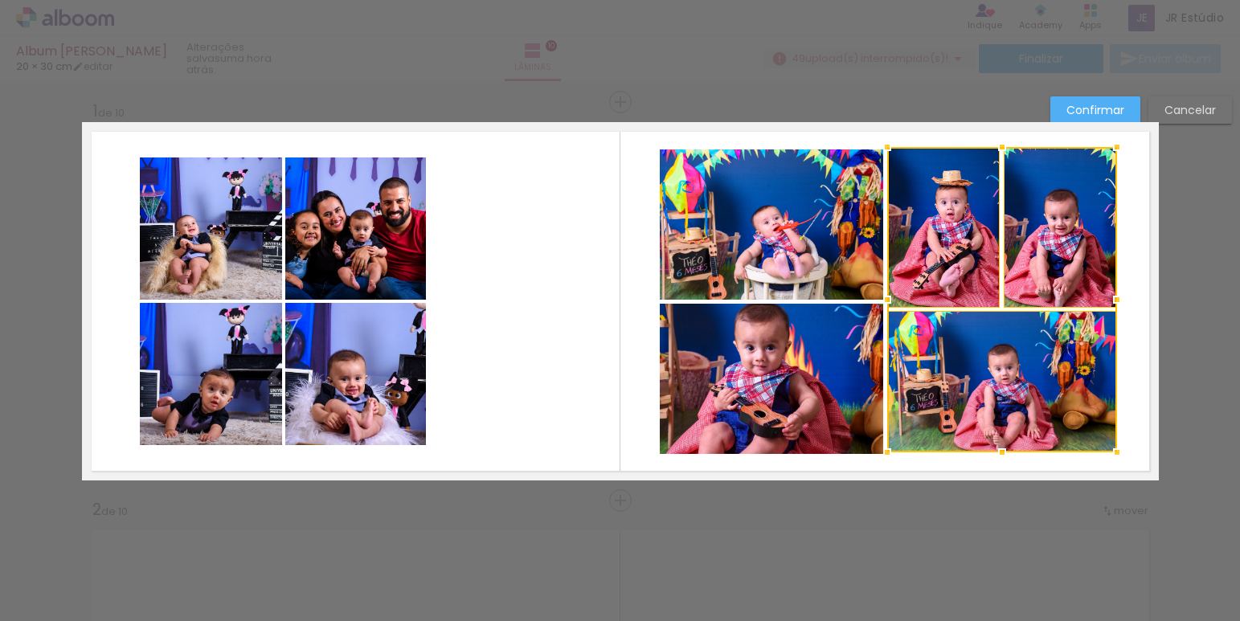
drag, startPoint x: 1107, startPoint y: 145, endPoint x: 1130, endPoint y: 152, distance: 23.6
click at [1130, 152] on album-spread "1 de 10" at bounding box center [620, 301] width 1077 height 358
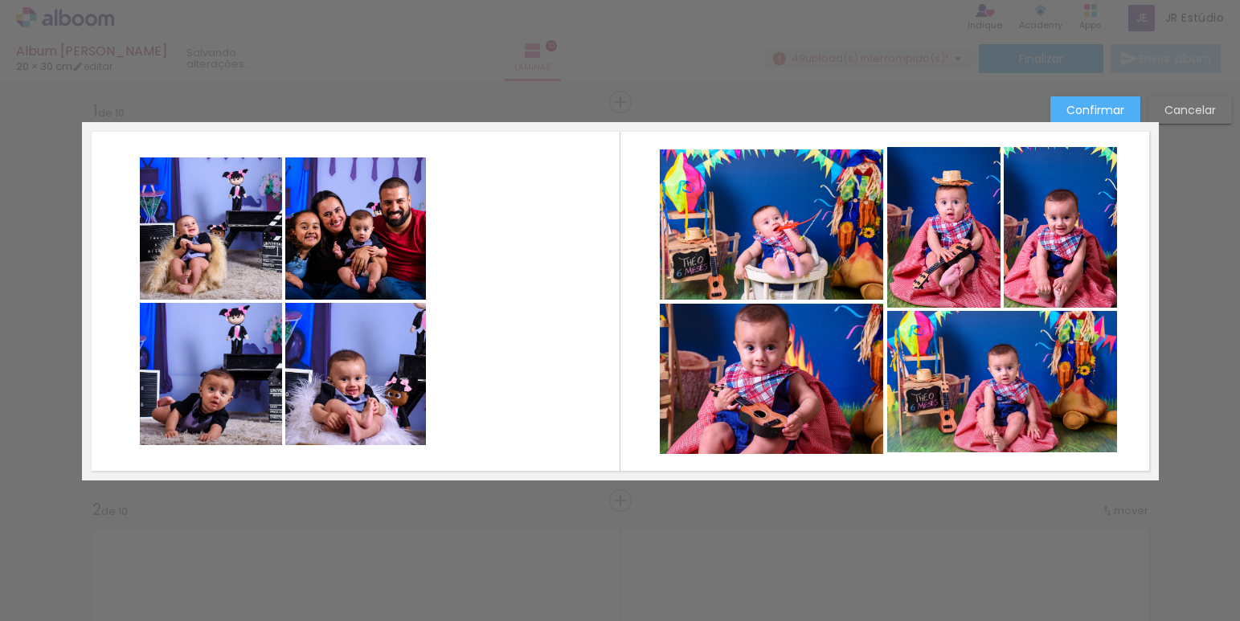
click at [1121, 203] on quentale-layouter at bounding box center [620, 301] width 1077 height 358
click at [939, 231] on quentale-photo at bounding box center [943, 227] width 113 height 160
click at [1092, 241] on quentale-photo at bounding box center [1060, 227] width 113 height 160
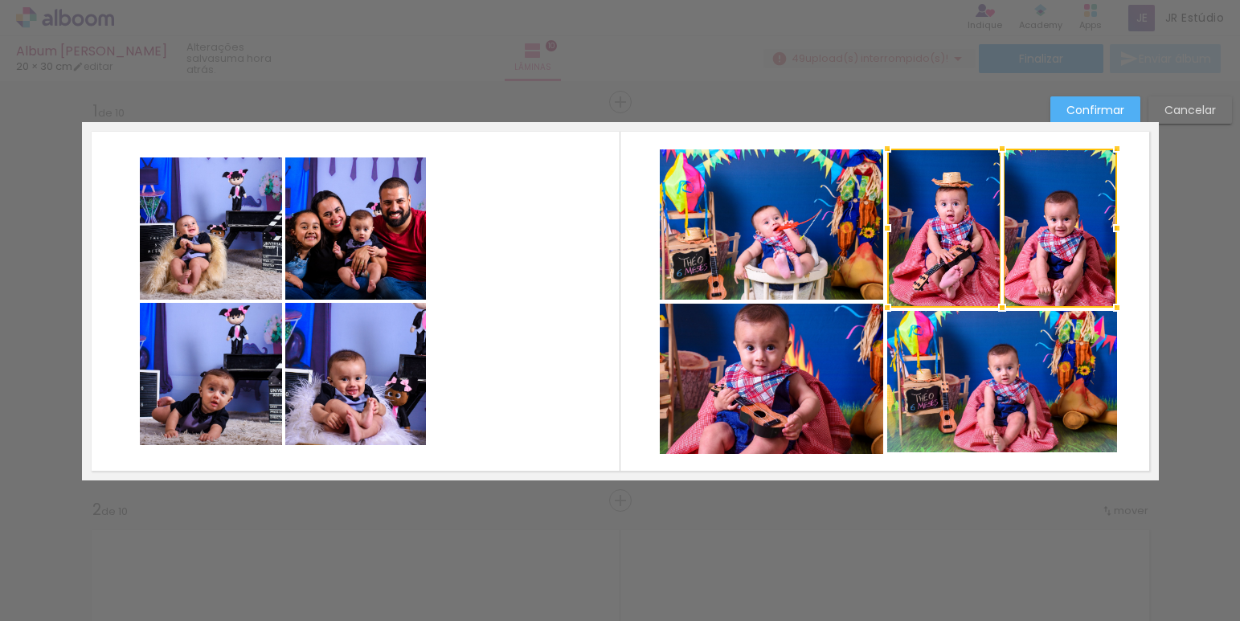
click at [995, 149] on div at bounding box center [1002, 149] width 32 height 32
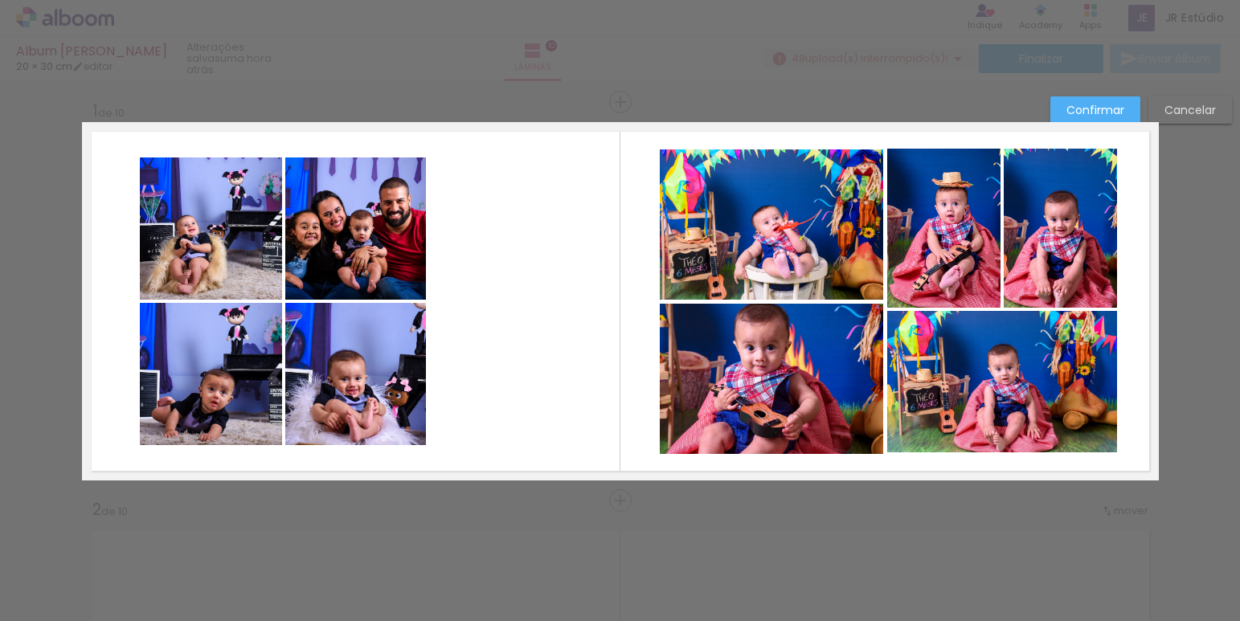
click at [1137, 287] on quentale-layouter at bounding box center [620, 301] width 1077 height 358
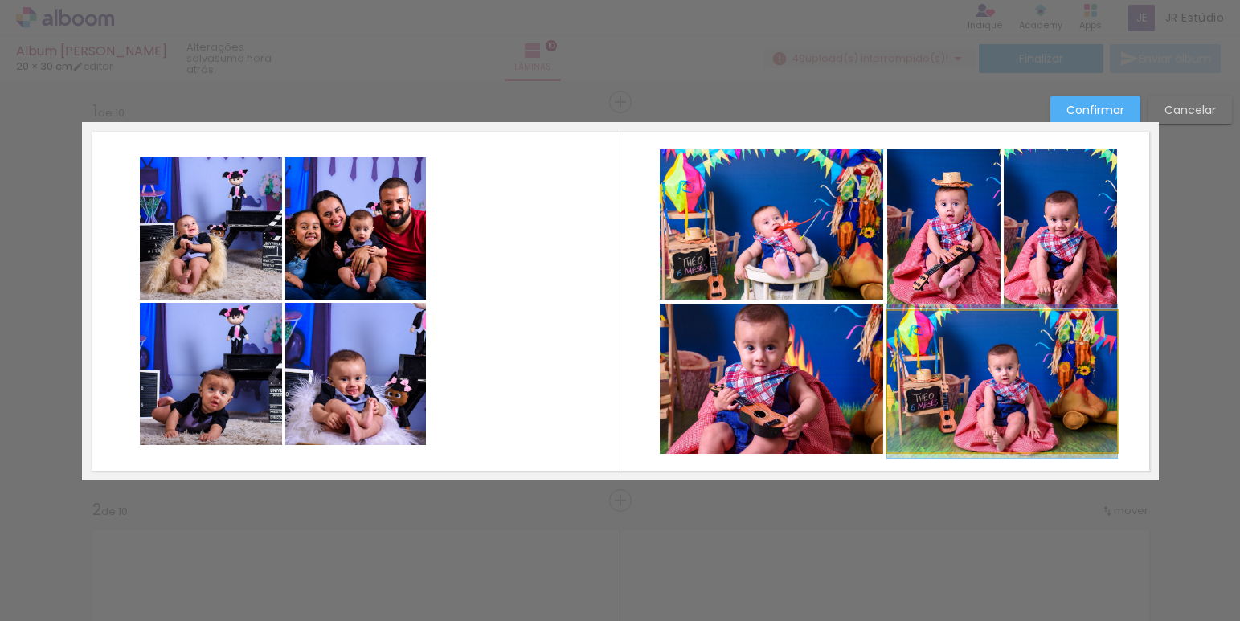
click at [1033, 419] on quentale-photo at bounding box center [1002, 381] width 230 height 141
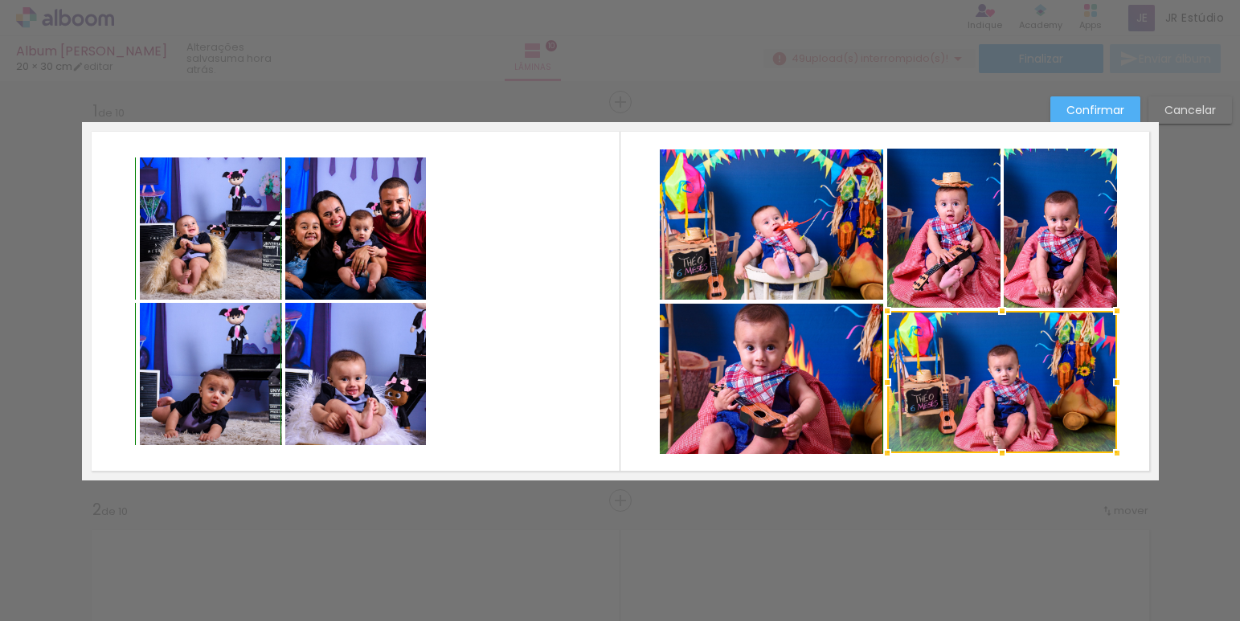
click at [996, 456] on div at bounding box center [1002, 453] width 32 height 32
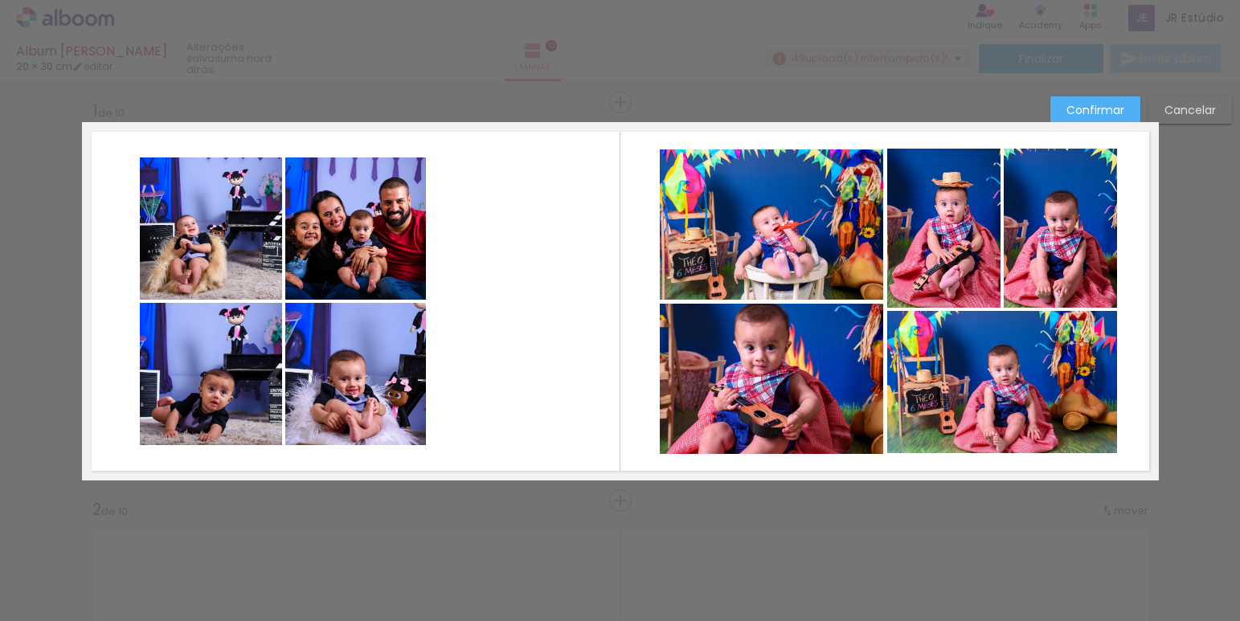
click at [1116, 426] on quentale-layouter at bounding box center [620, 301] width 1077 height 358
click at [343, 372] on quentale-photo at bounding box center [355, 374] width 141 height 142
click at [348, 268] on quentale-photo at bounding box center [355, 228] width 141 height 142
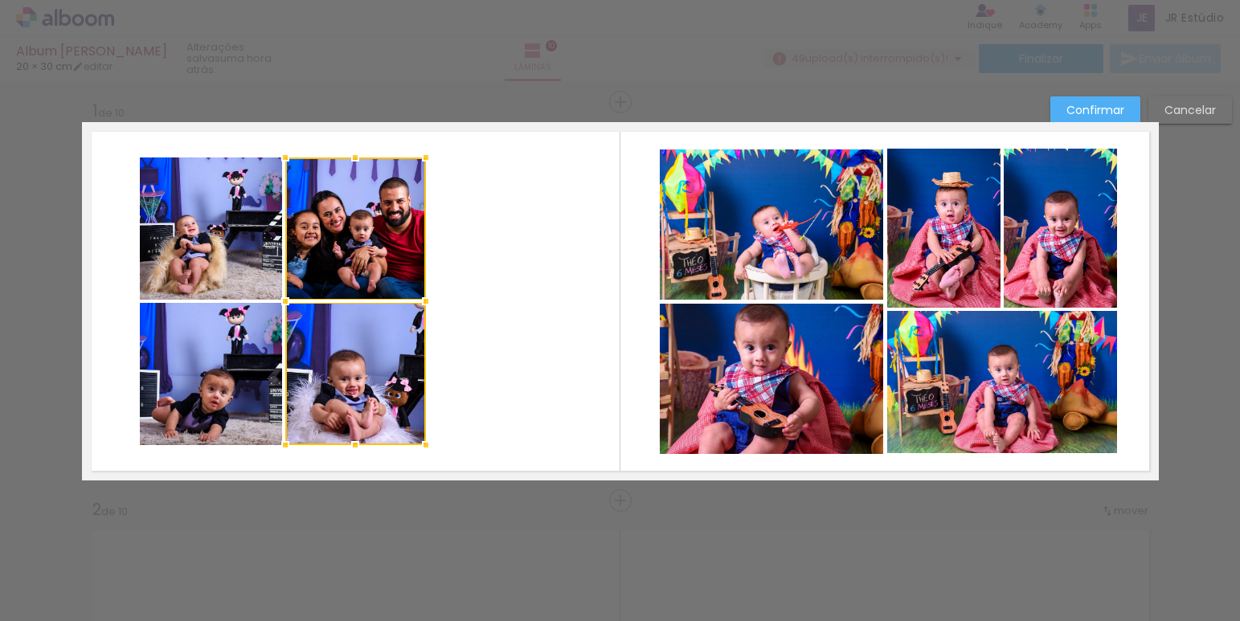
click at [207, 261] on quentale-photo at bounding box center [211, 228] width 142 height 142
click at [218, 340] on div at bounding box center [283, 301] width 286 height 288
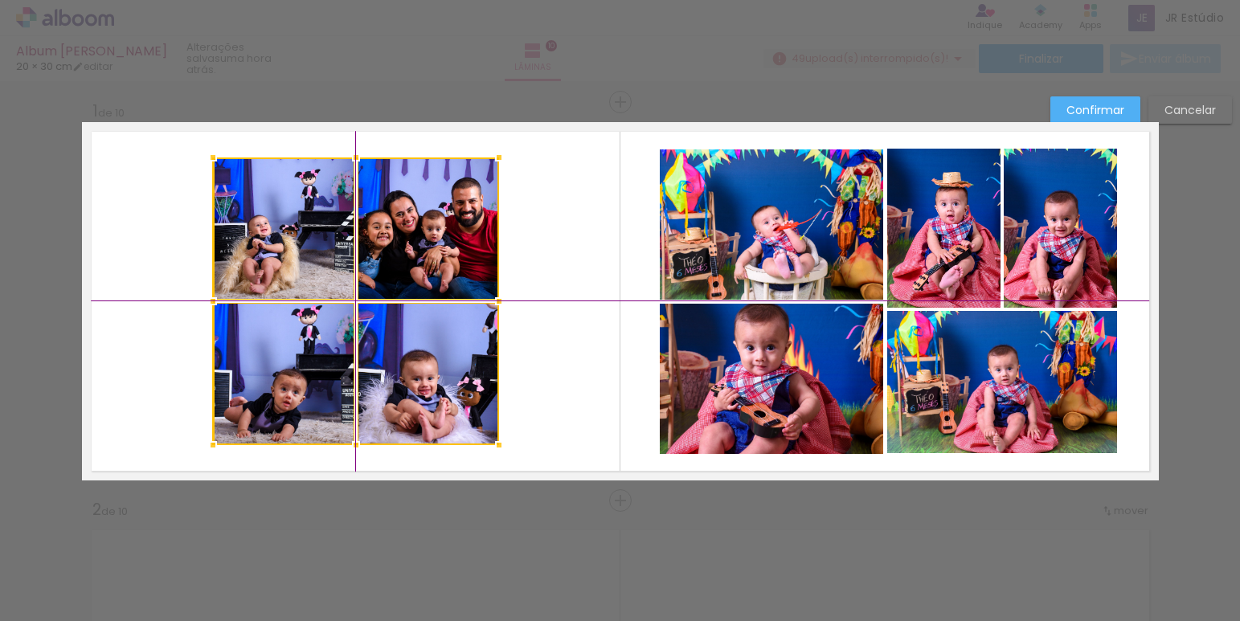
drag, startPoint x: 358, startPoint y: 362, endPoint x: 411, endPoint y: 354, distance: 52.8
click at [411, 354] on div at bounding box center [356, 301] width 286 height 288
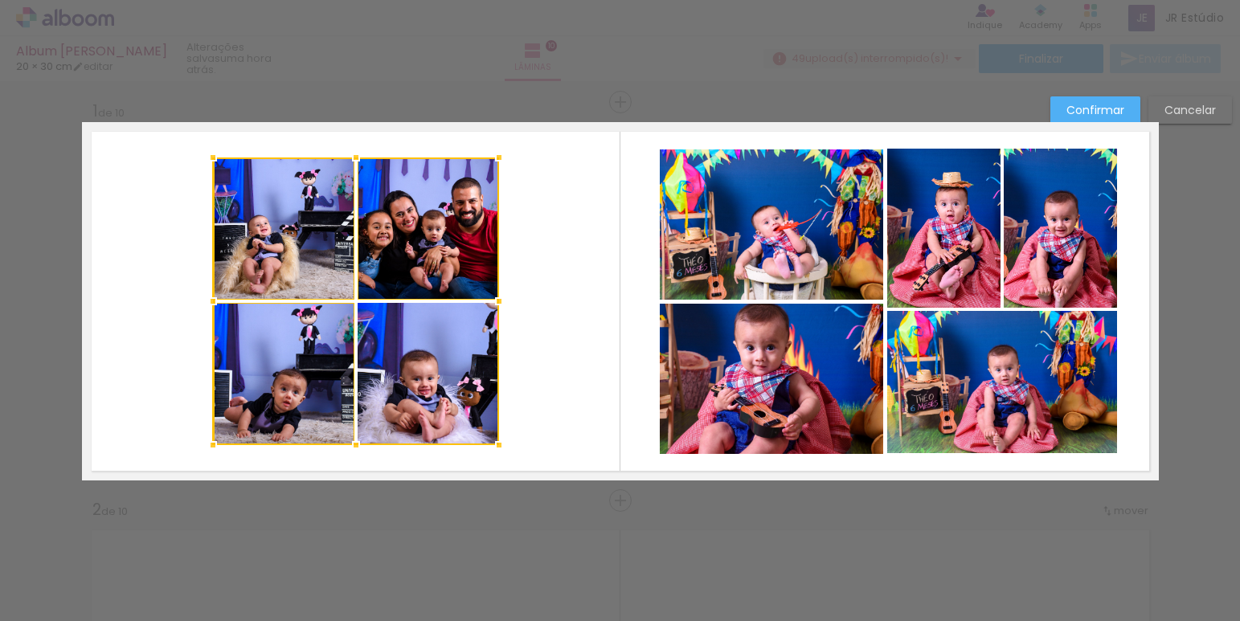
click at [438, 351] on div at bounding box center [356, 301] width 286 height 288
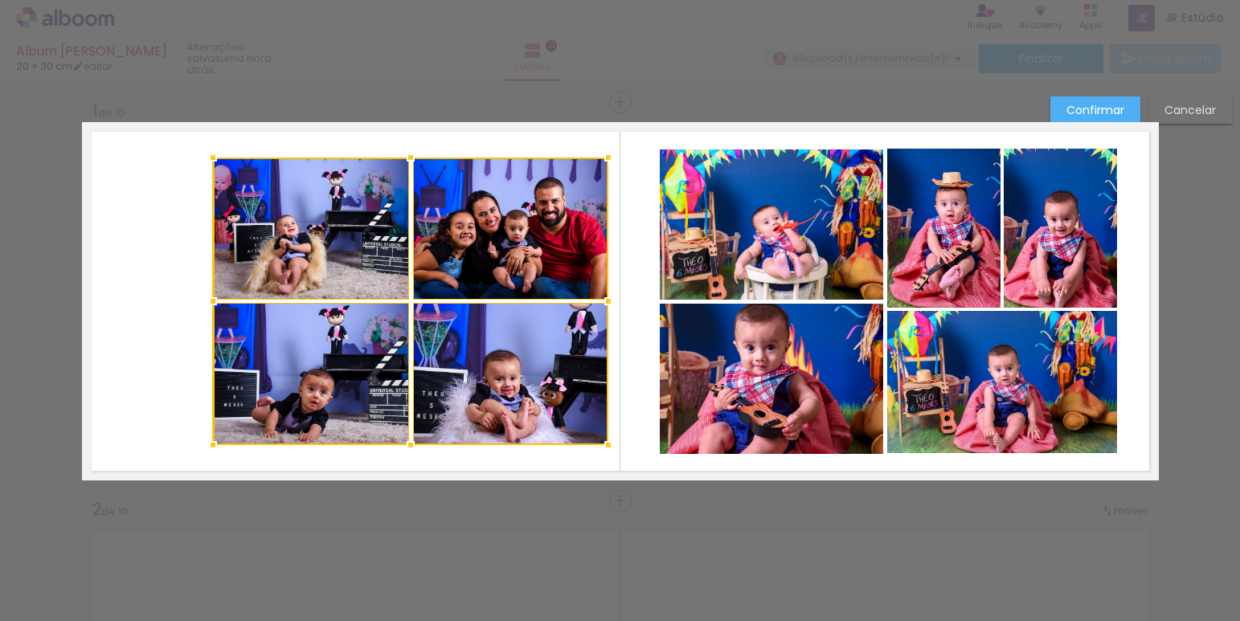
drag, startPoint x: 494, startPoint y: 300, endPoint x: 623, endPoint y: 308, distance: 129.6
click at [623, 308] on album-spread "1 de 10" at bounding box center [620, 301] width 1077 height 358
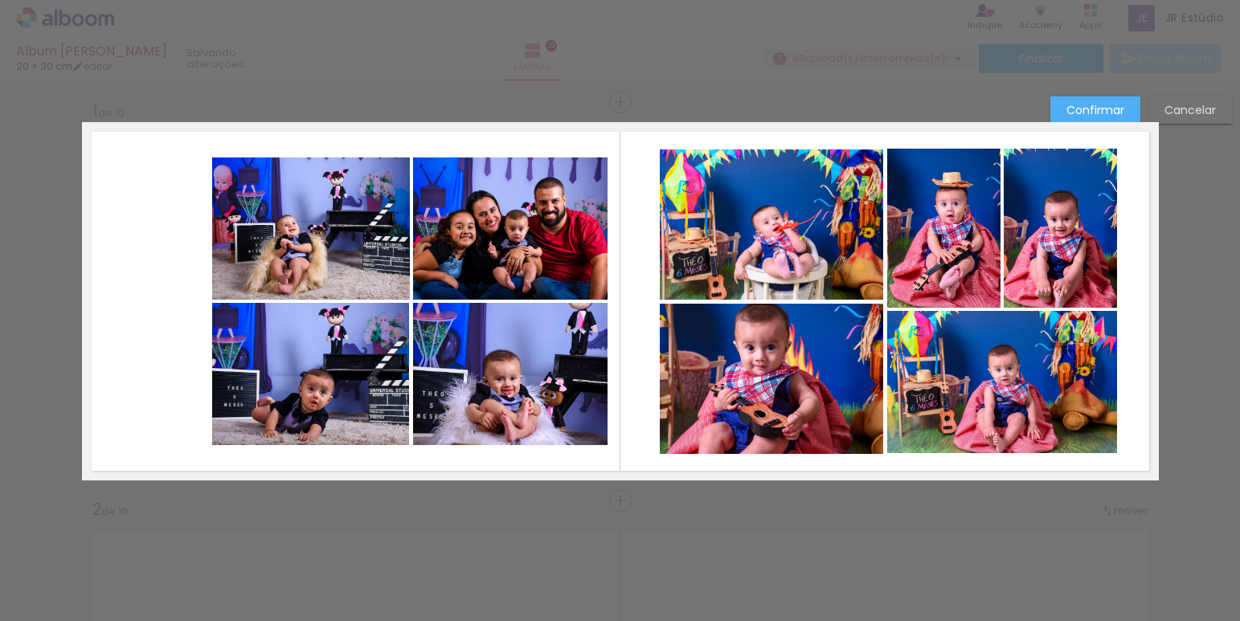
click at [532, 344] on quentale-photo at bounding box center [510, 374] width 195 height 142
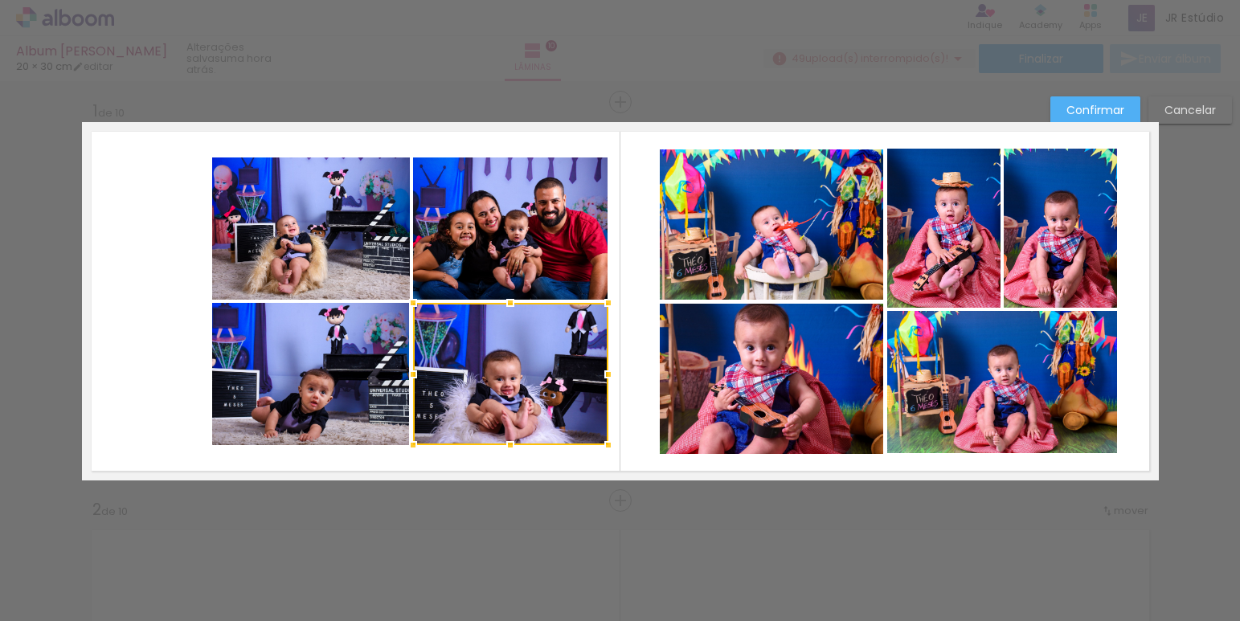
click at [494, 275] on quentale-photo at bounding box center [510, 228] width 195 height 142
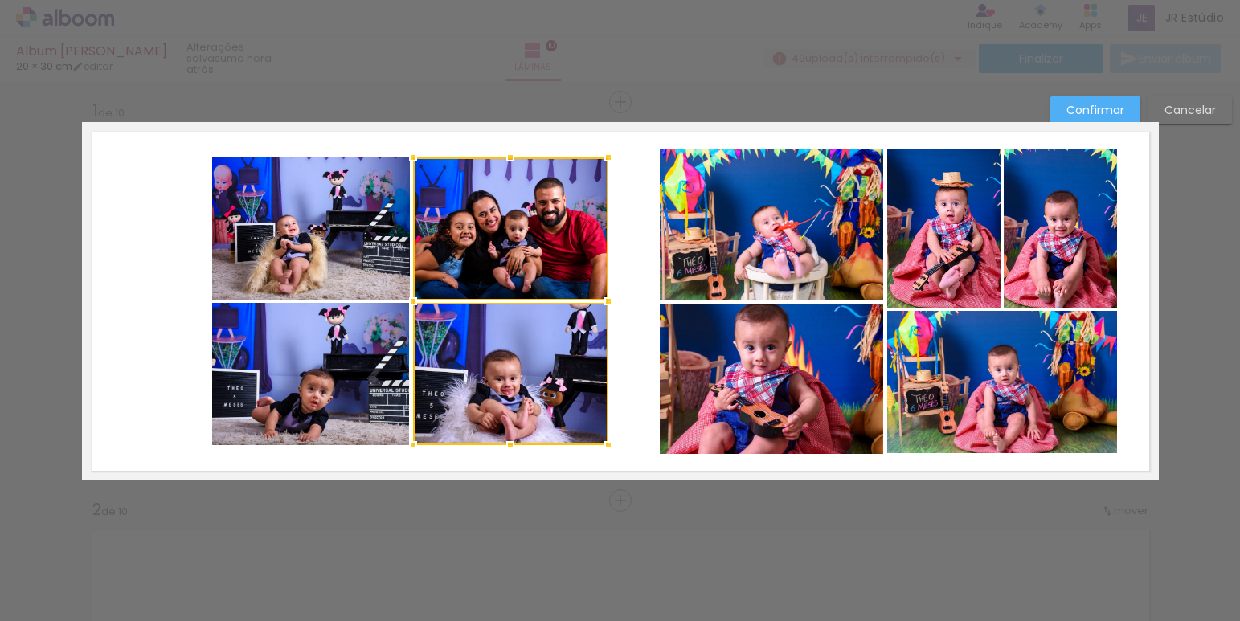
click at [283, 272] on quentale-photo at bounding box center [311, 228] width 198 height 142
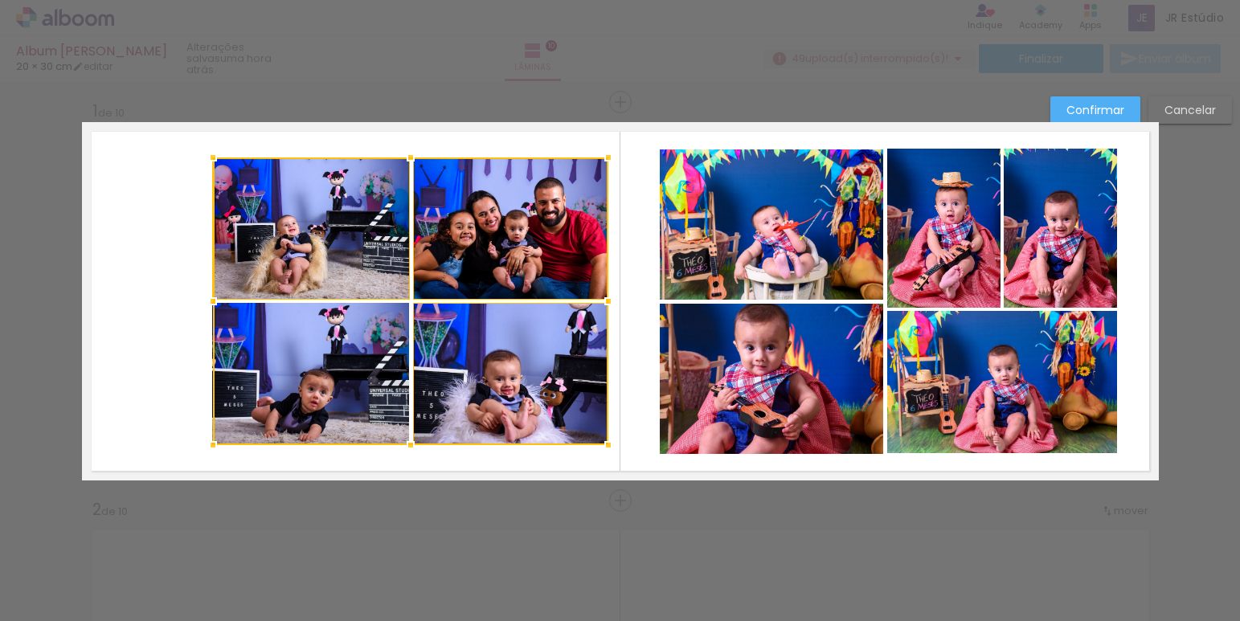
click at [307, 358] on div at bounding box center [410, 301] width 395 height 288
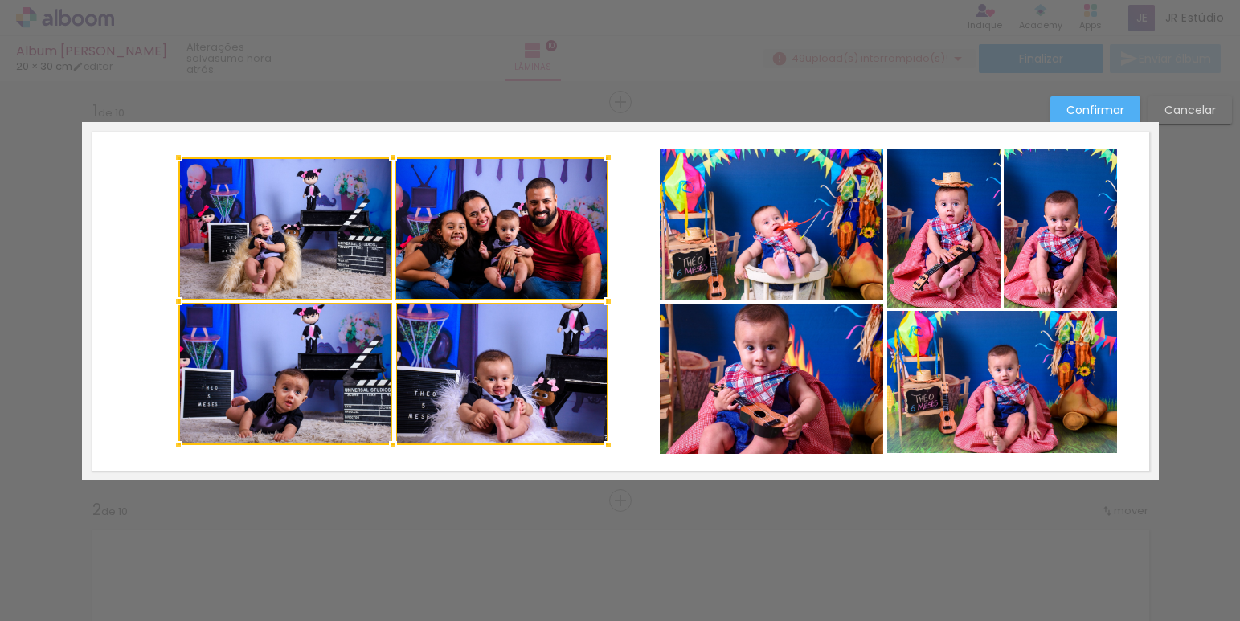
drag, startPoint x: 202, startPoint y: 306, endPoint x: 170, endPoint y: 311, distance: 32.5
click at [170, 311] on div at bounding box center [178, 301] width 32 height 32
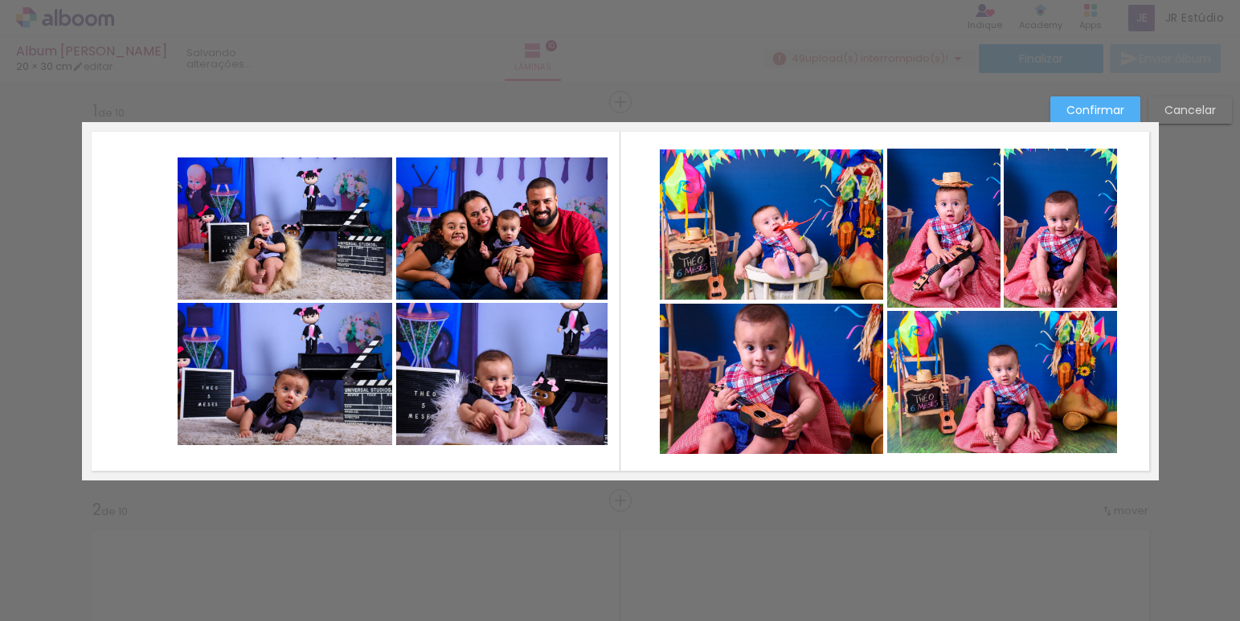
click at [423, 355] on quentale-photo at bounding box center [502, 374] width 212 height 142
click at [453, 251] on quentale-photo at bounding box center [502, 228] width 212 height 142
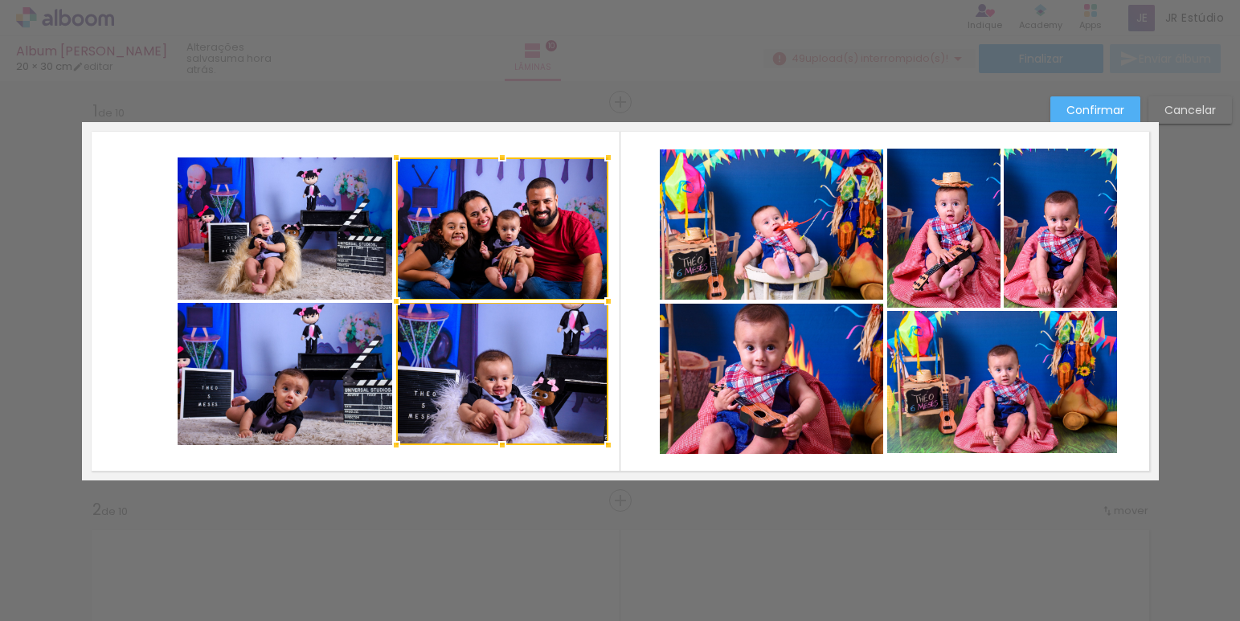
click at [299, 235] on quentale-photo at bounding box center [285, 228] width 215 height 142
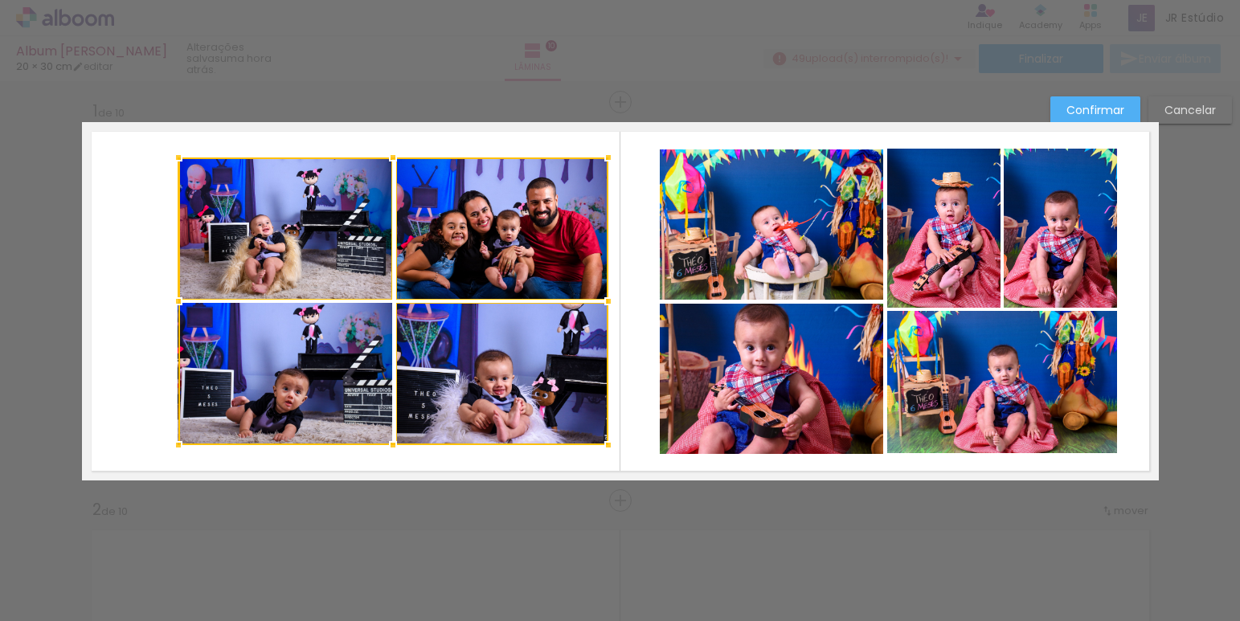
click at [300, 345] on div at bounding box center [393, 301] width 430 height 288
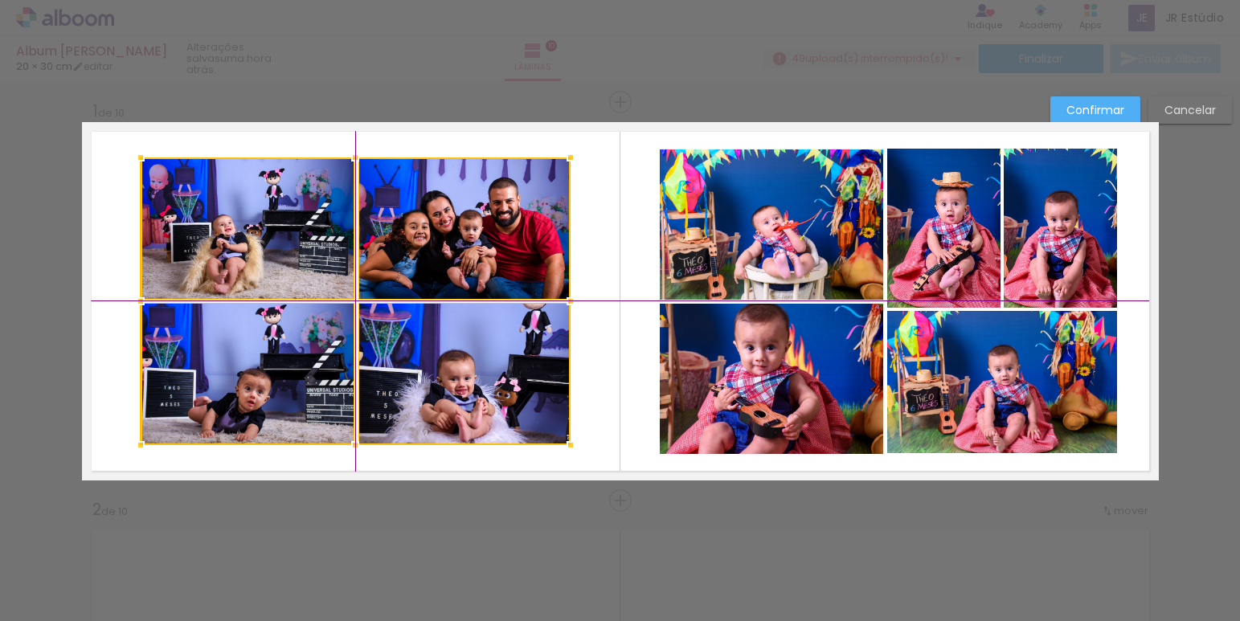
drag, startPoint x: 492, startPoint y: 358, endPoint x: 456, endPoint y: 360, distance: 35.4
click at [456, 360] on div at bounding box center [356, 301] width 430 height 288
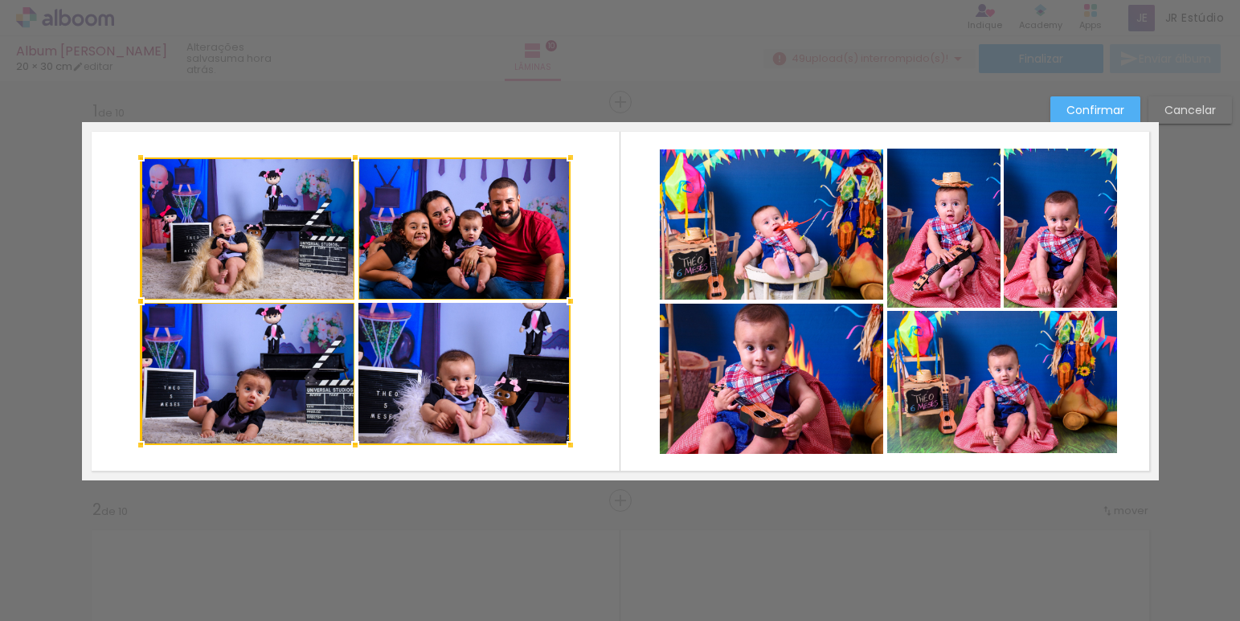
click at [0, 0] on slot "Confirmar" at bounding box center [0, 0] width 0 height 0
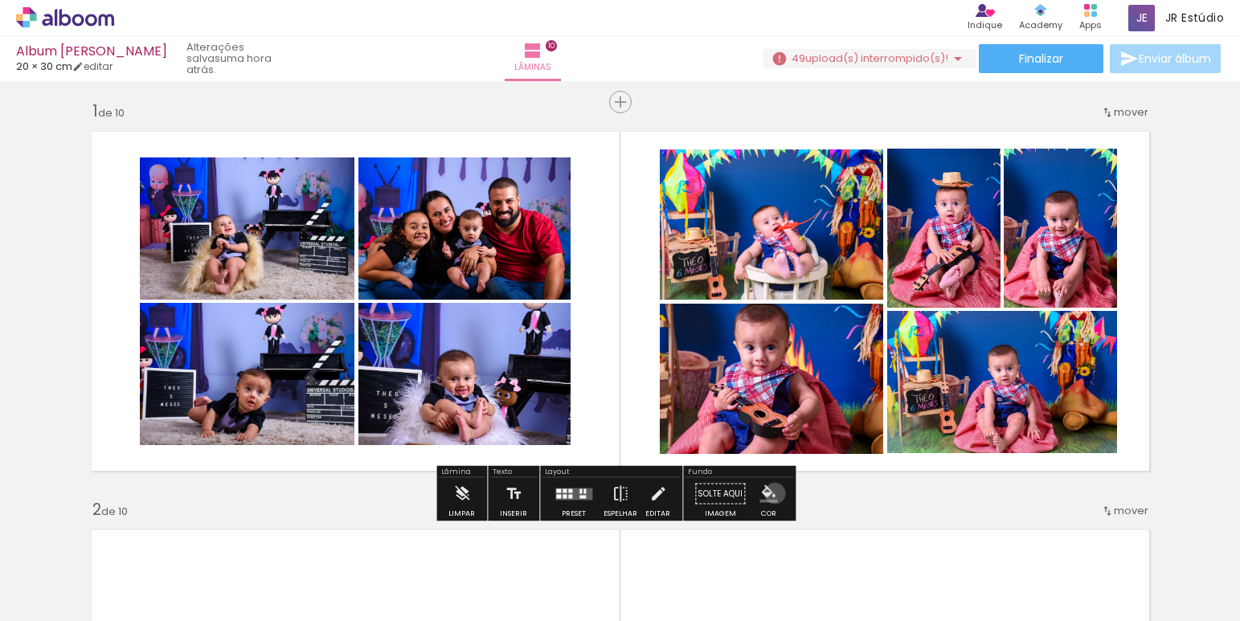
click at [769, 493] on iron-icon "color picker" at bounding box center [768, 494] width 18 height 18
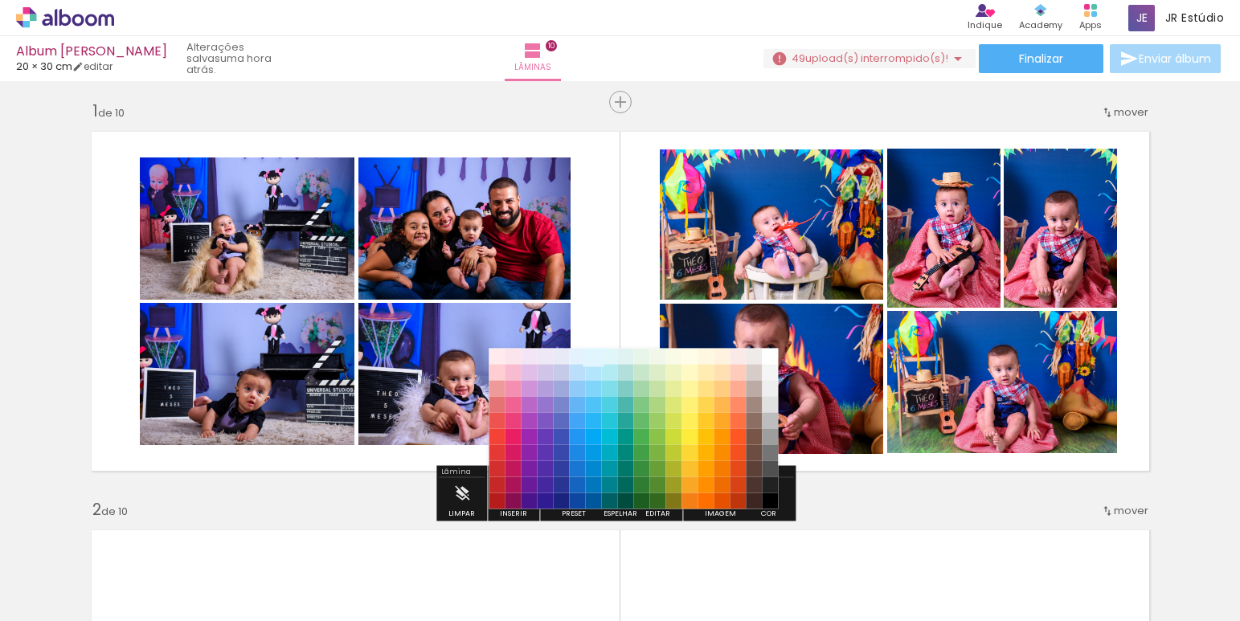
click at [595, 360] on paper-item "#e1f5fe" at bounding box center [594, 357] width 16 height 16
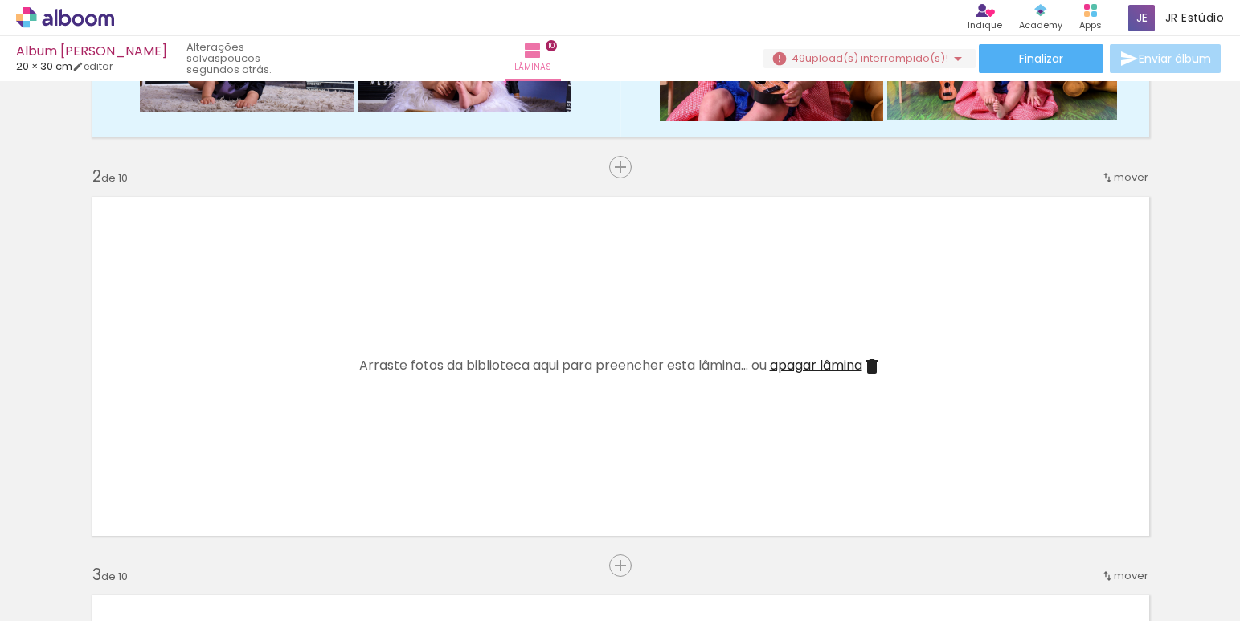
scroll to position [0, 623]
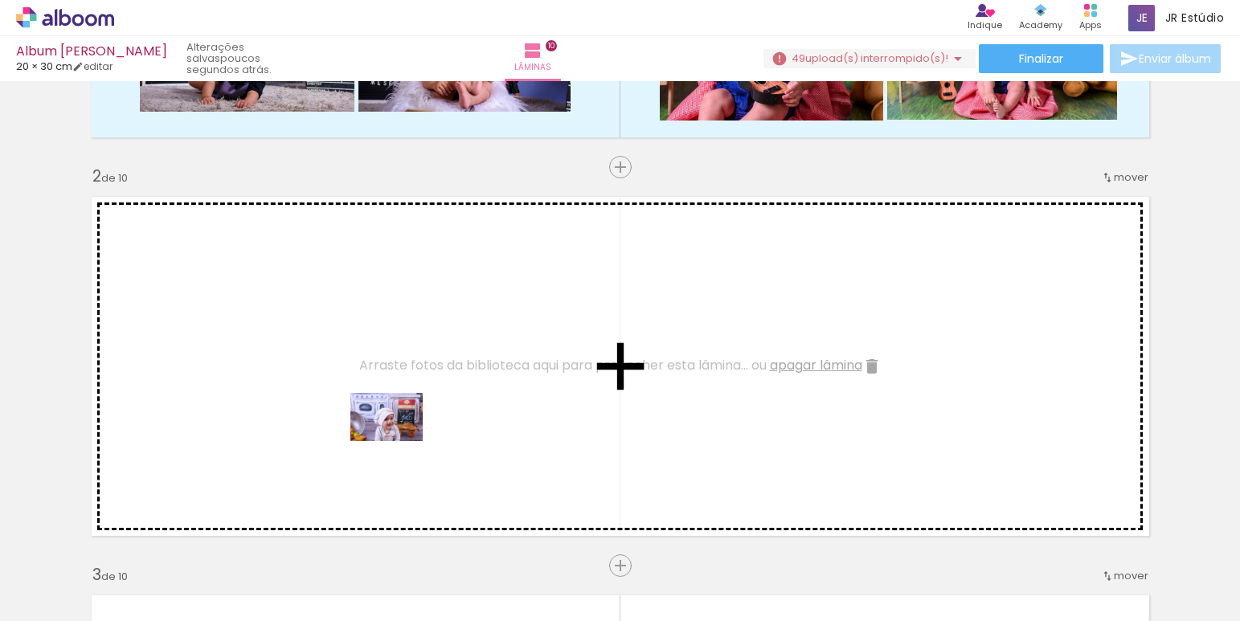
drag, startPoint x: 362, startPoint y: 562, endPoint x: 399, endPoint y: 441, distance: 126.1
click at [399, 441] on quentale-workspace at bounding box center [620, 310] width 1240 height 621
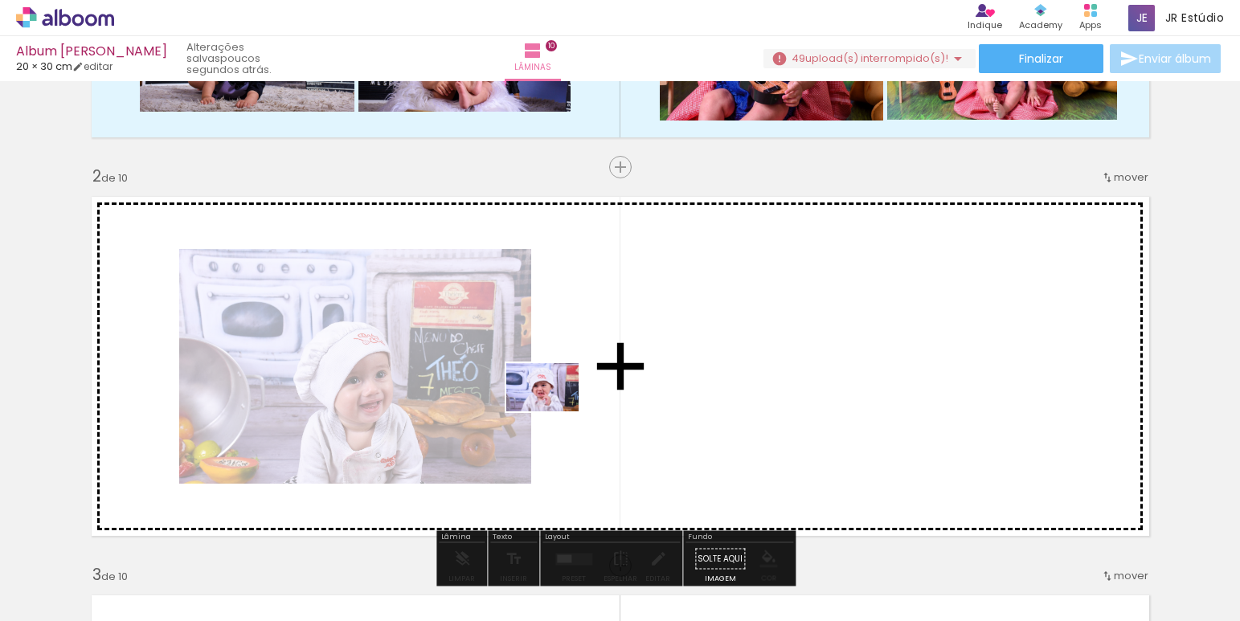
drag, startPoint x: 476, startPoint y: 511, endPoint x: 554, endPoint y: 411, distance: 126.5
click at [554, 411] on quentale-workspace at bounding box center [620, 310] width 1240 height 621
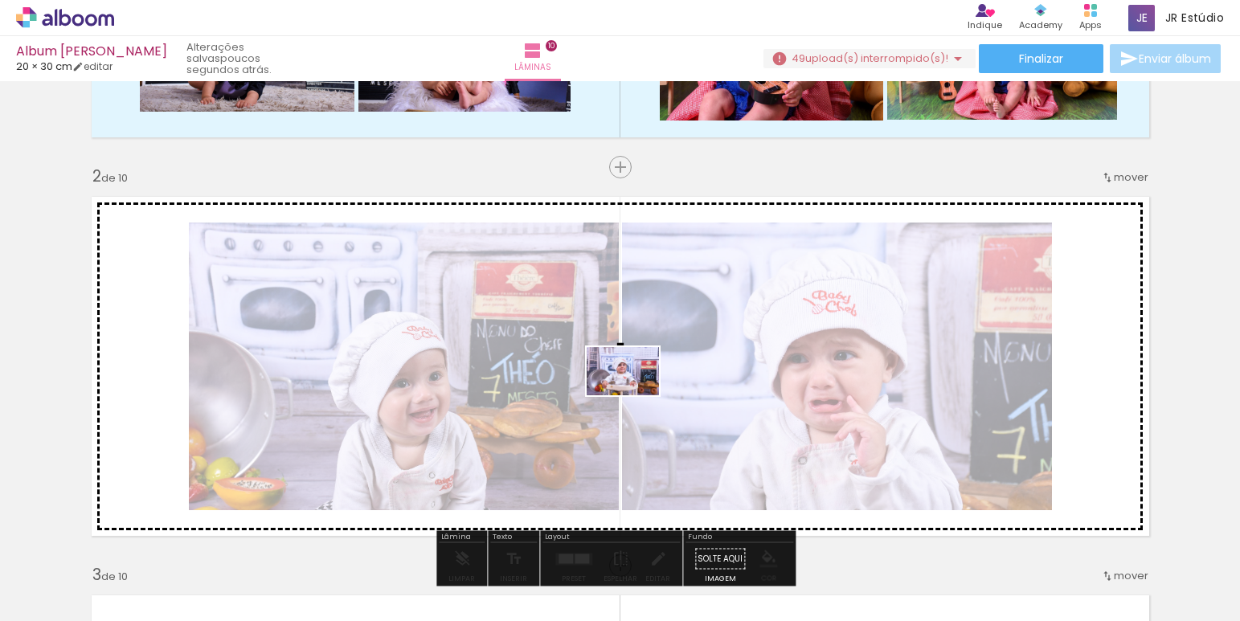
click at [635, 395] on quentale-workspace at bounding box center [620, 310] width 1240 height 621
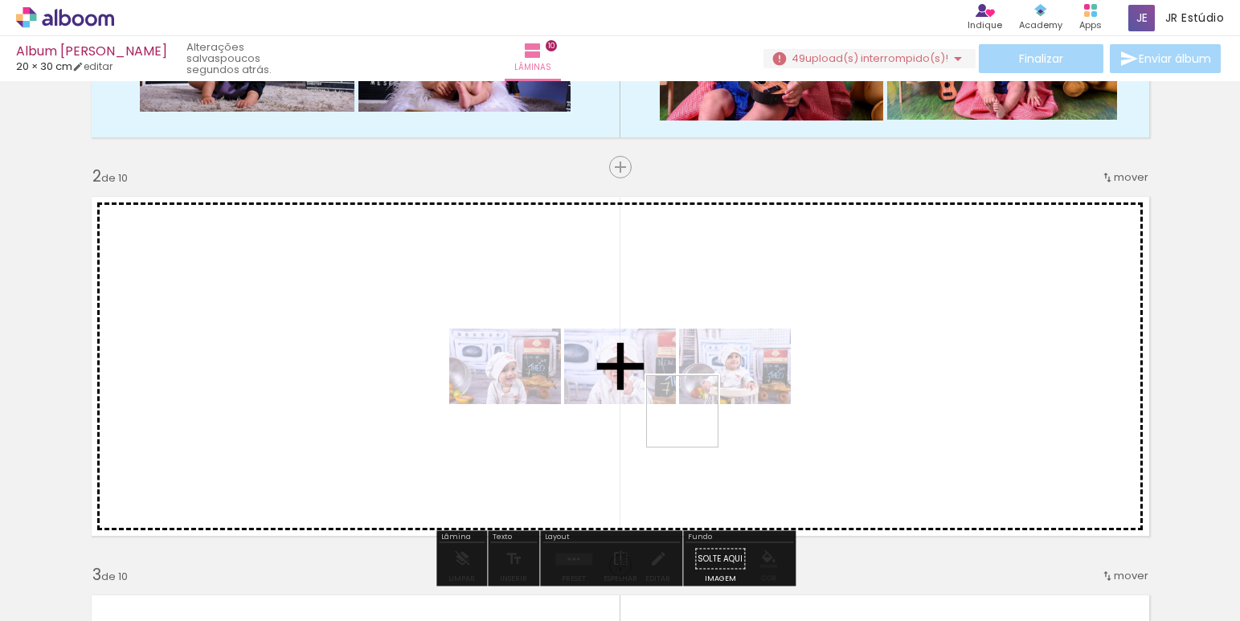
drag, startPoint x: 639, startPoint y: 576, endPoint x: 694, endPoint y: 423, distance: 162.4
click at [694, 423] on quentale-workspace at bounding box center [620, 310] width 1240 height 621
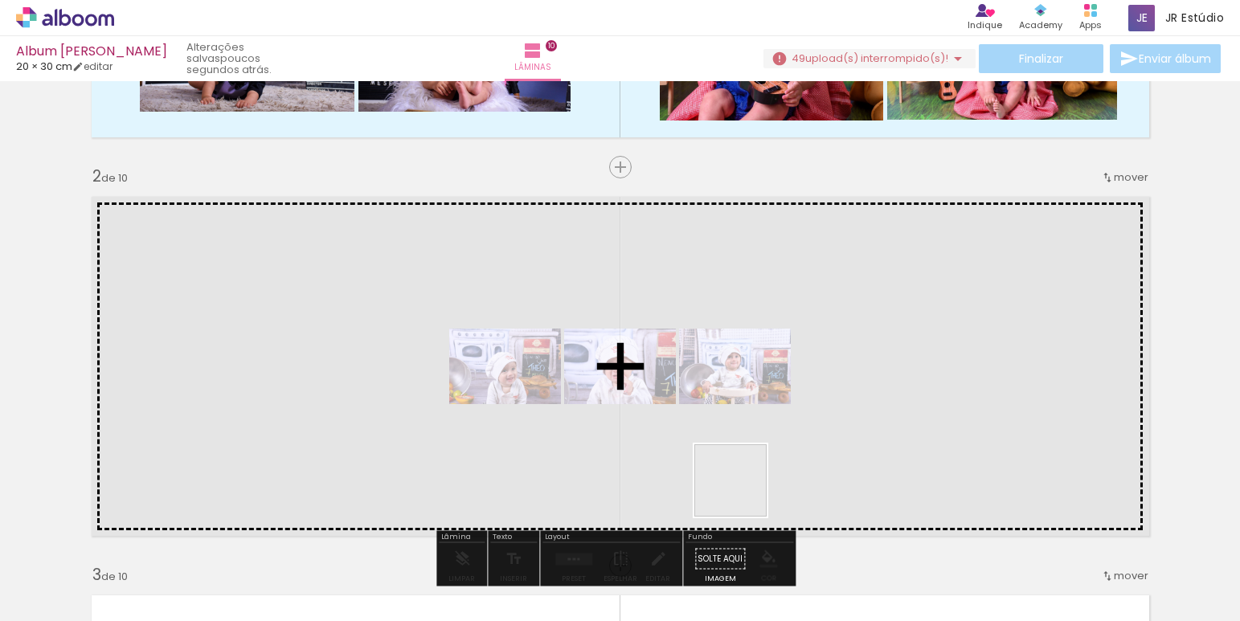
drag, startPoint x: 697, startPoint y: 583, endPoint x: 742, endPoint y: 492, distance: 102.0
click at [742, 492] on quentale-workspace at bounding box center [620, 310] width 1240 height 621
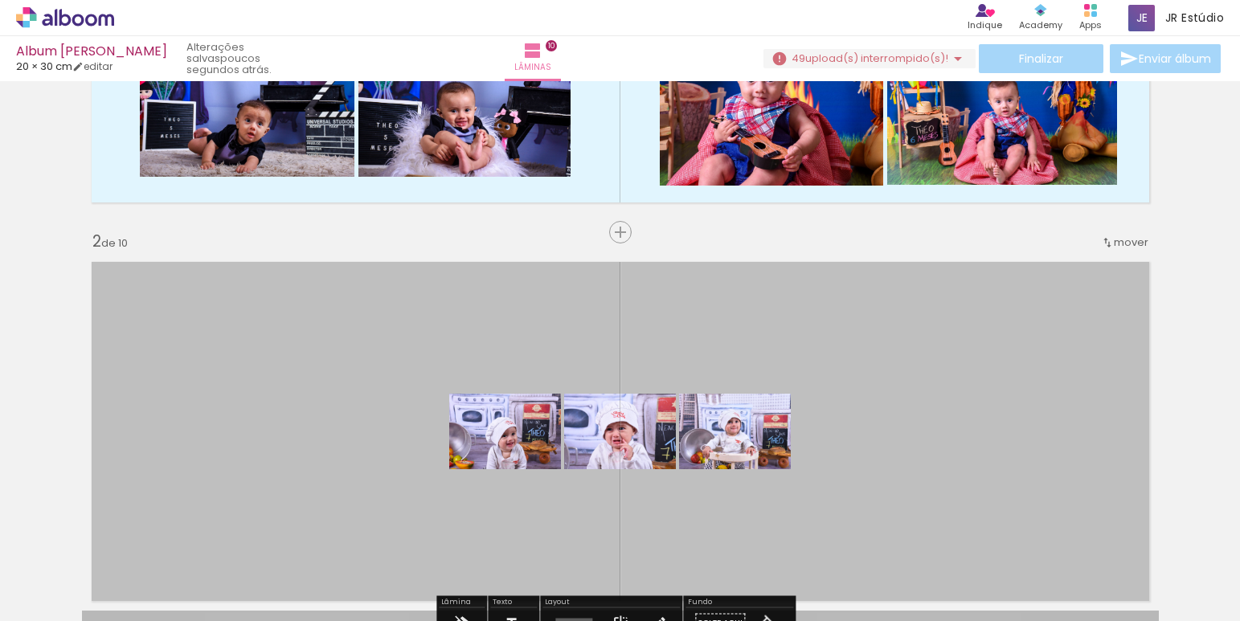
scroll to position [289, 0]
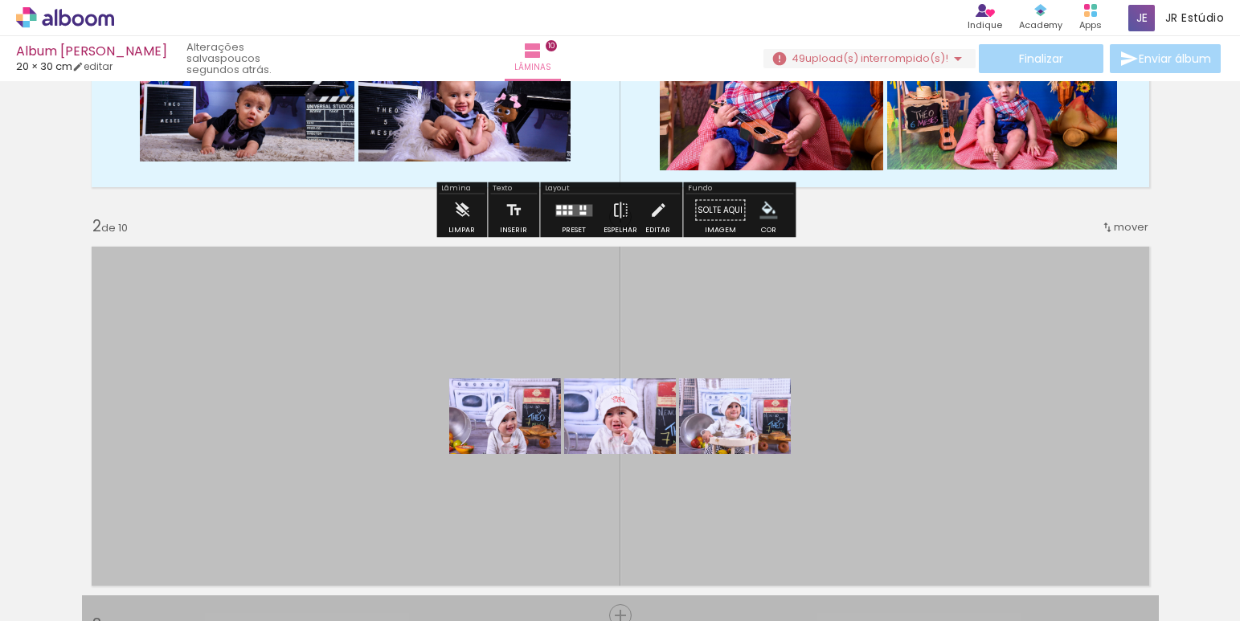
click at [900, 66] on paper-button "49 upload(s) interrompido(s)! 91,67%" at bounding box center [869, 58] width 212 height 19
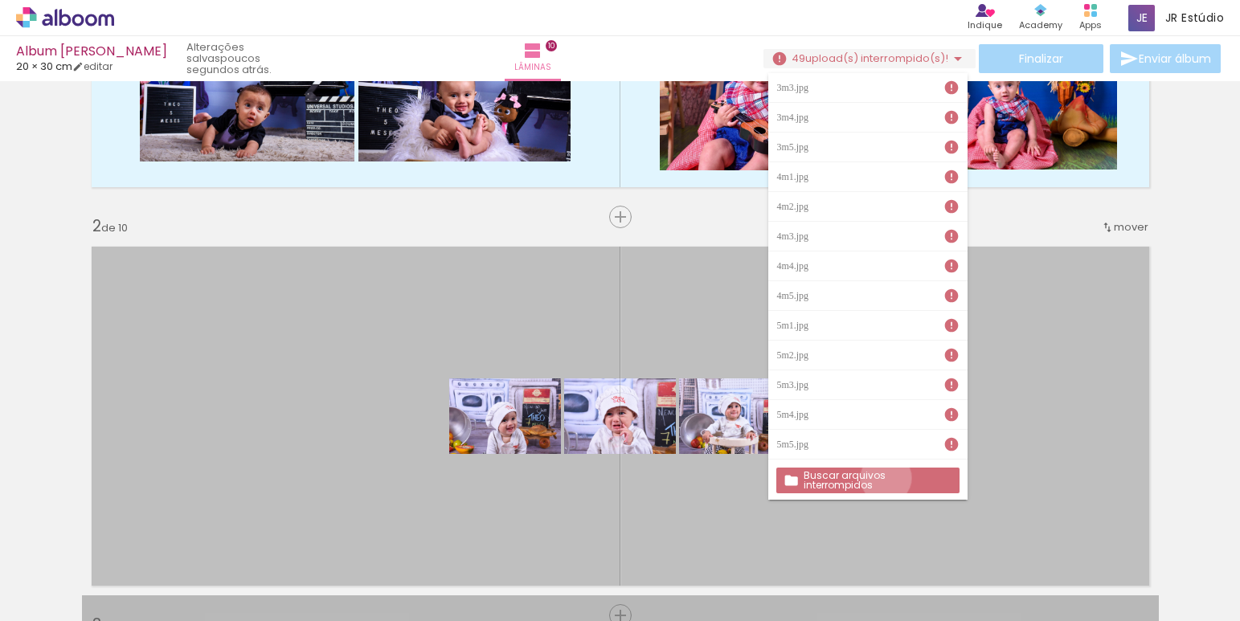
click at [0, 0] on slot "Buscar arquivos interrompidos" at bounding box center [0, 0] width 0 height 0
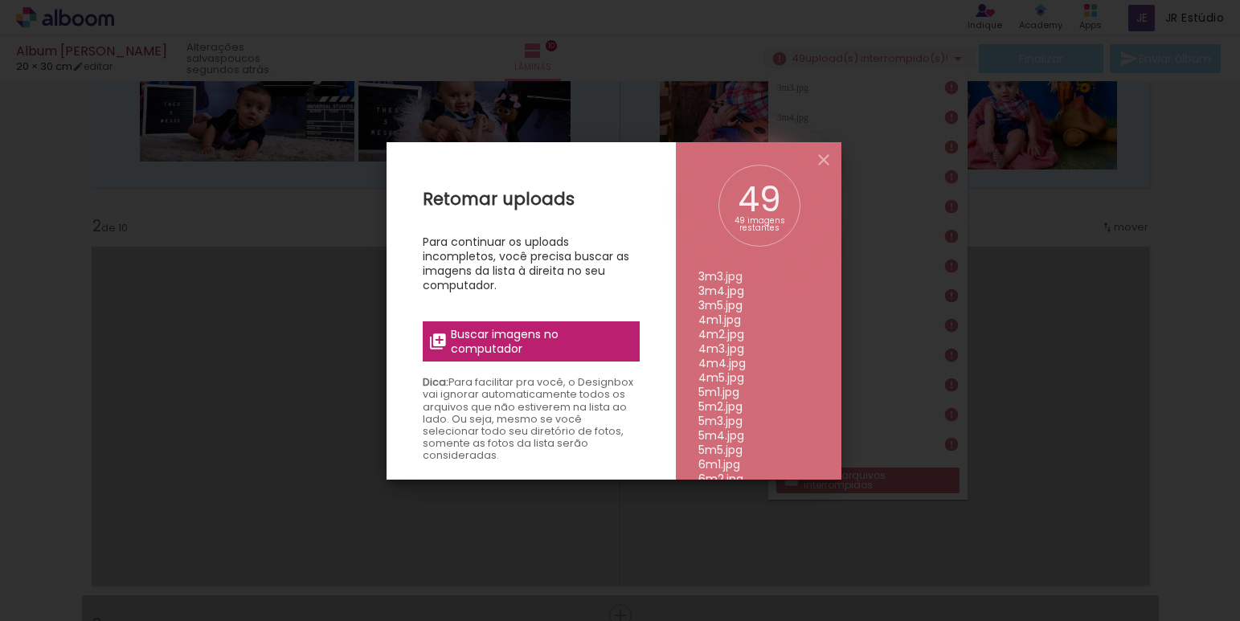
click at [544, 336] on span "Buscar imagens no computador" at bounding box center [540, 341] width 179 height 29
click at [0, 0] on input "file" at bounding box center [0, 0] width 0 height 0
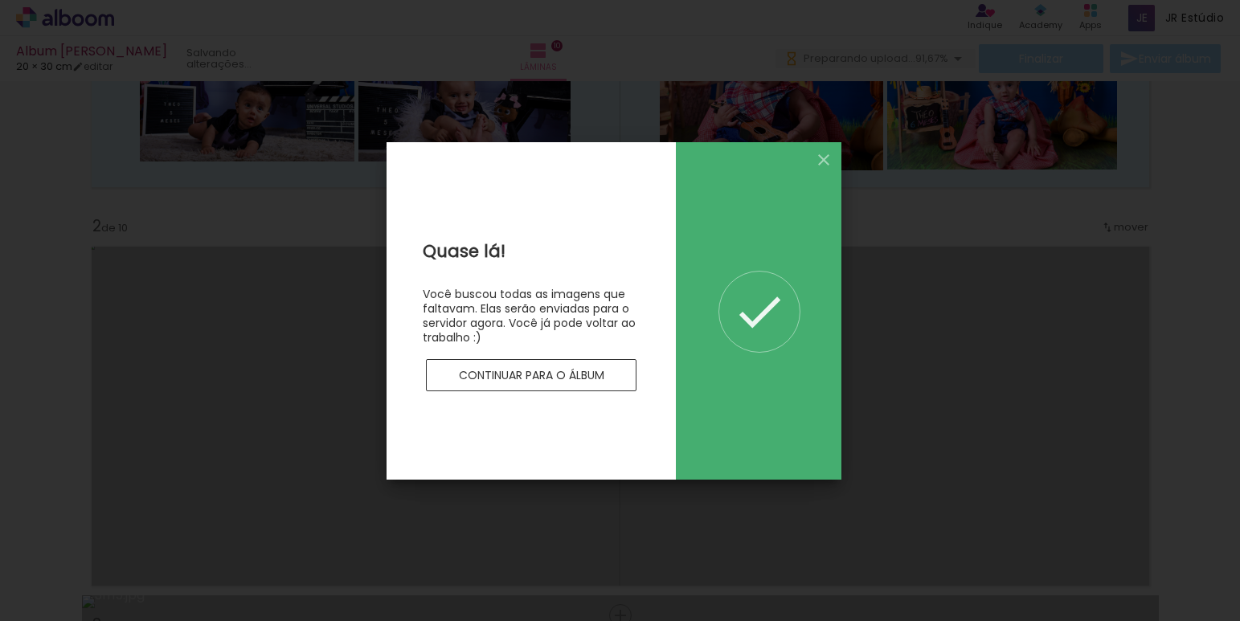
scroll to position [0, 0]
click at [0, 0] on slot "Continuar para o álbum" at bounding box center [0, 0] width 0 height 0
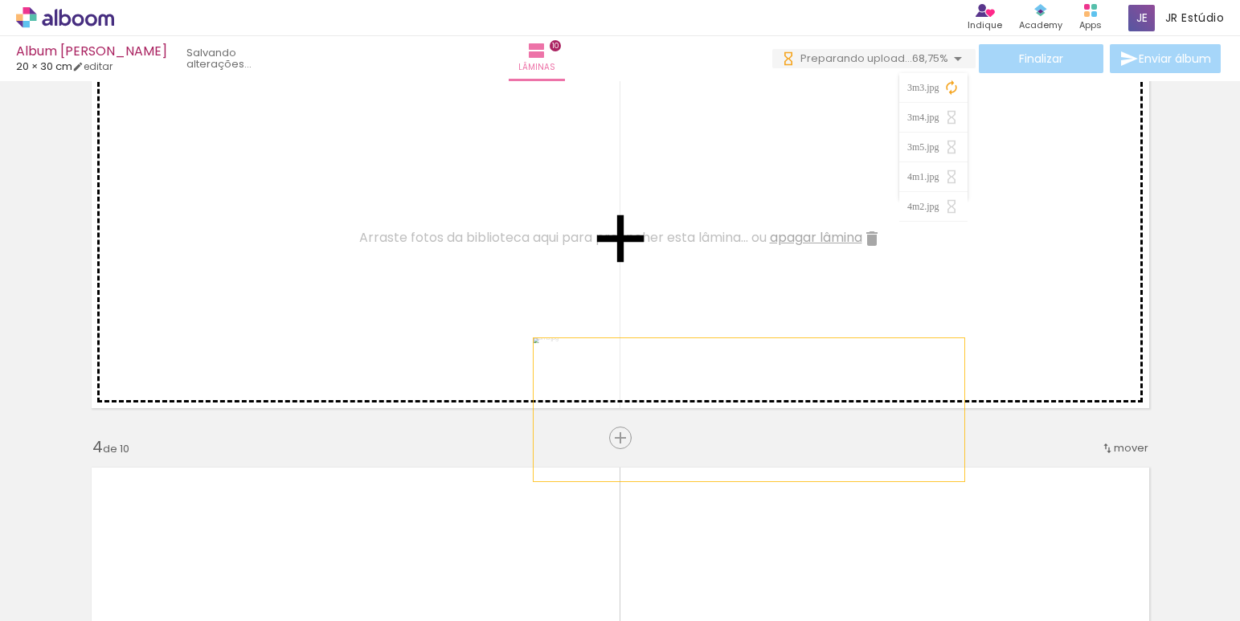
drag, startPoint x: 726, startPoint y: 325, endPoint x: 750, endPoint y: 434, distance: 111.7
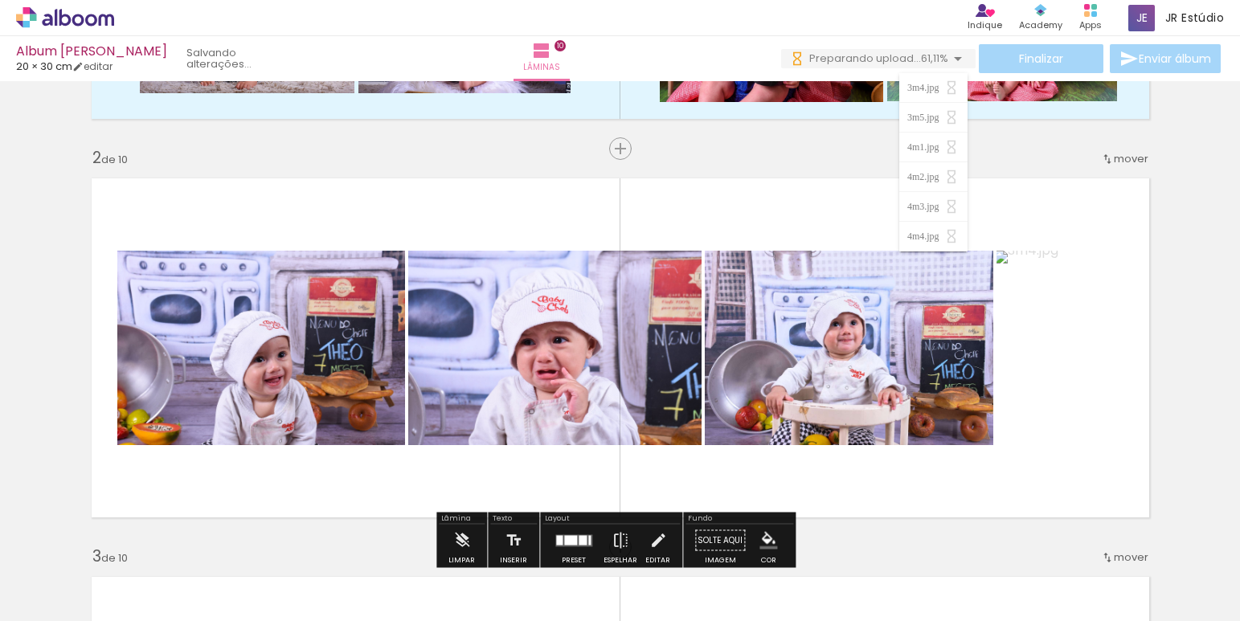
scroll to position [367, 0]
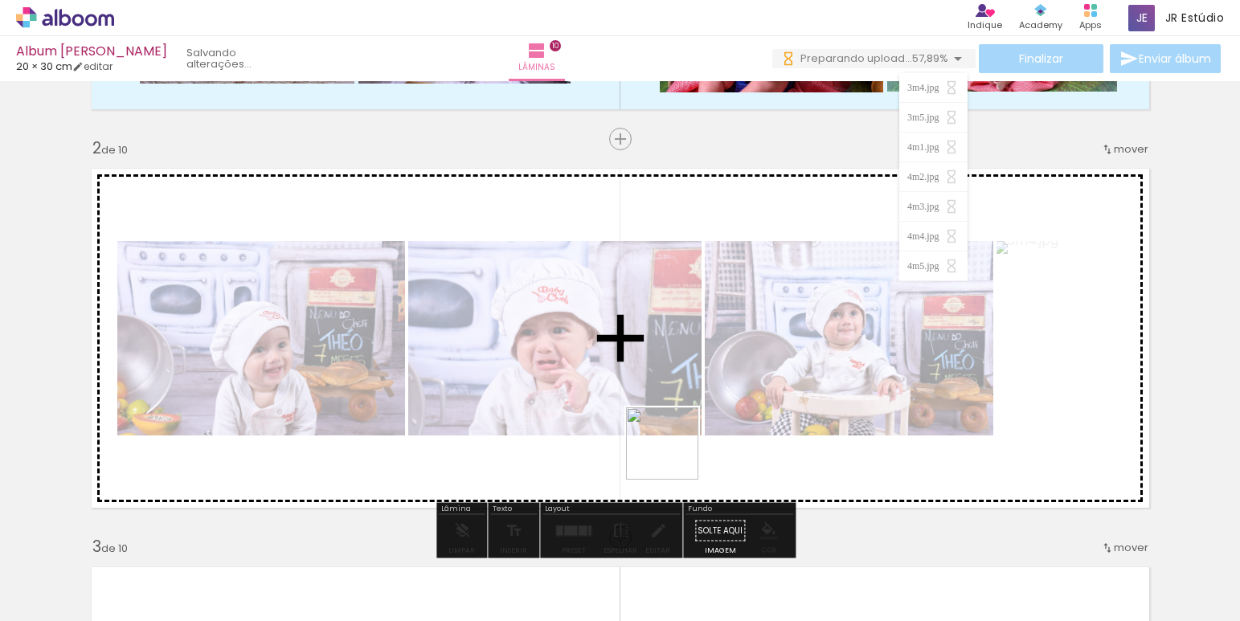
drag, startPoint x: 722, startPoint y: 569, endPoint x: 674, endPoint y: 456, distance: 123.1
click at [674, 456] on quentale-workspace at bounding box center [620, 310] width 1240 height 621
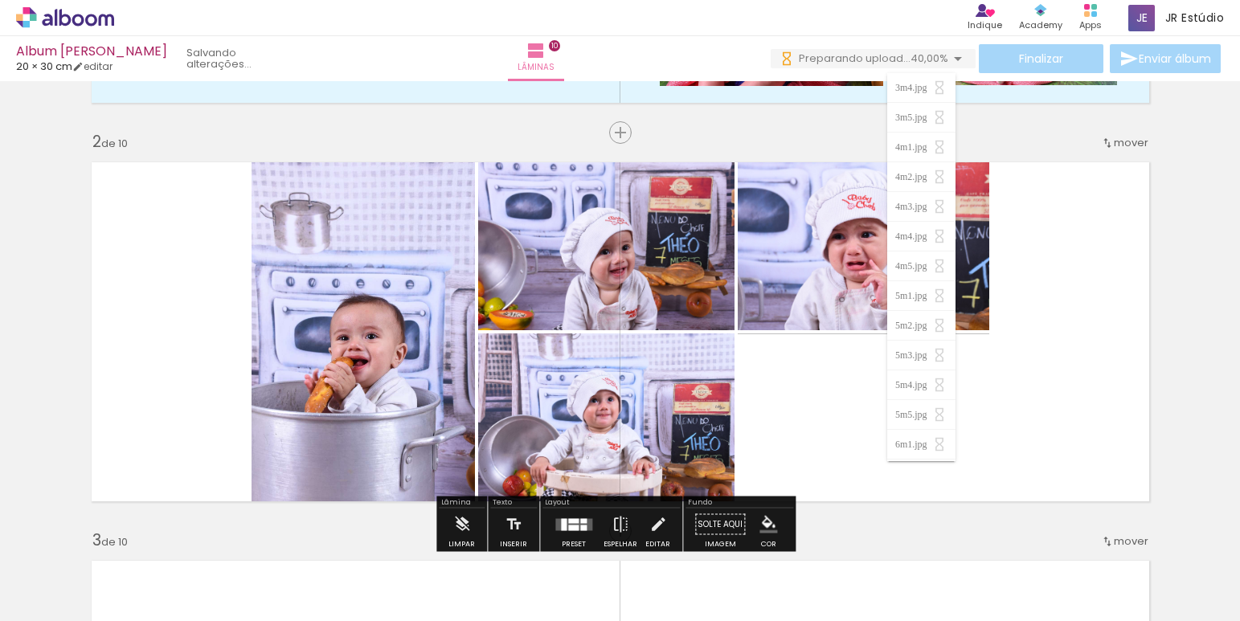
scroll to position [0, 0]
click at [1048, 456] on quentale-layouter at bounding box center [620, 332] width 1077 height 358
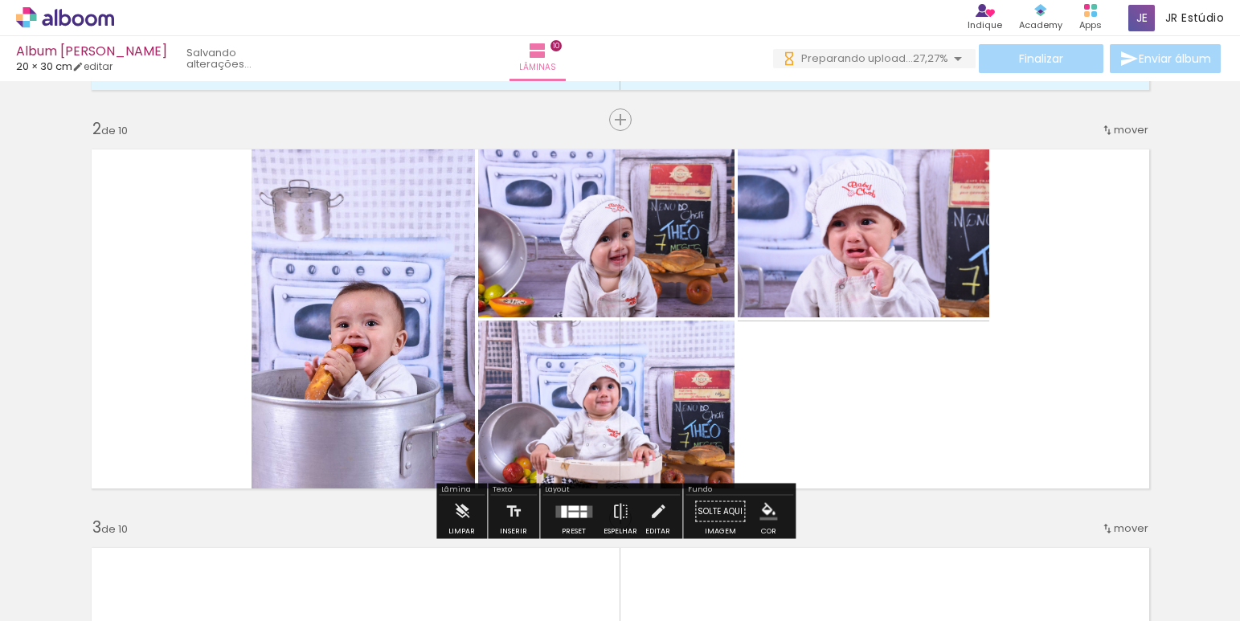
scroll to position [409, 0]
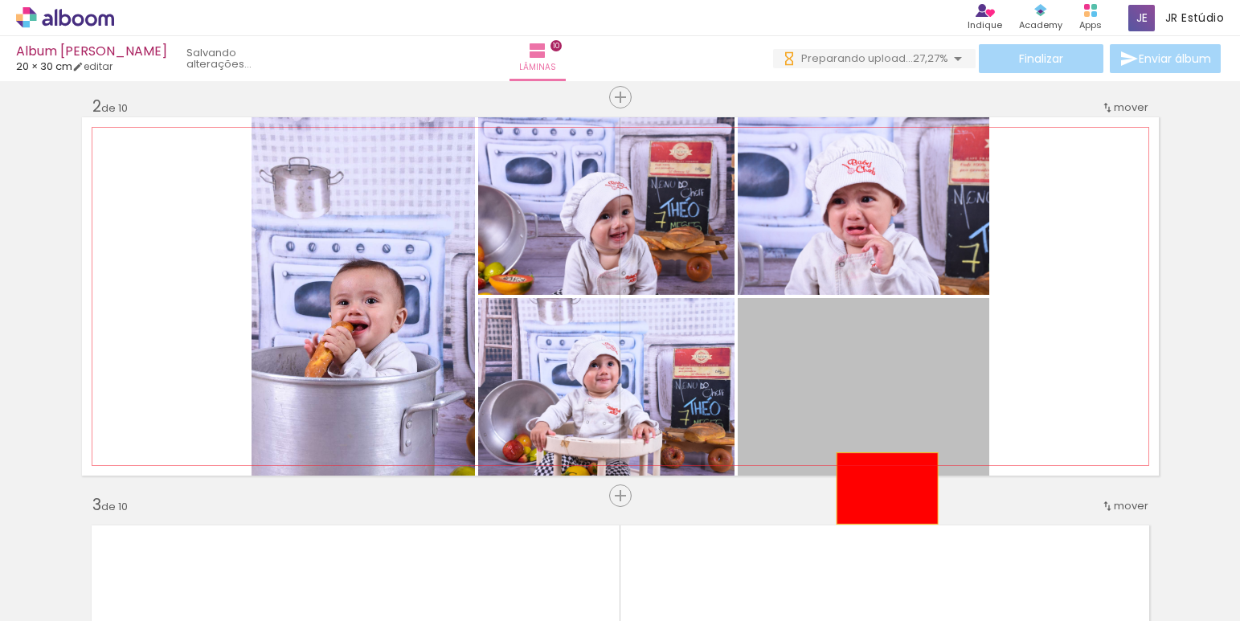
drag, startPoint x: 824, startPoint y: 391, endPoint x: 881, endPoint y: 488, distance: 112.7
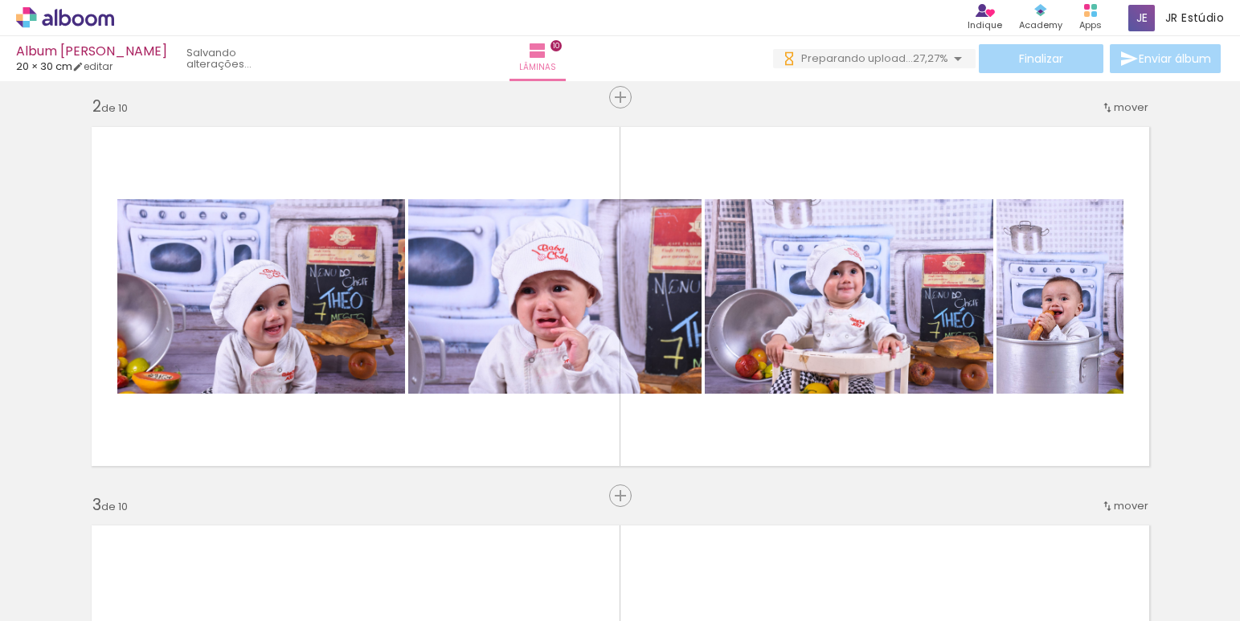
scroll to position [0, 792]
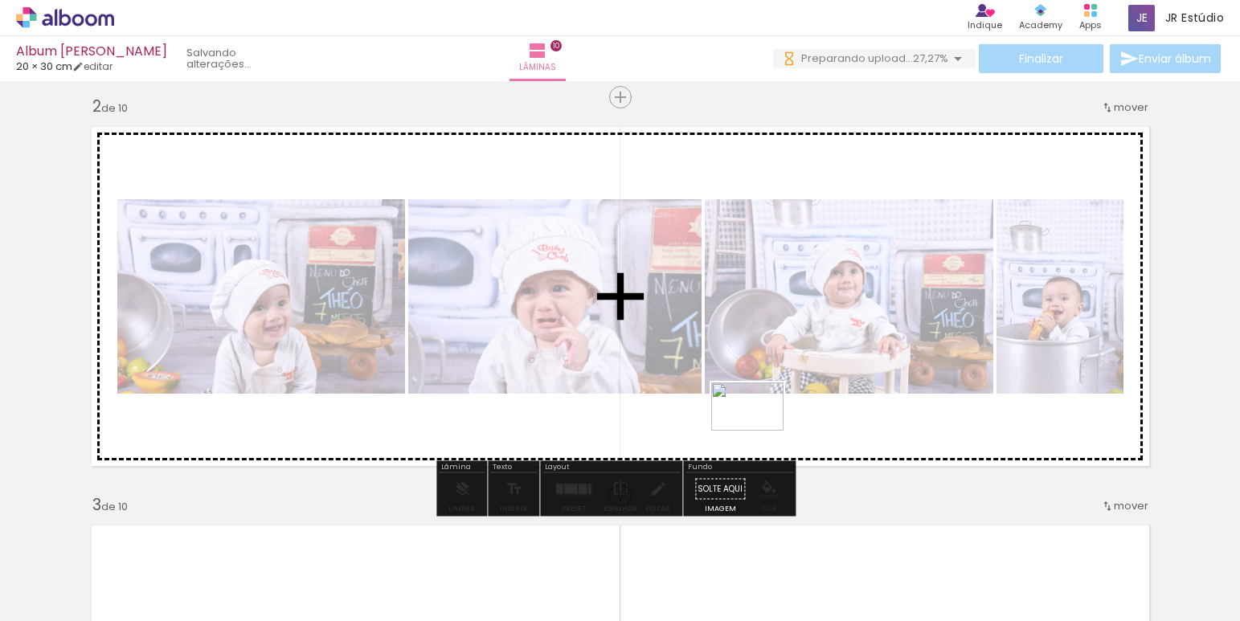
drag, startPoint x: 550, startPoint y: 573, endPoint x: 759, endPoint y: 431, distance: 253.4
click at [759, 431] on quentale-workspace at bounding box center [620, 310] width 1240 height 621
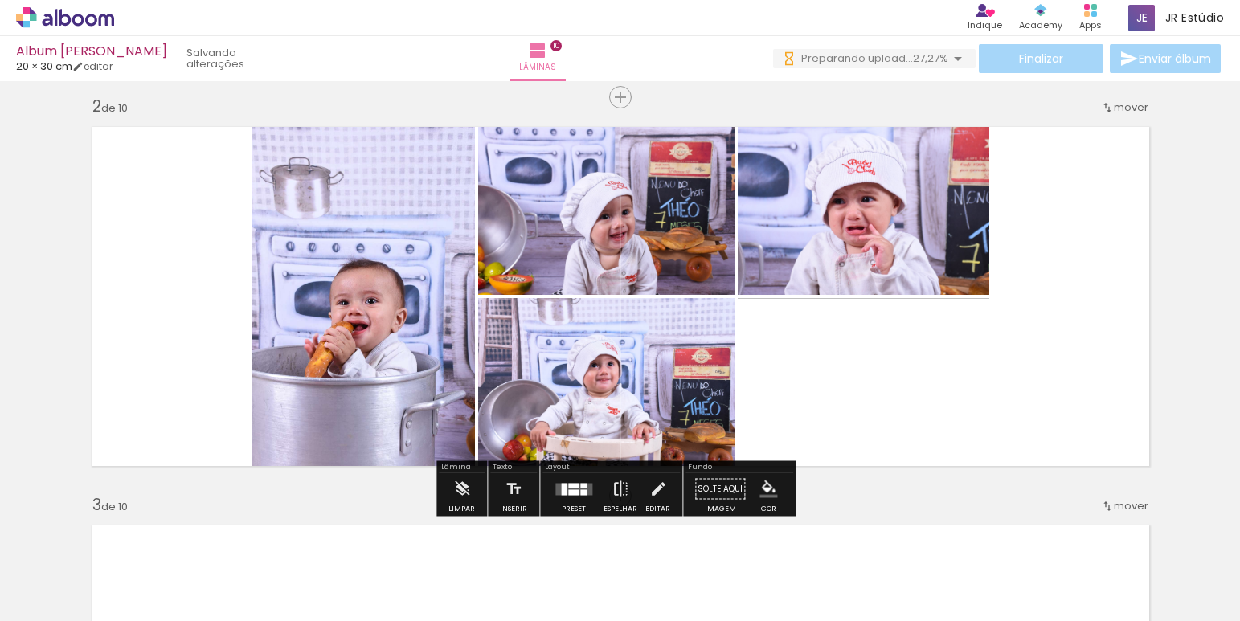
click at [570, 493] on div at bounding box center [573, 492] width 10 height 6
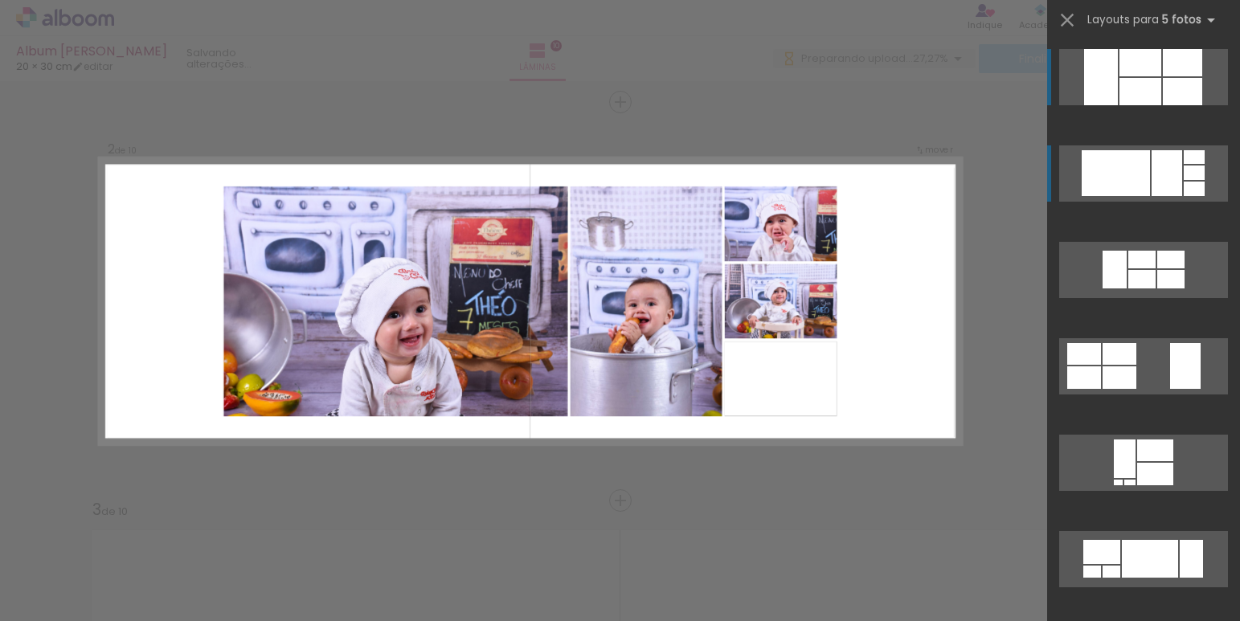
scroll to position [3, 0]
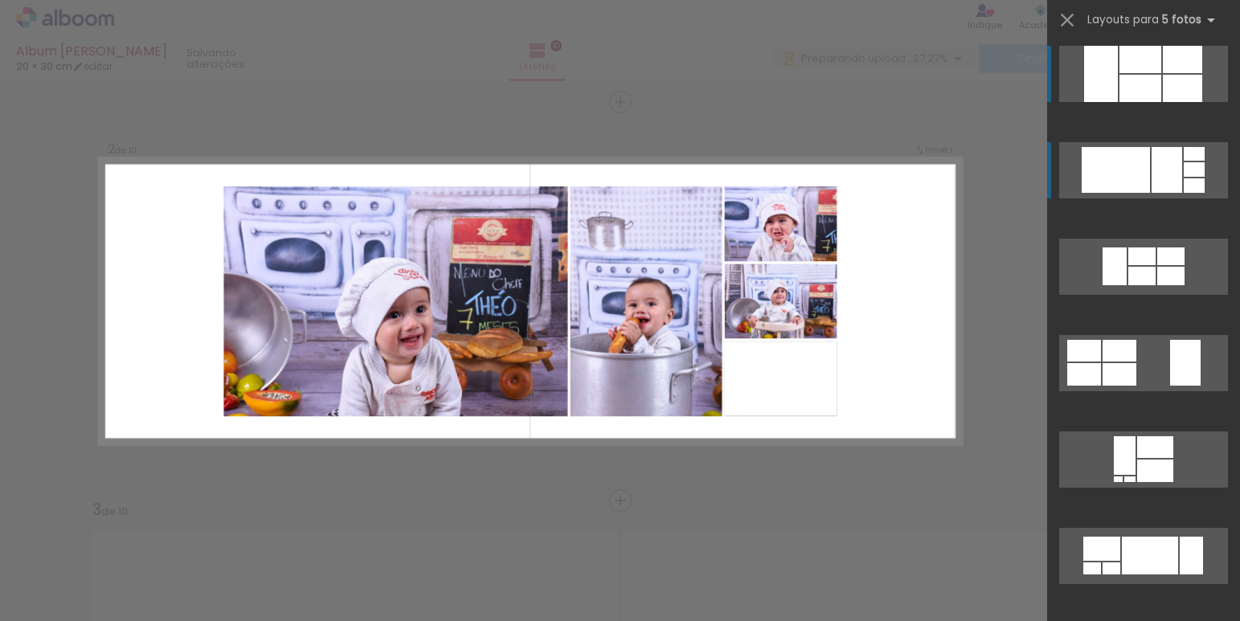
click at [1161, 73] on div at bounding box center [1140, 59] width 42 height 27
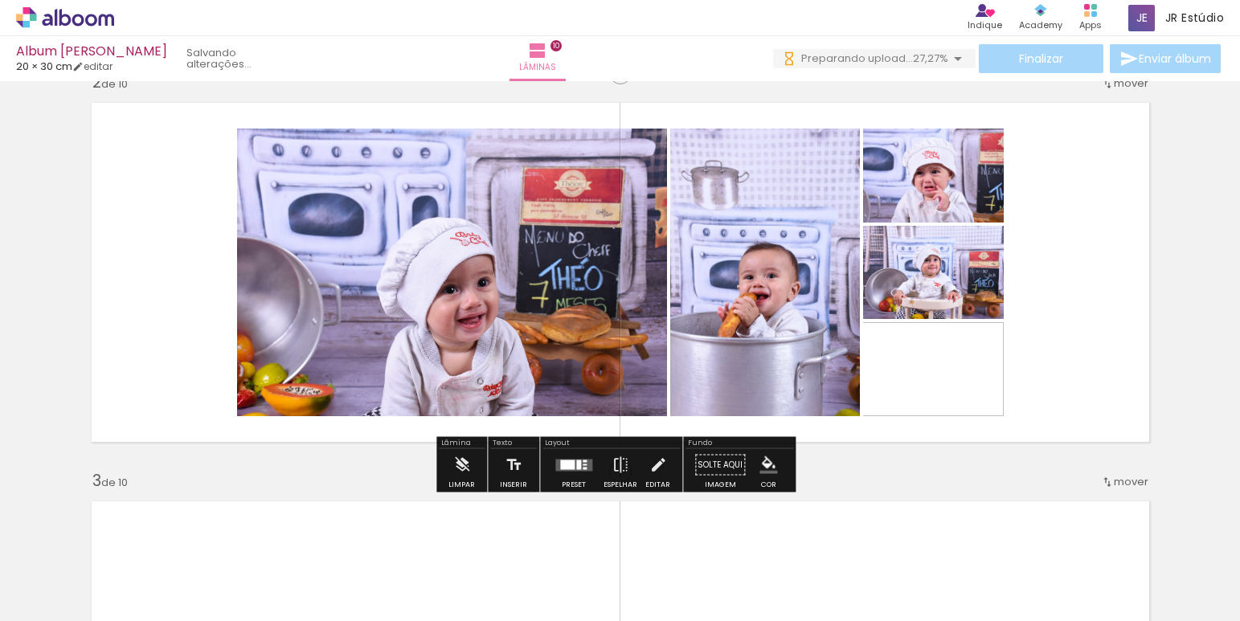
scroll to position [435, 0]
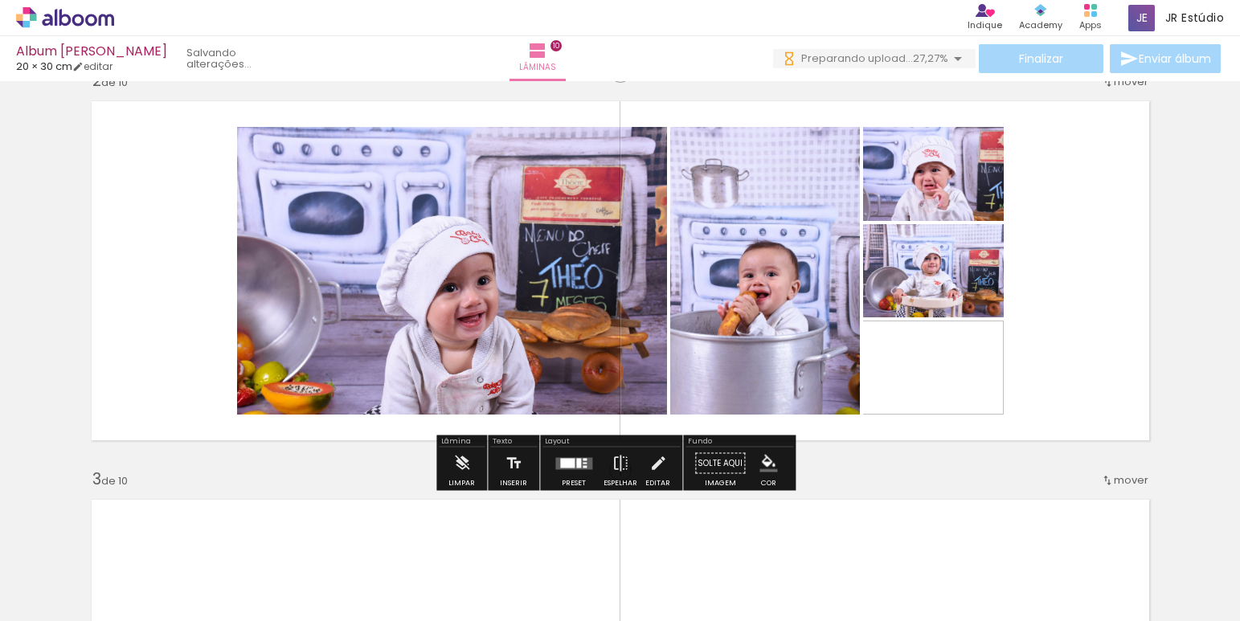
click at [563, 471] on div at bounding box center [573, 464] width 43 height 32
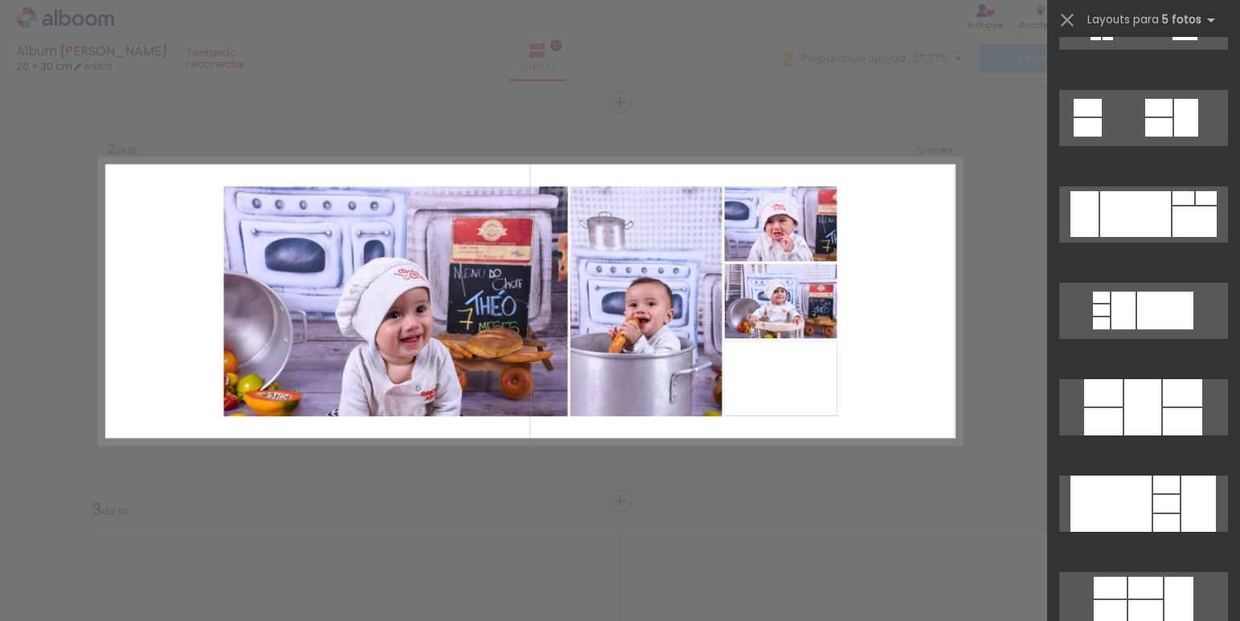
scroll to position [0, 0]
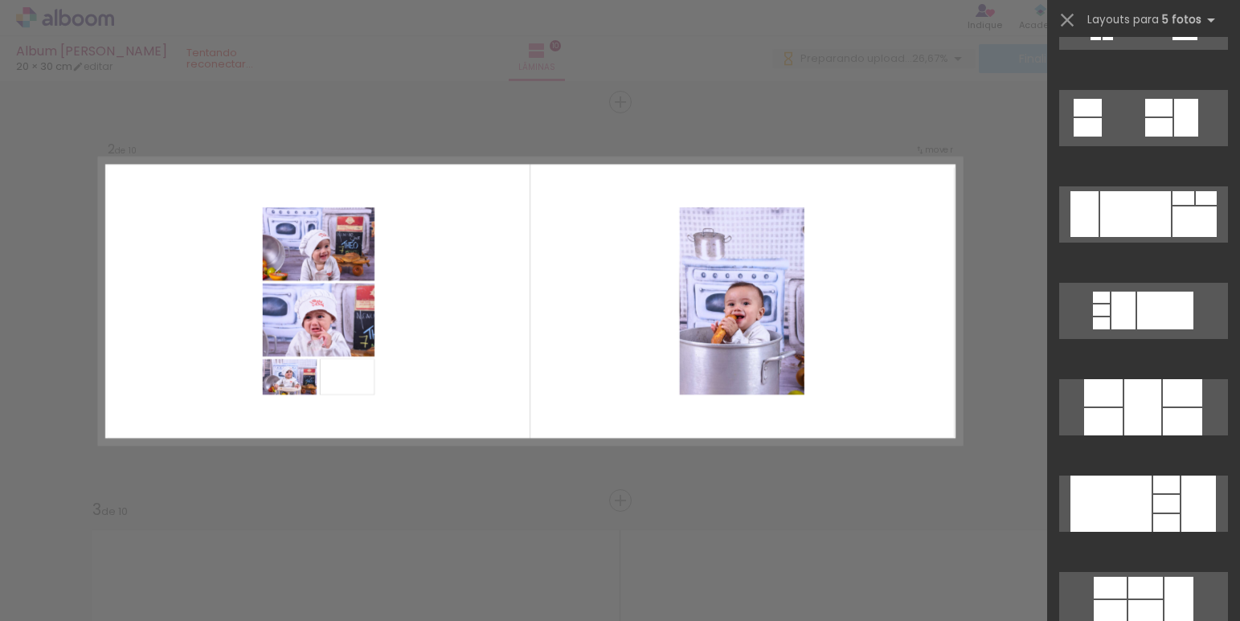
click at [1069, 23] on iron-icon at bounding box center [1067, 20] width 22 height 22
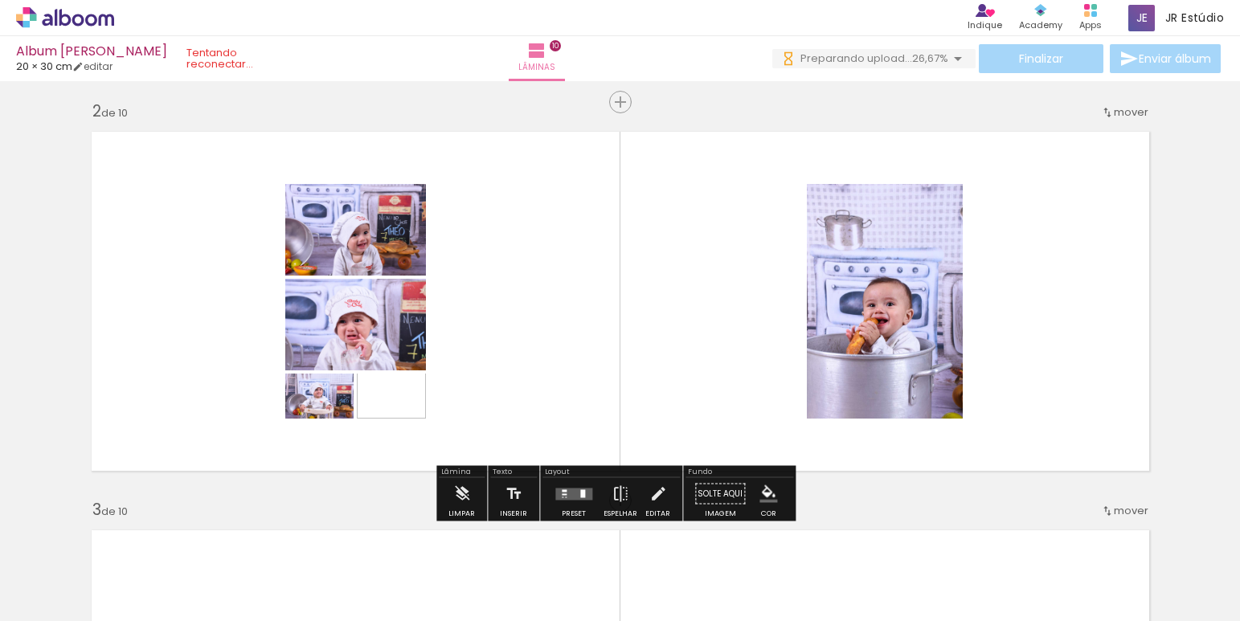
click at [948, 60] on iron-icon at bounding box center [957, 58] width 19 height 19
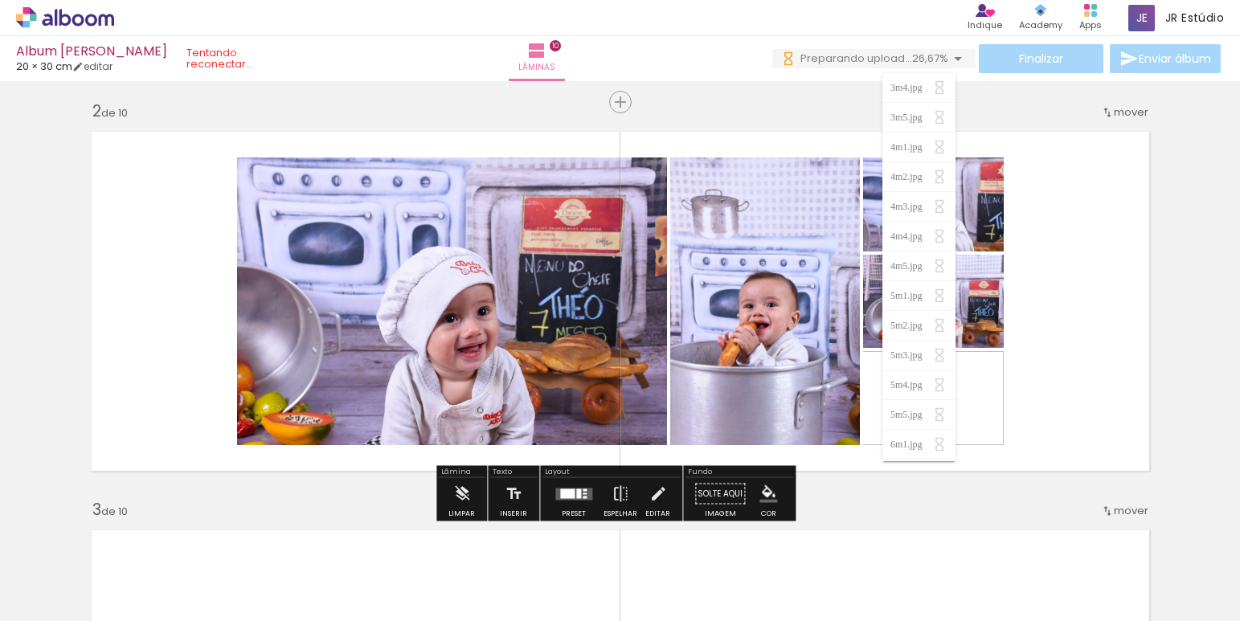
click at [1110, 324] on quentale-layouter at bounding box center [620, 301] width 1077 height 358
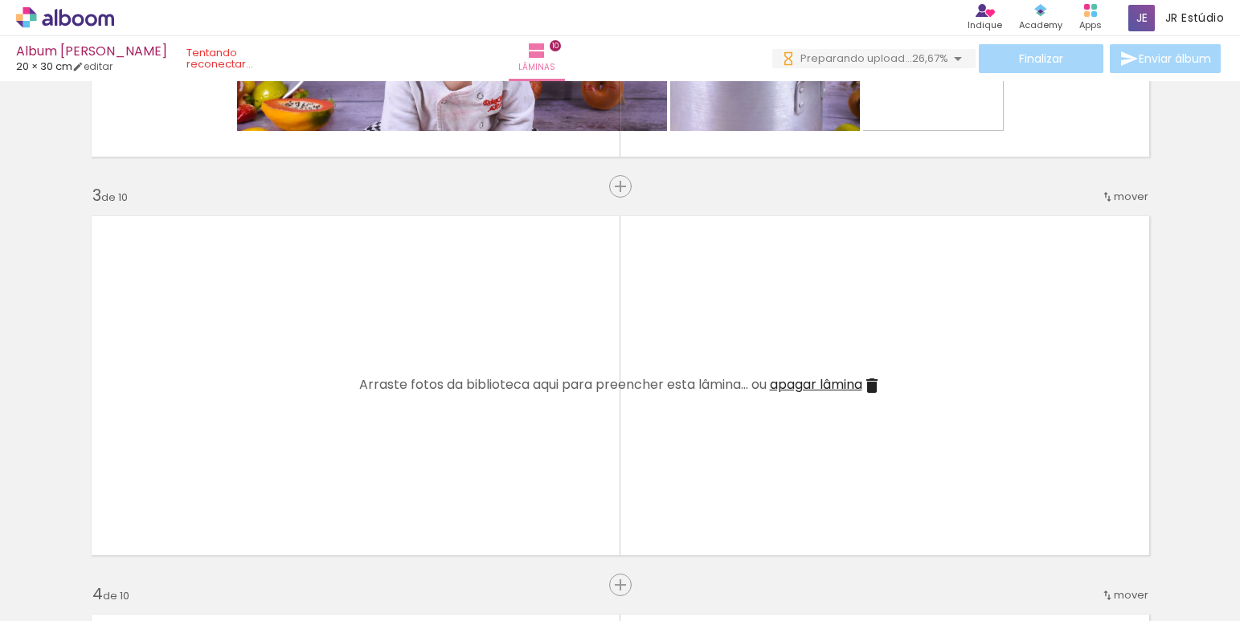
scroll to position [725, 0]
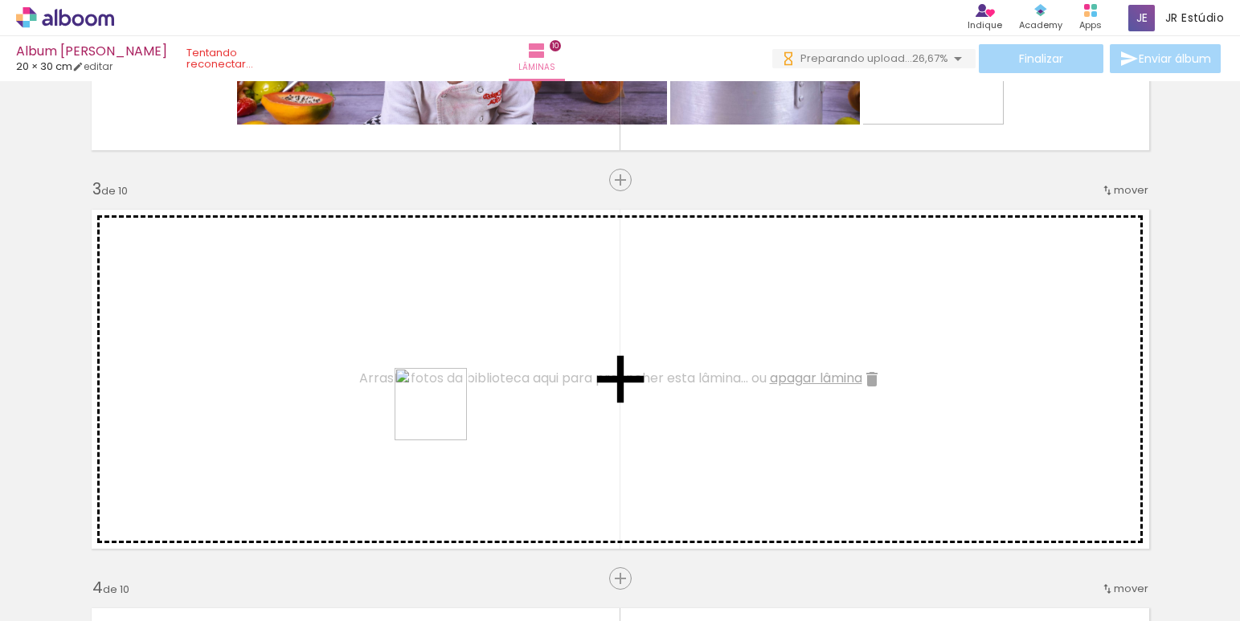
drag, startPoint x: 620, startPoint y: 579, endPoint x: 443, endPoint y: 416, distance: 241.1
click at [443, 416] on quentale-workspace at bounding box center [620, 310] width 1240 height 621
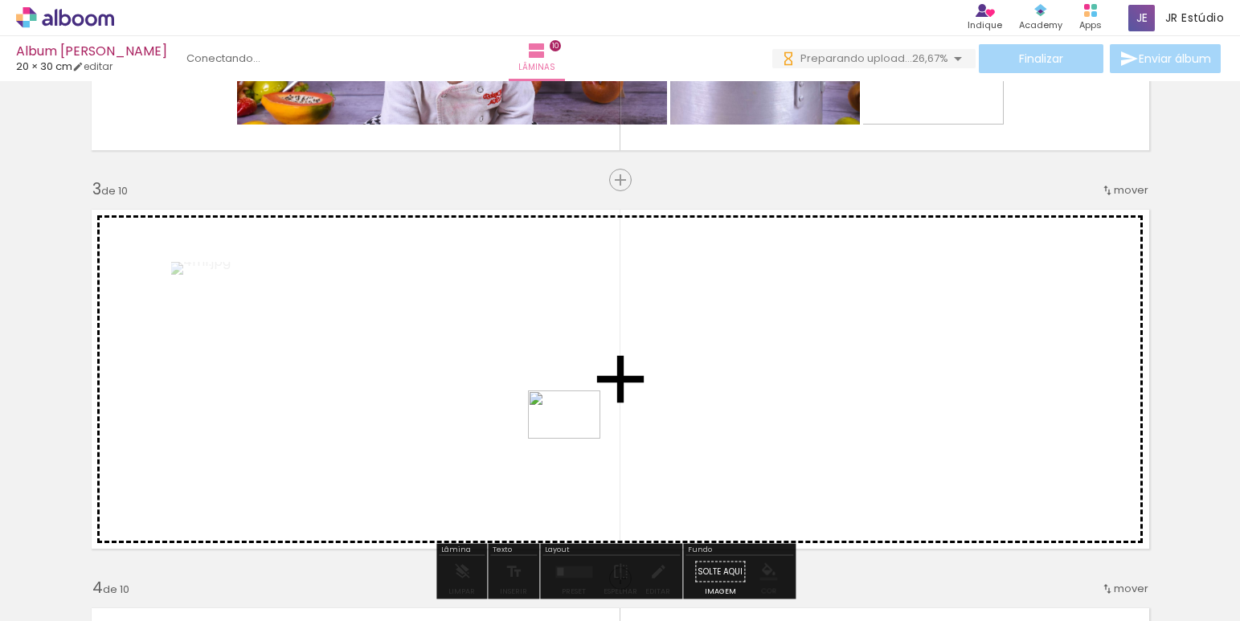
drag, startPoint x: 726, startPoint y: 571, endPoint x: 576, endPoint y: 439, distance: 200.4
click at [576, 439] on quentale-workspace at bounding box center [620, 310] width 1240 height 621
drag, startPoint x: 795, startPoint y: 452, endPoint x: 791, endPoint y: 433, distance: 19.5
click at [791, 433] on quentale-workspace at bounding box center [620, 310] width 1240 height 621
drag, startPoint x: 920, startPoint y: 578, endPoint x: 626, endPoint y: 458, distance: 317.5
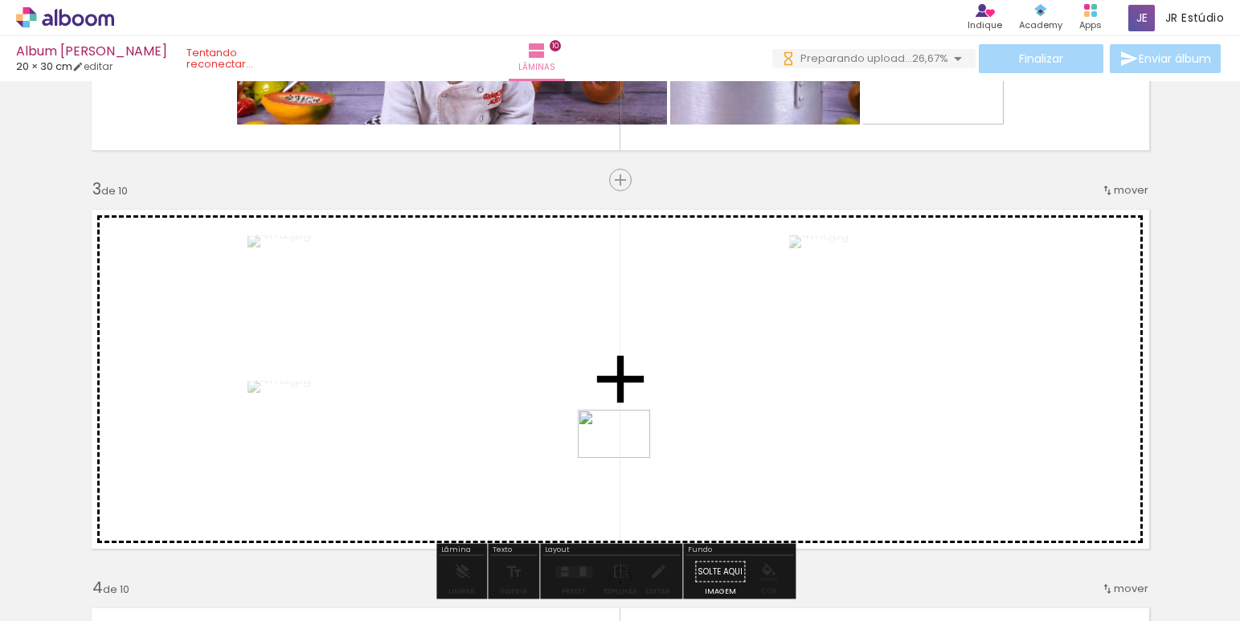
click at [626, 458] on quentale-workspace at bounding box center [620, 310] width 1240 height 621
drag, startPoint x: 1012, startPoint y: 572, endPoint x: 726, endPoint y: 422, distance: 322.4
click at [726, 422] on quentale-workspace at bounding box center [620, 310] width 1240 height 621
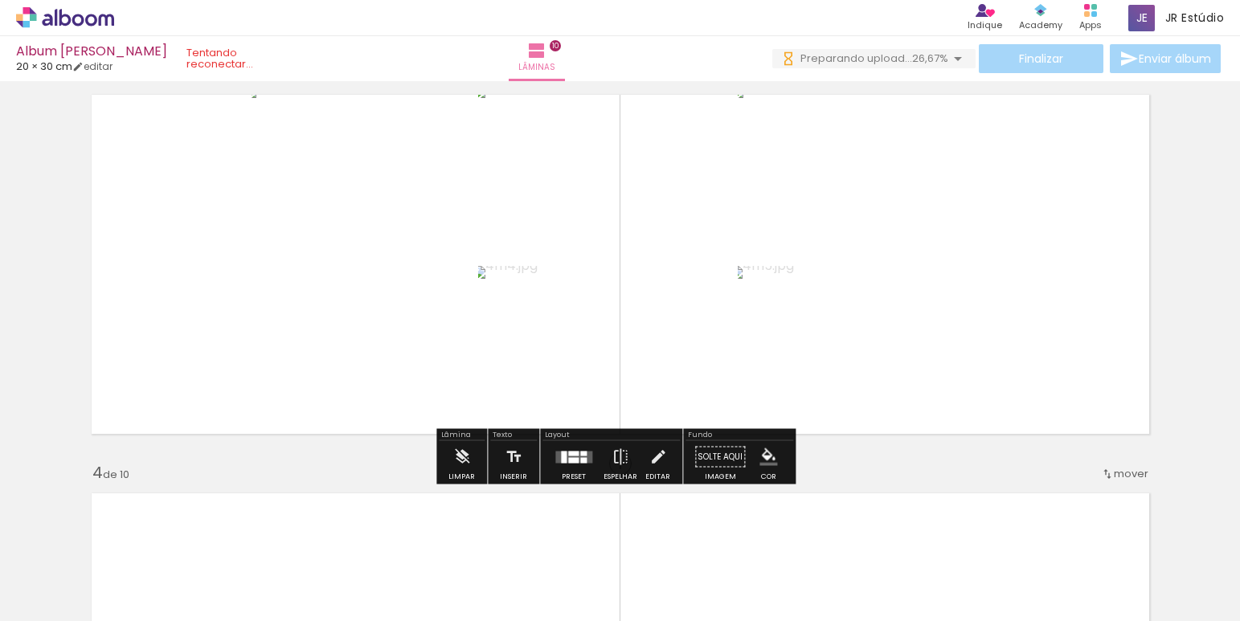
scroll to position [840, 0]
click at [582, 460] on div at bounding box center [583, 459] width 6 height 6
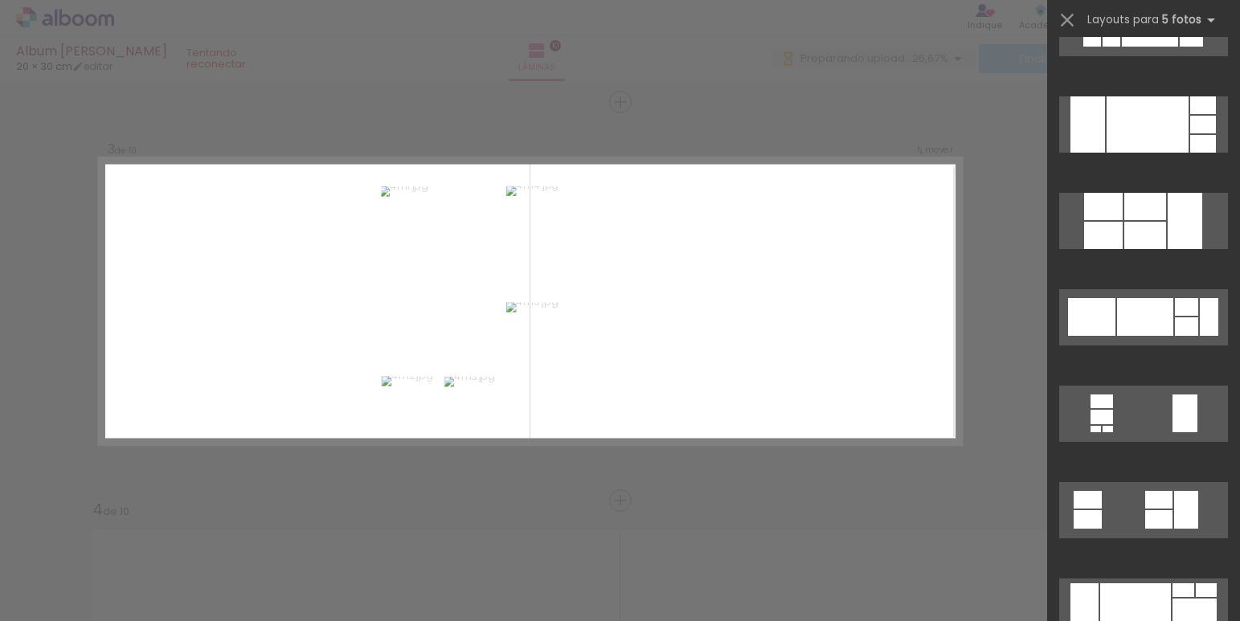
scroll to position [679, 0]
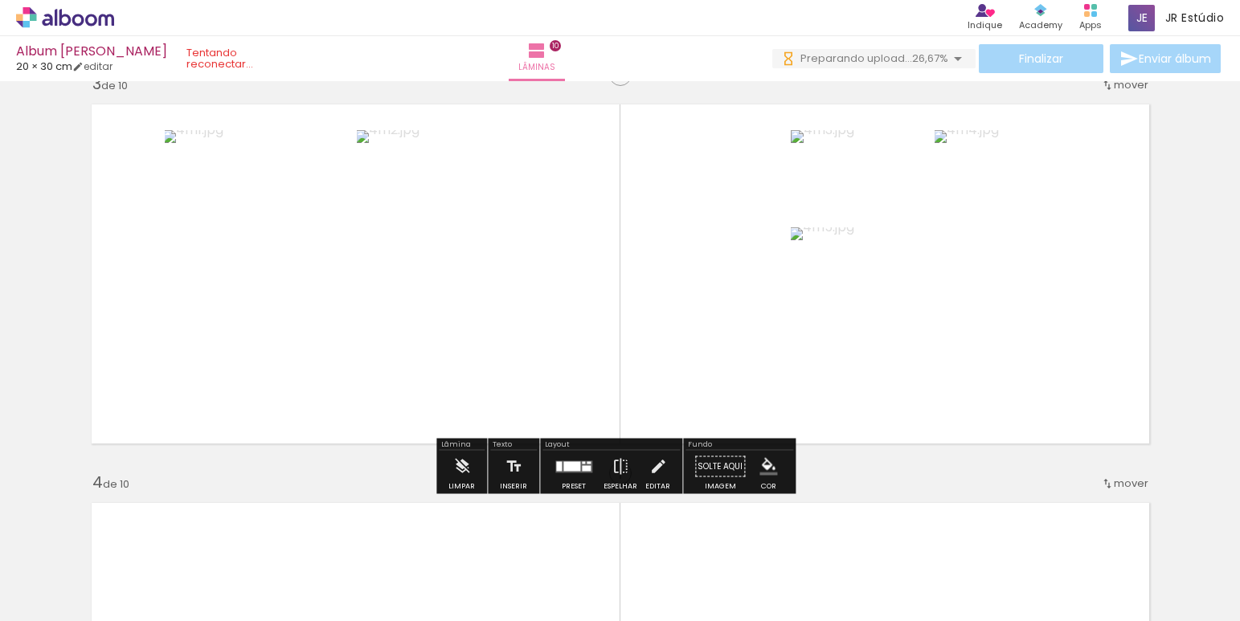
scroll to position [836, 0]
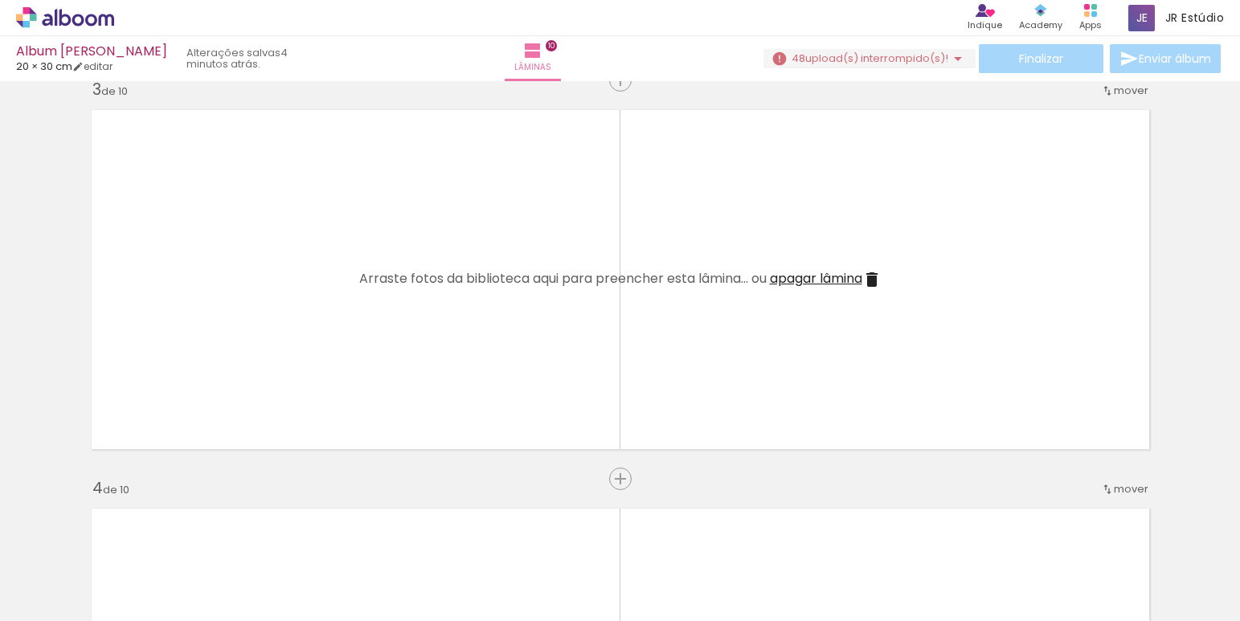
scroll to position [827, 0]
click at [884, 61] on span "upload(s) interrompido(s)!" at bounding box center [876, 58] width 143 height 15
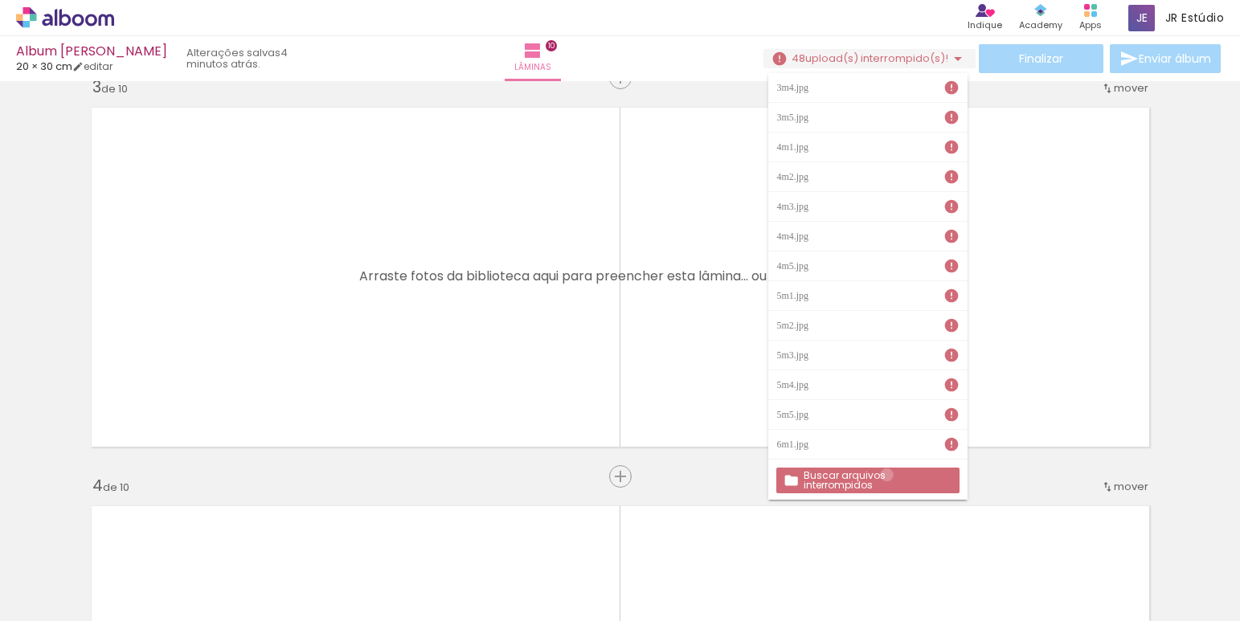
click at [0, 0] on slot "Buscar arquivos interrompidos" at bounding box center [0, 0] width 0 height 0
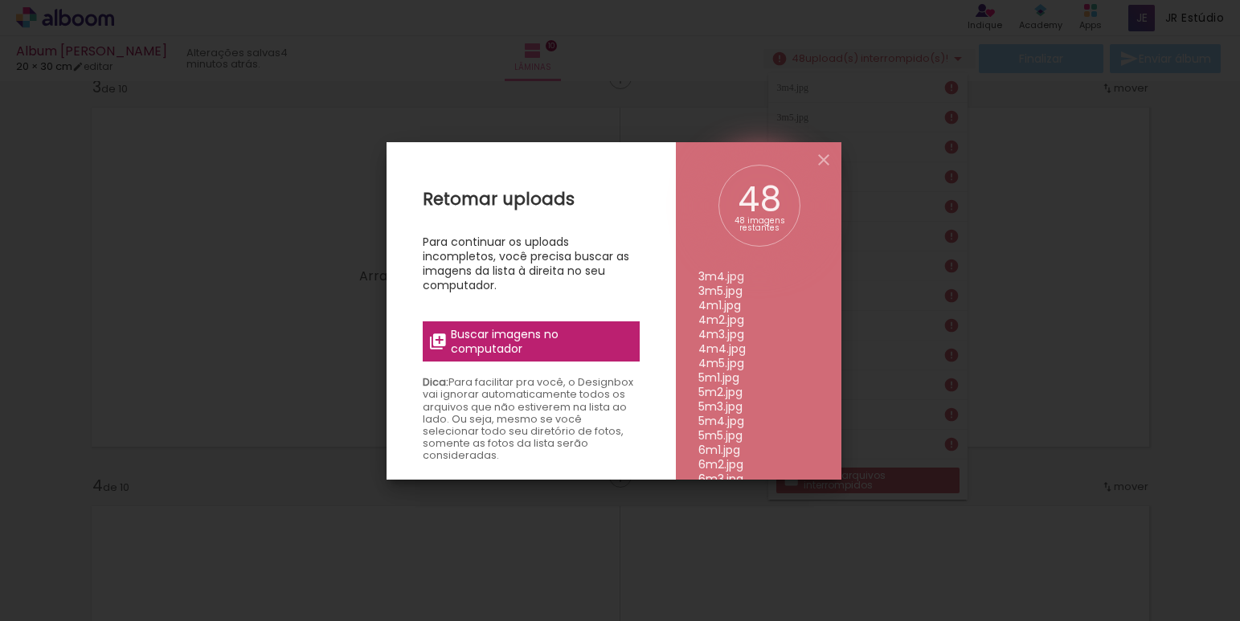
click at [559, 348] on span "Buscar imagens no computador" at bounding box center [540, 341] width 179 height 29
click at [0, 0] on input "file" at bounding box center [0, 0] width 0 height 0
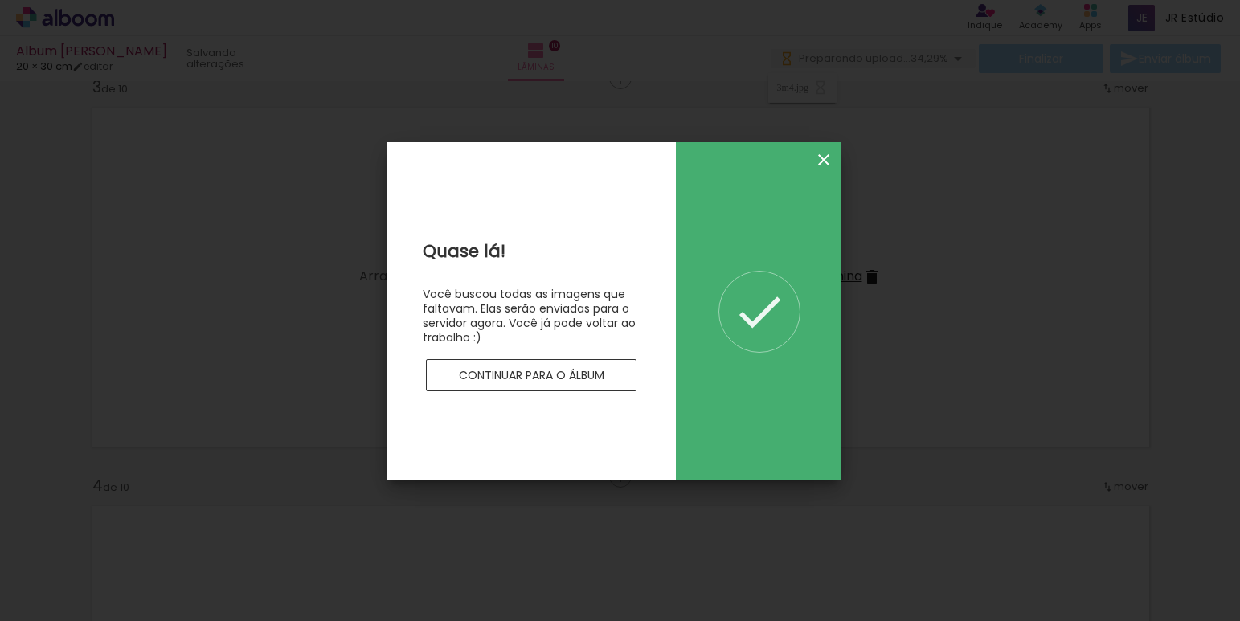
scroll to position [0, 0]
click at [824, 157] on iron-icon at bounding box center [823, 159] width 19 height 19
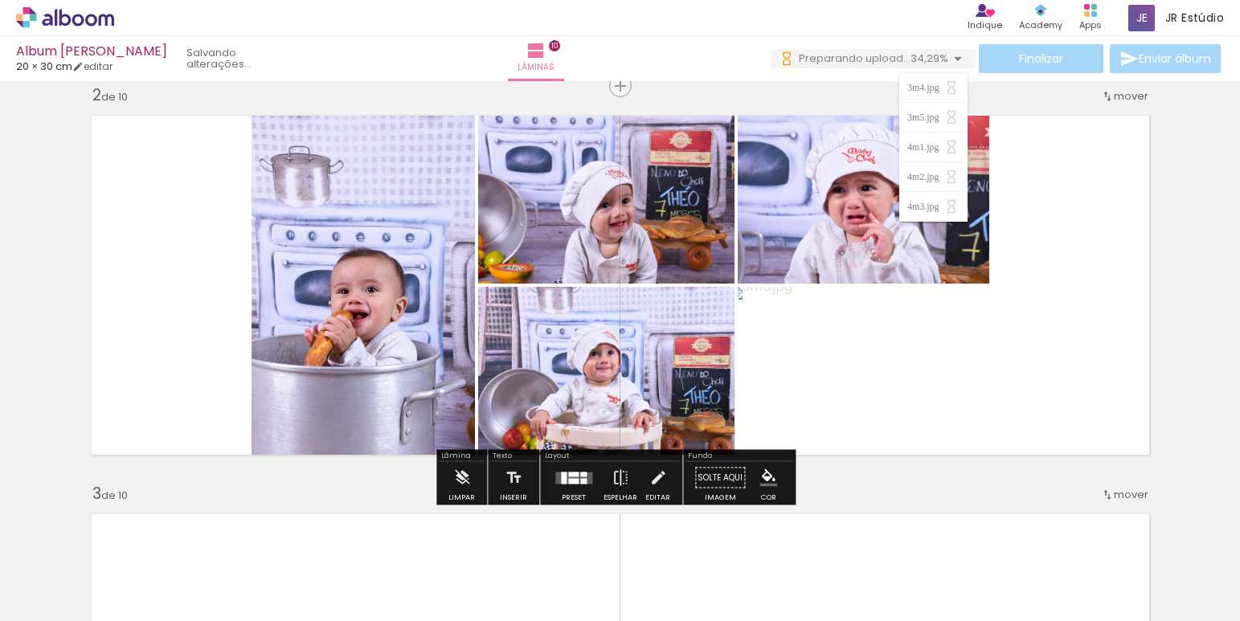
scroll to position [410, 0]
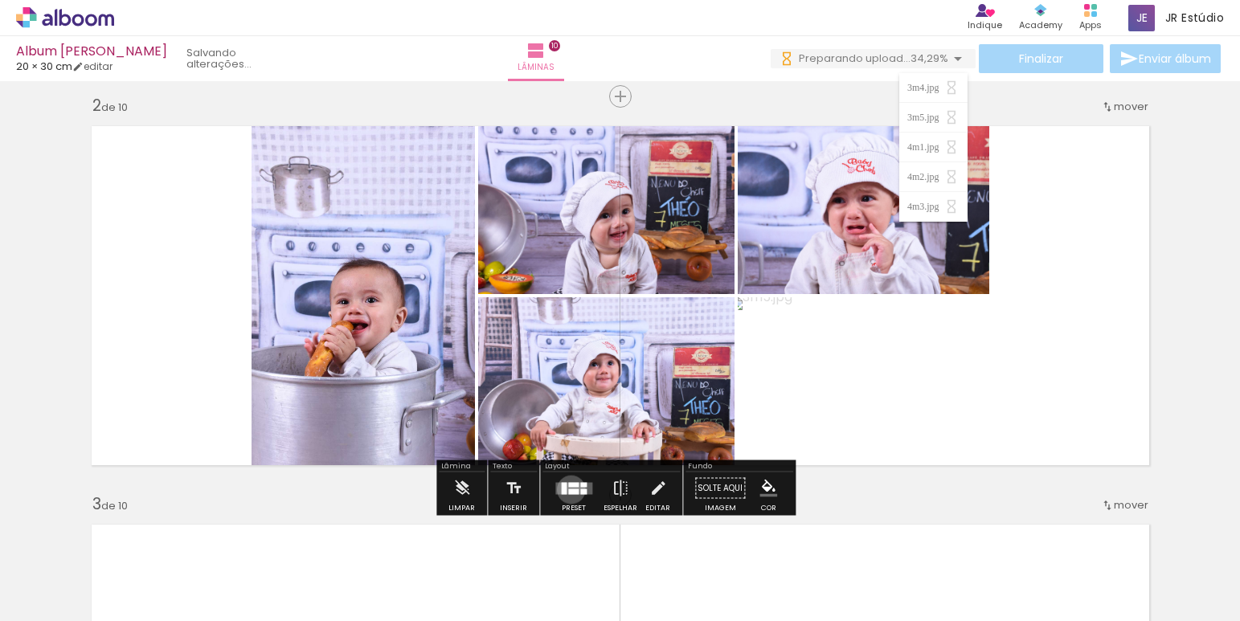
click at [568, 489] on div at bounding box center [573, 491] width 10 height 6
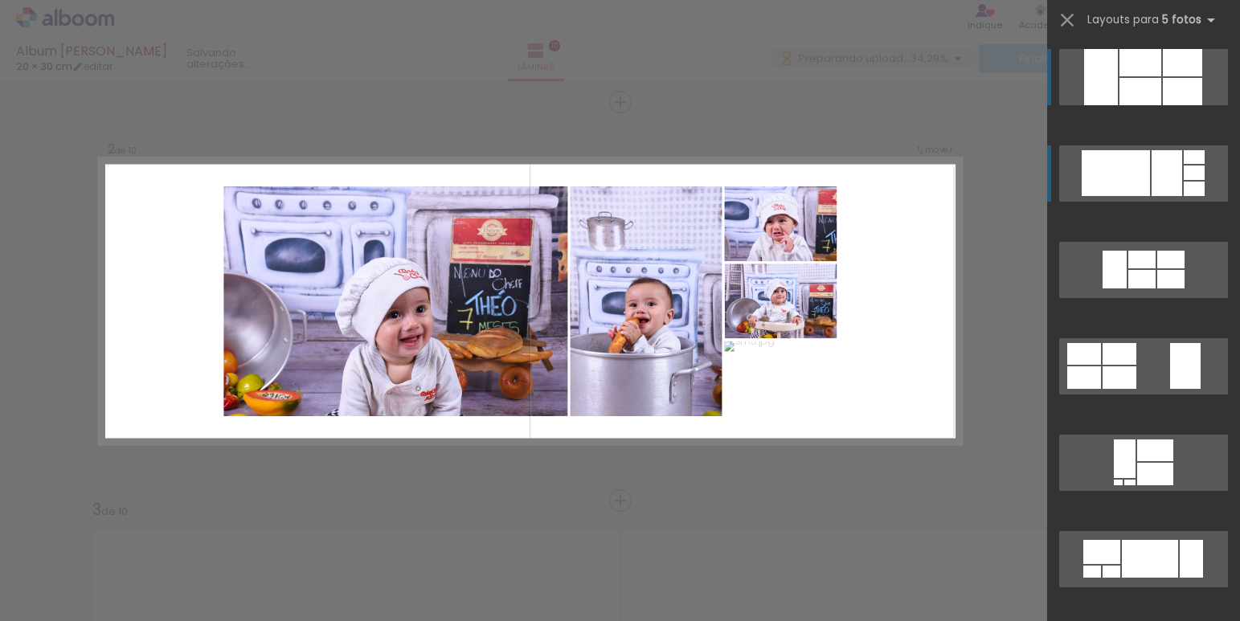
scroll to position [0, 0]
click at [1161, 76] on div at bounding box center [1140, 62] width 42 height 27
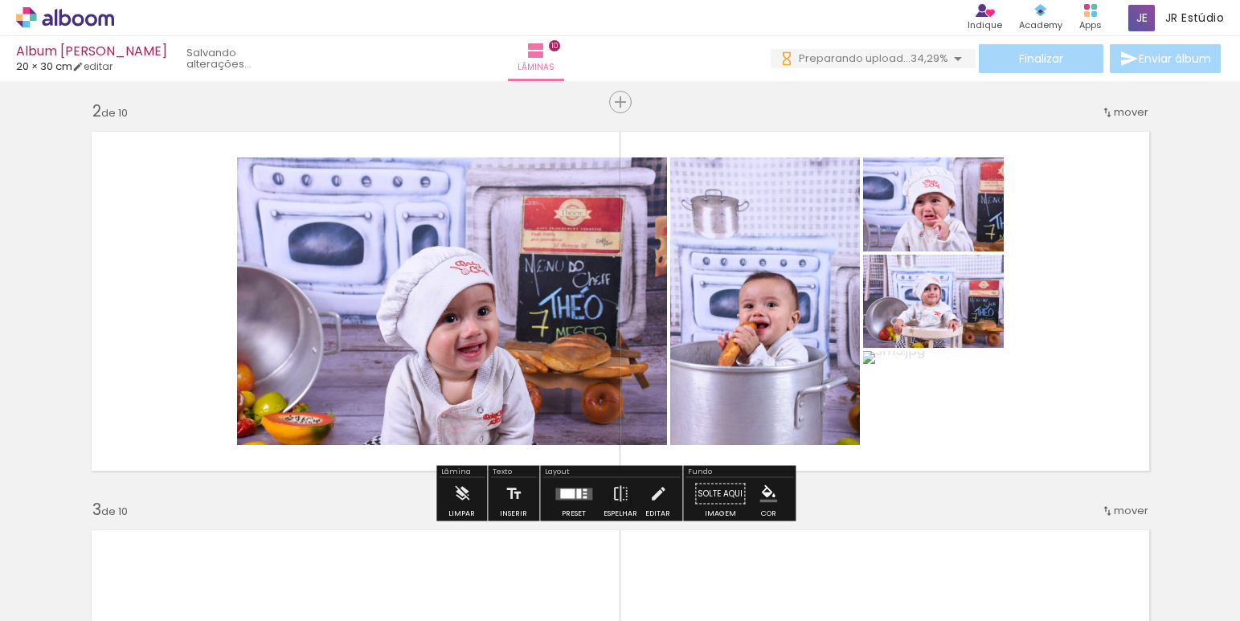
click at [768, 495] on iron-icon "color picker" at bounding box center [768, 494] width 18 height 18
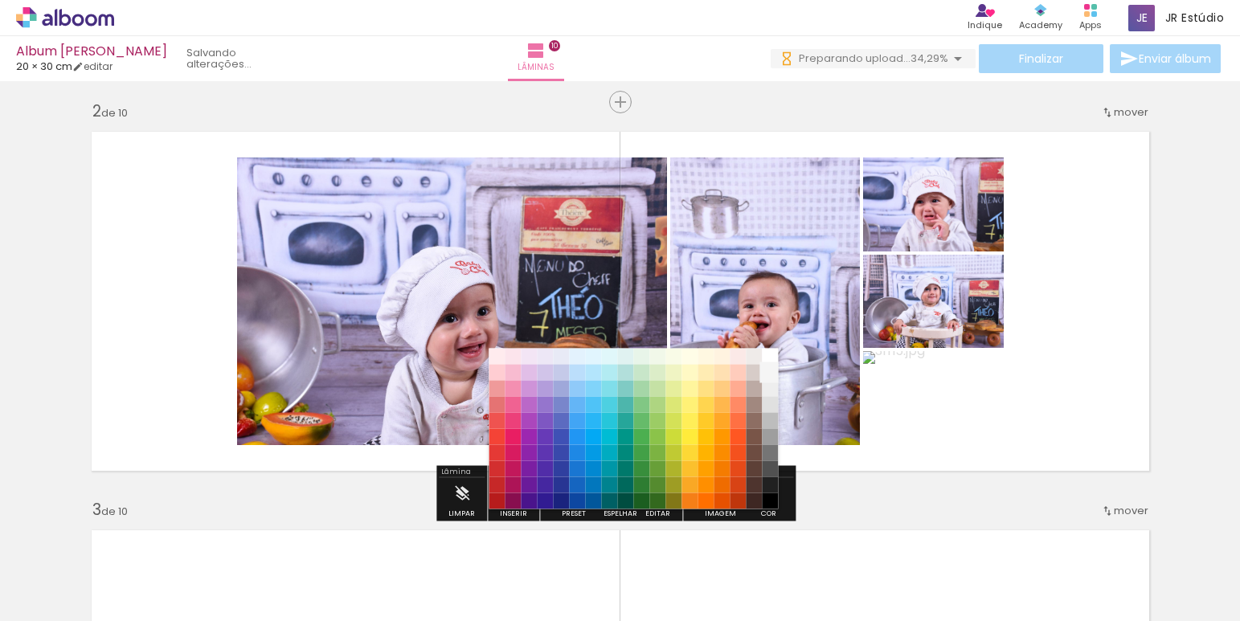
click at [770, 376] on paper-item "#f5f5f5" at bounding box center [770, 373] width 16 height 16
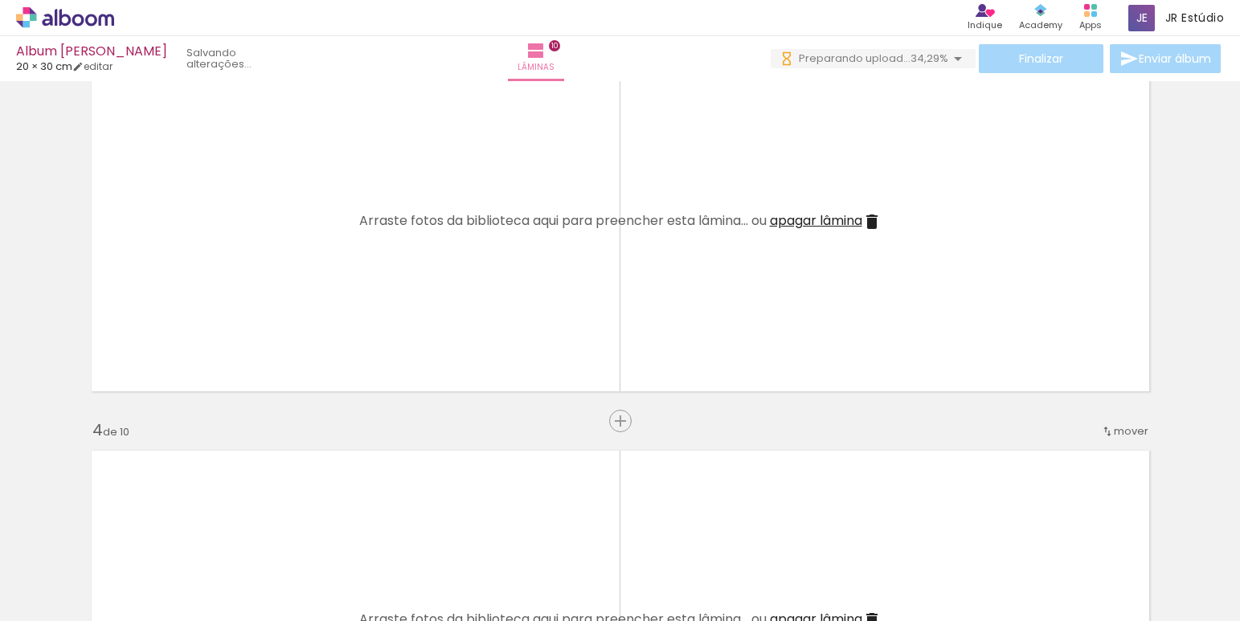
scroll to position [885, 0]
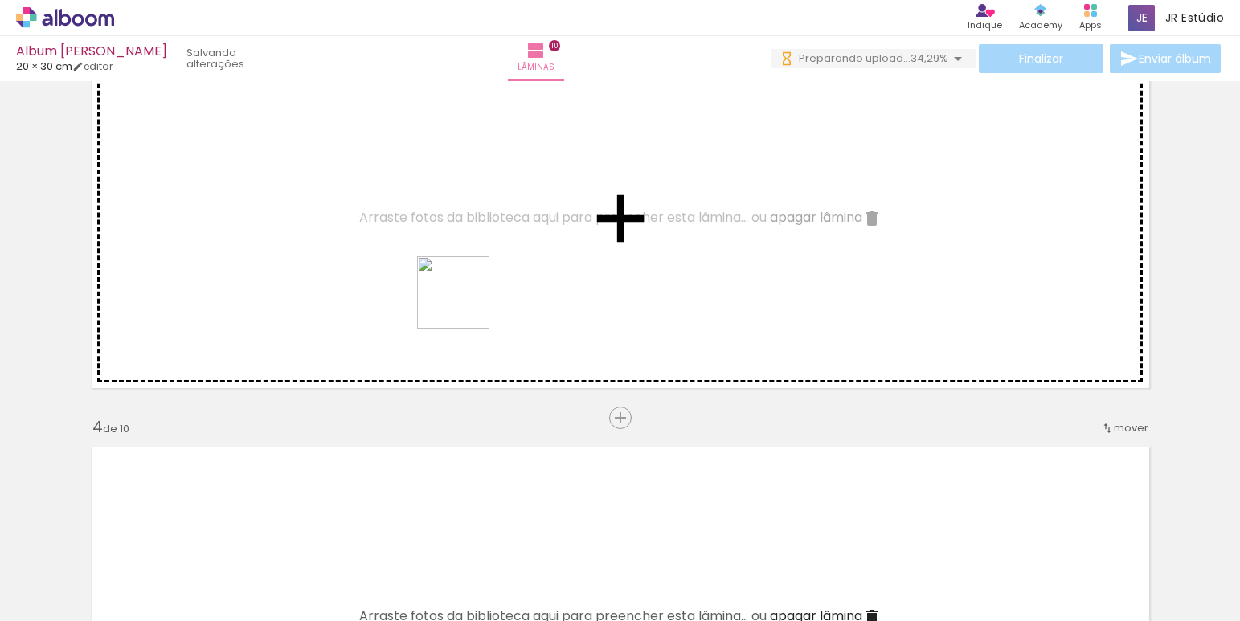
drag, startPoint x: 468, startPoint y: 360, endPoint x: 465, endPoint y: 305, distance: 55.5
click at [465, 305] on quentale-workspace at bounding box center [620, 310] width 1240 height 621
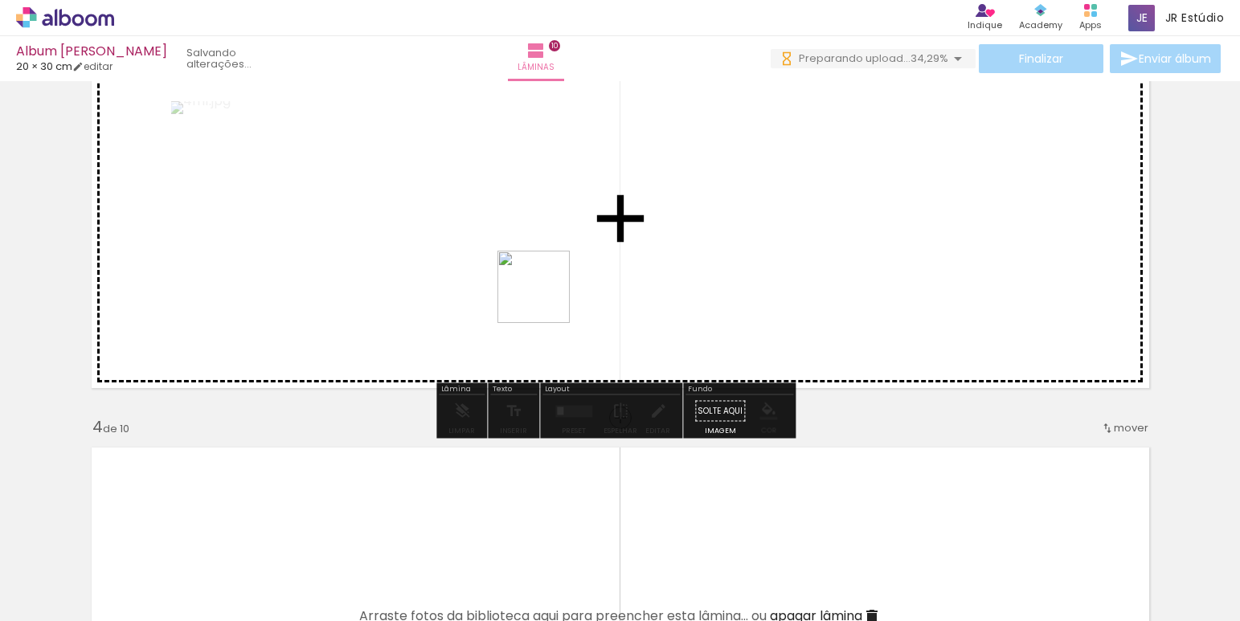
scroll to position [0, 0]
drag, startPoint x: 547, startPoint y: 349, endPoint x: 615, endPoint y: 493, distance: 158.9
click at [546, 299] on quentale-workspace at bounding box center [620, 310] width 1240 height 621
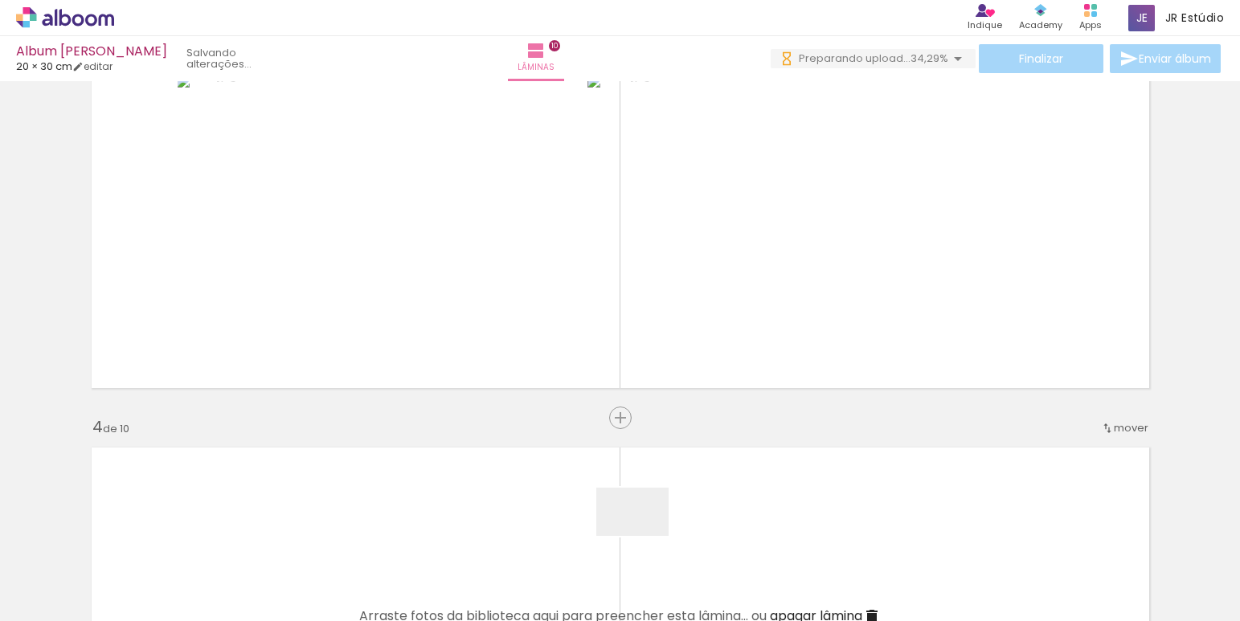
drag, startPoint x: 642, startPoint y: 568, endPoint x: 742, endPoint y: 576, distance: 100.0
click at [577, 298] on quentale-workspace at bounding box center [620, 310] width 1240 height 621
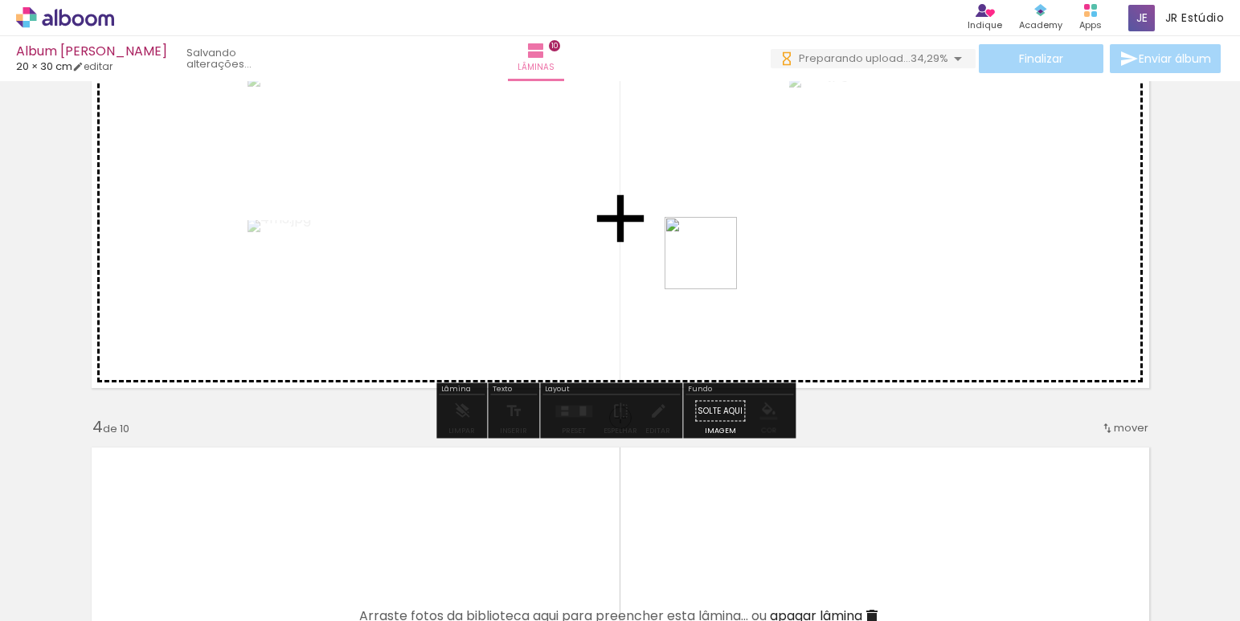
drag, startPoint x: 742, startPoint y: 576, endPoint x: 713, endPoint y: 265, distance: 312.3
click at [713, 265] on quentale-workspace at bounding box center [620, 310] width 1240 height 621
drag, startPoint x: 713, startPoint y: 353, endPoint x: 677, endPoint y: 274, distance: 86.6
click at [677, 274] on quentale-workspace at bounding box center [620, 310] width 1240 height 621
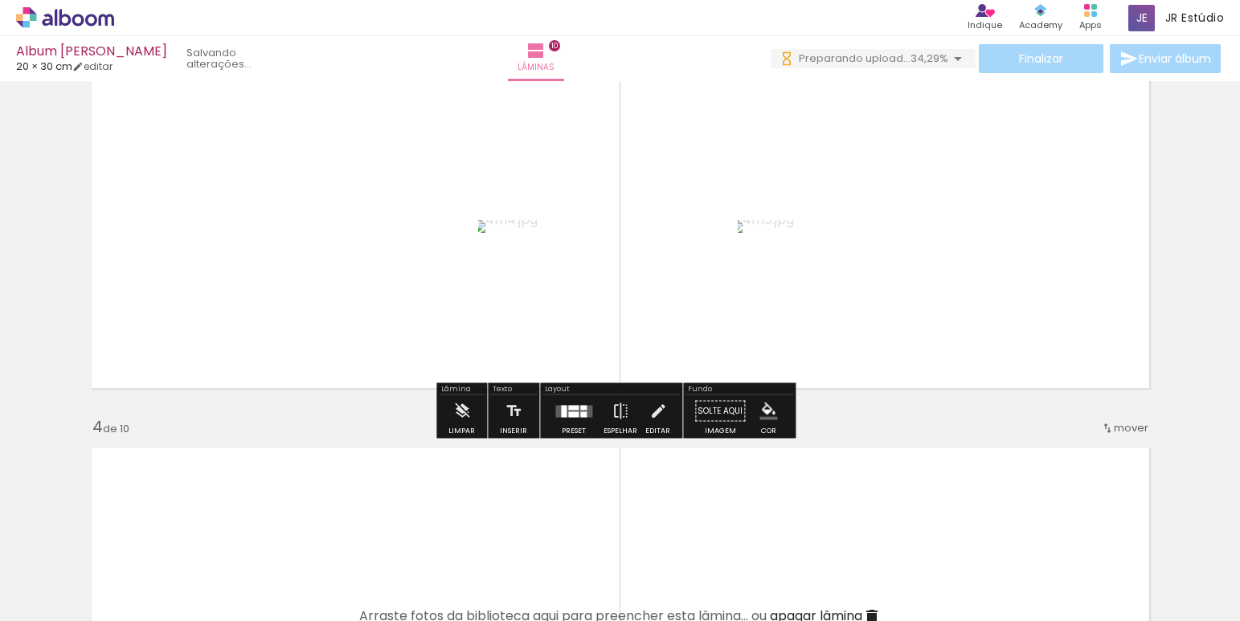
click at [579, 418] on div at bounding box center [573, 411] width 43 height 32
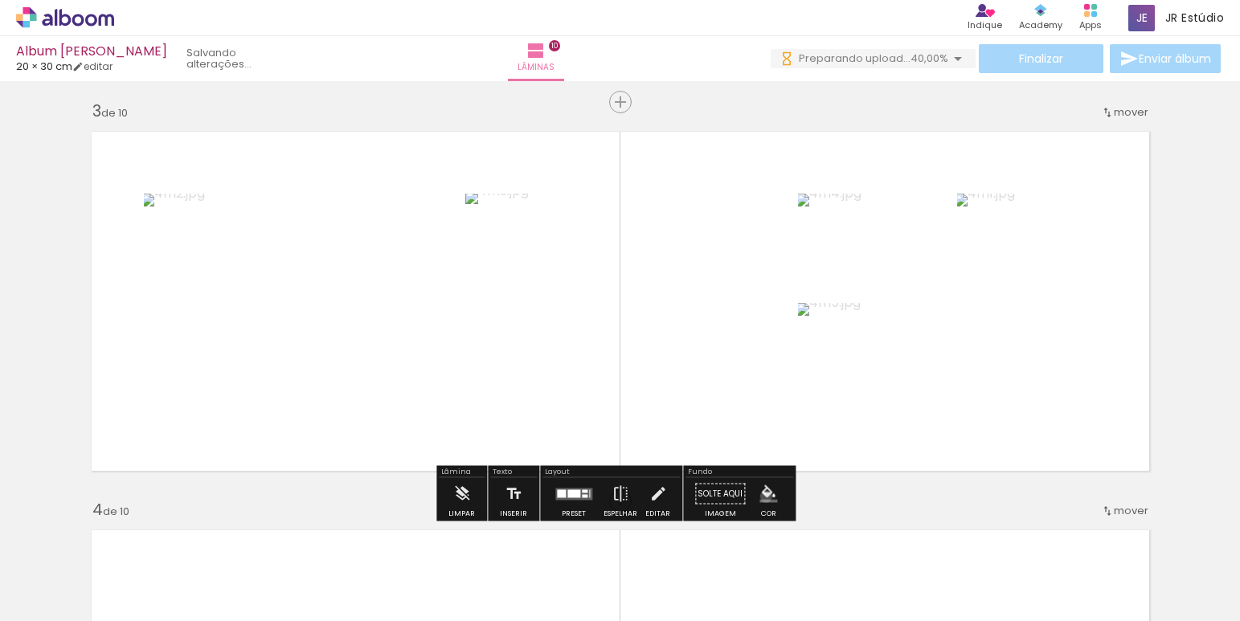
click at [760, 497] on iron-icon "color picker" at bounding box center [768, 494] width 18 height 18
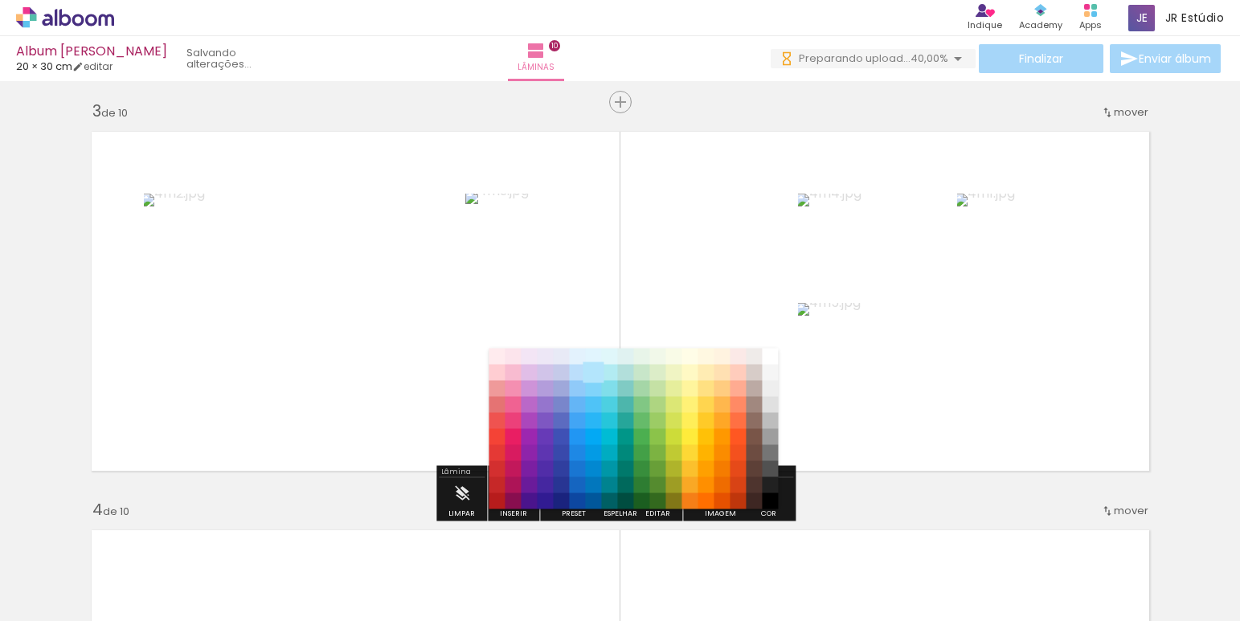
click at [594, 372] on paper-item "#b3e5fc" at bounding box center [594, 373] width 16 height 16
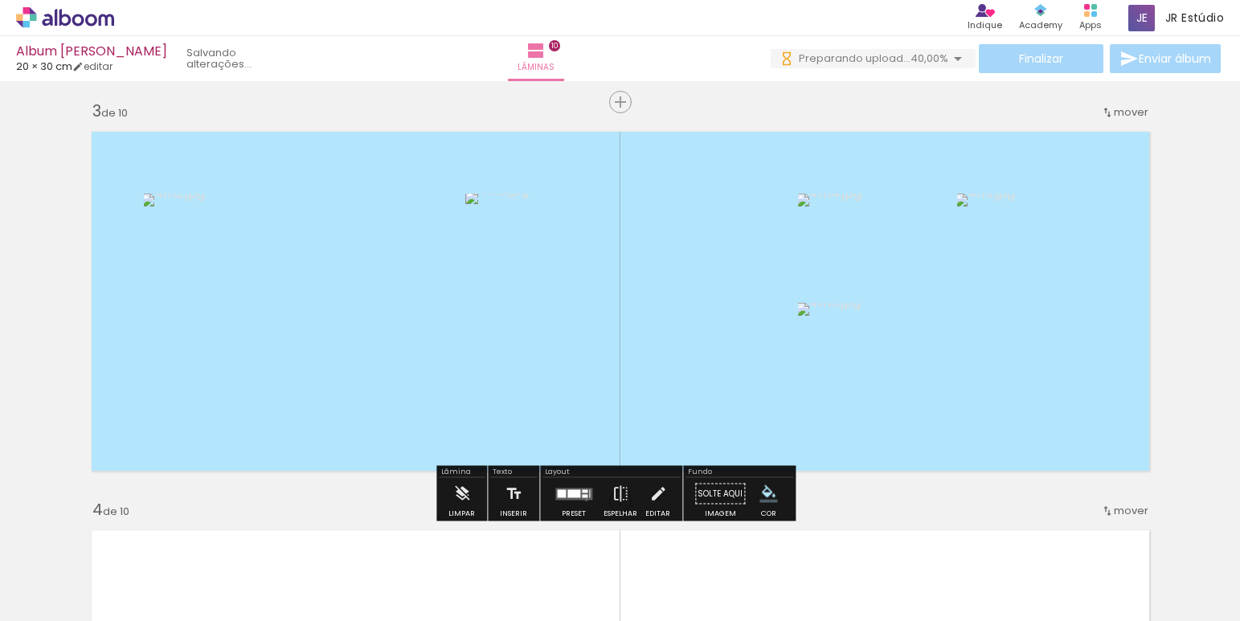
click at [582, 500] on div at bounding box center [573, 494] width 43 height 32
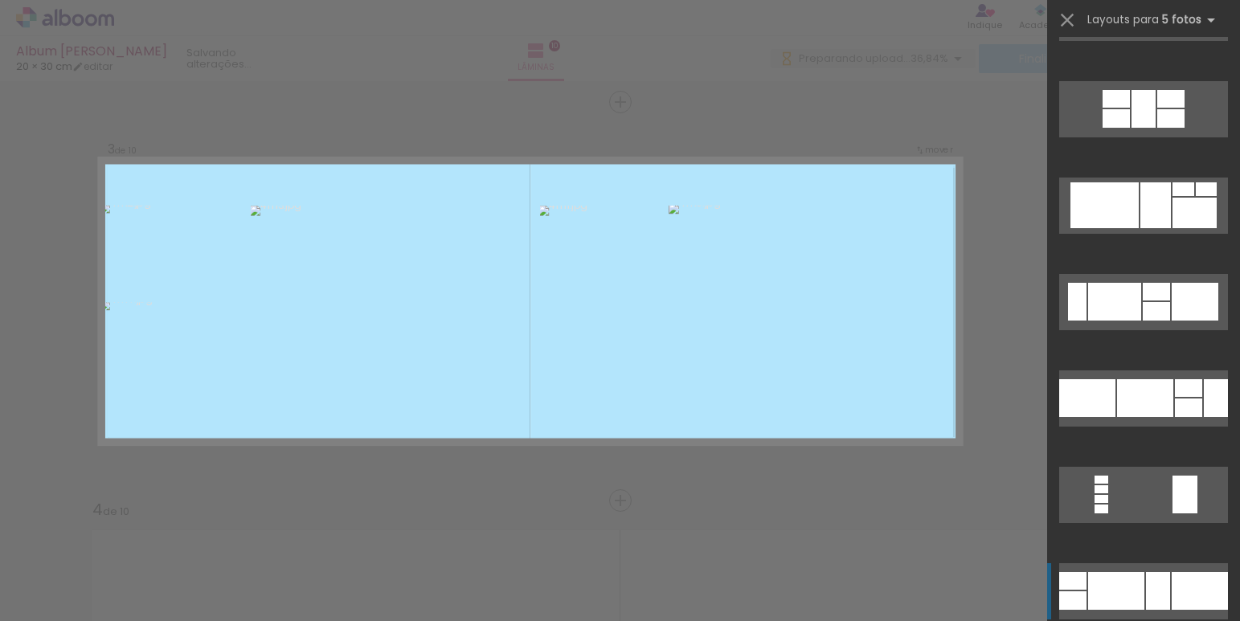
click at [1204, 417] on div at bounding box center [1216, 398] width 24 height 38
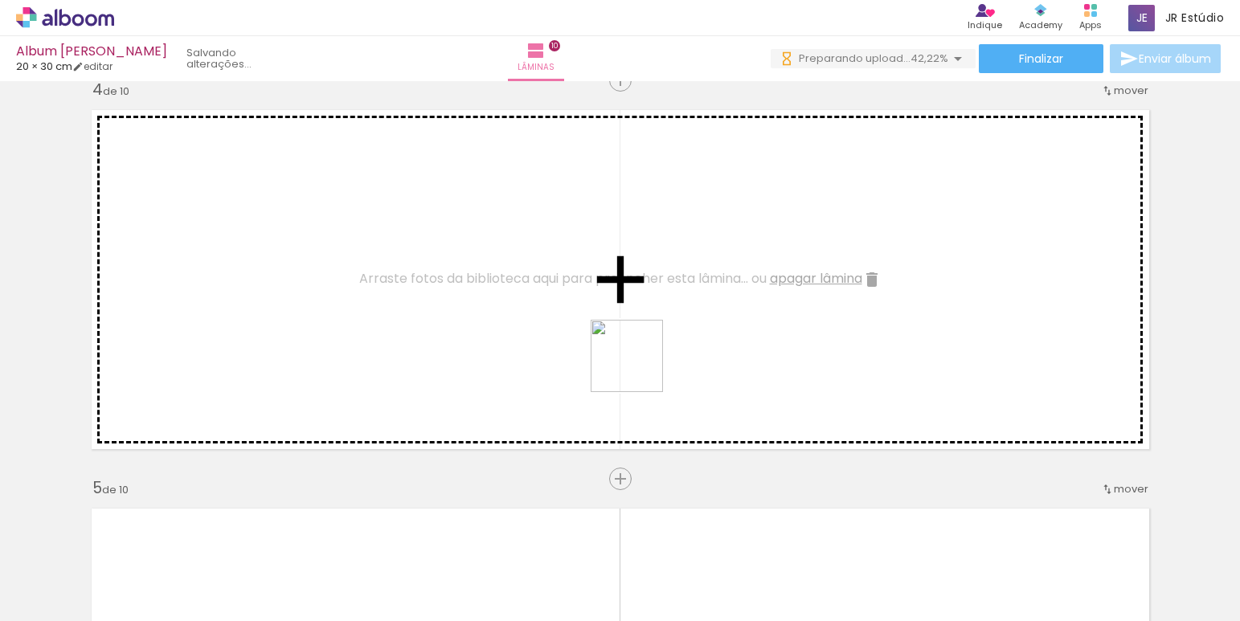
drag, startPoint x: 700, startPoint y: 409, endPoint x: 639, endPoint y: 368, distance: 73.5
click at [639, 368] on quentale-workspace at bounding box center [620, 310] width 1240 height 621
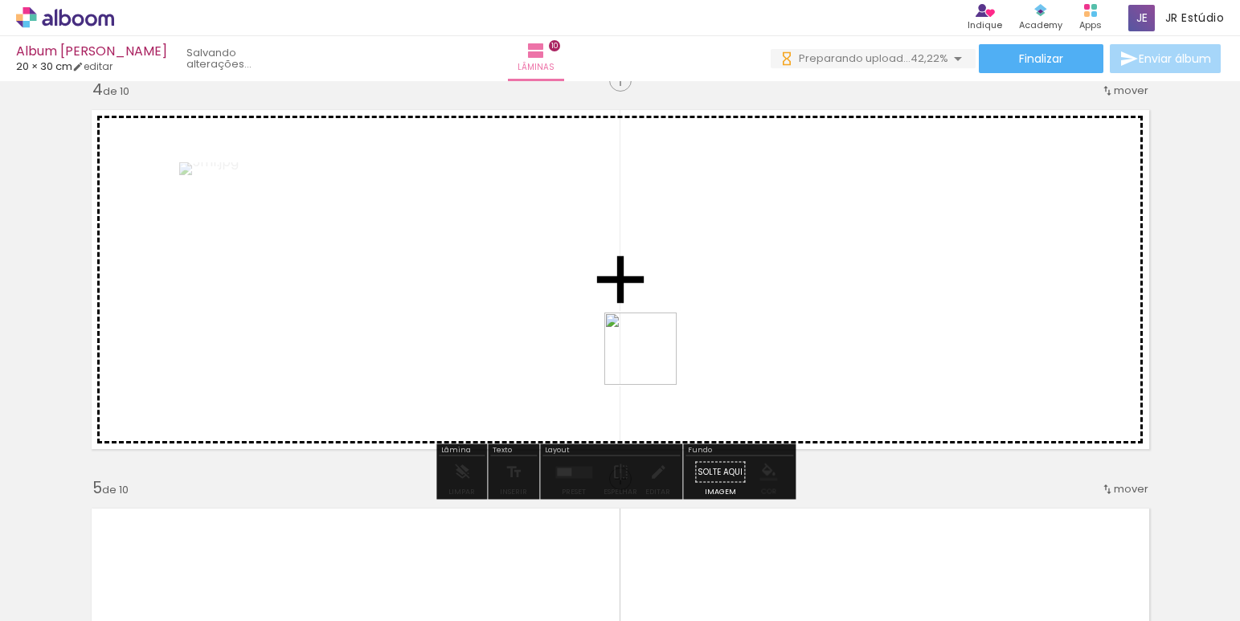
drag, startPoint x: 1005, startPoint y: 582, endPoint x: 649, endPoint y: 361, distance: 418.9
click at [649, 361] on quentale-workspace at bounding box center [620, 310] width 1240 height 621
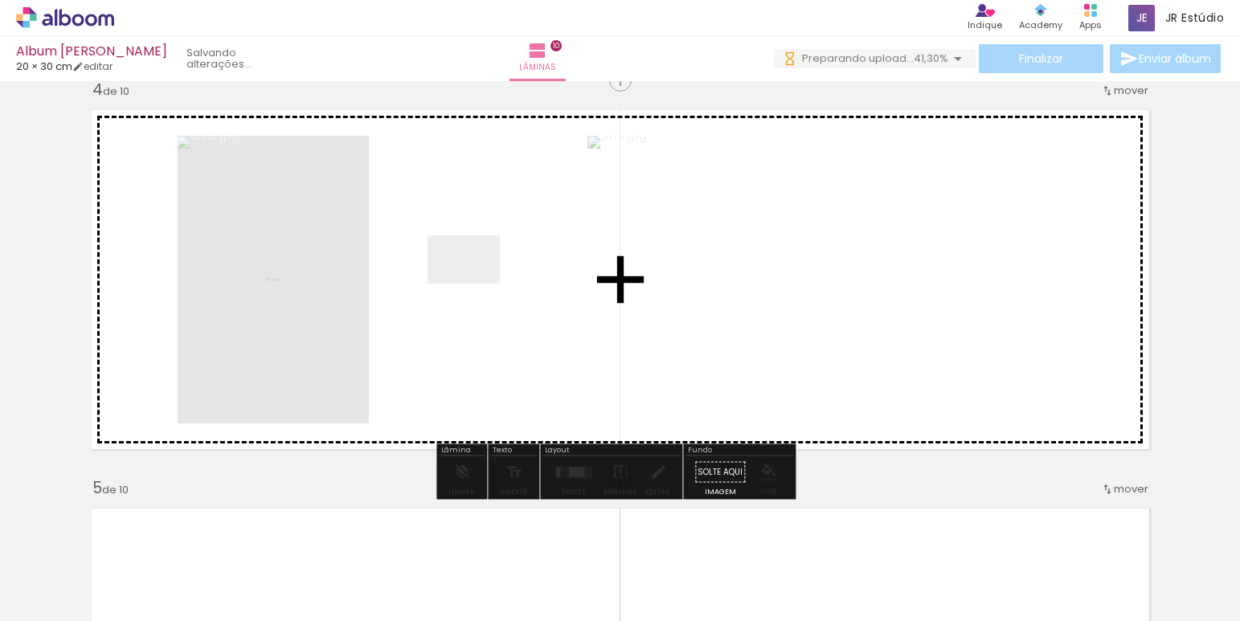
drag, startPoint x: 1085, startPoint y: 571, endPoint x: 1183, endPoint y: 563, distance: 99.2
click at [475, 284] on quentale-workspace at bounding box center [620, 310] width 1240 height 621
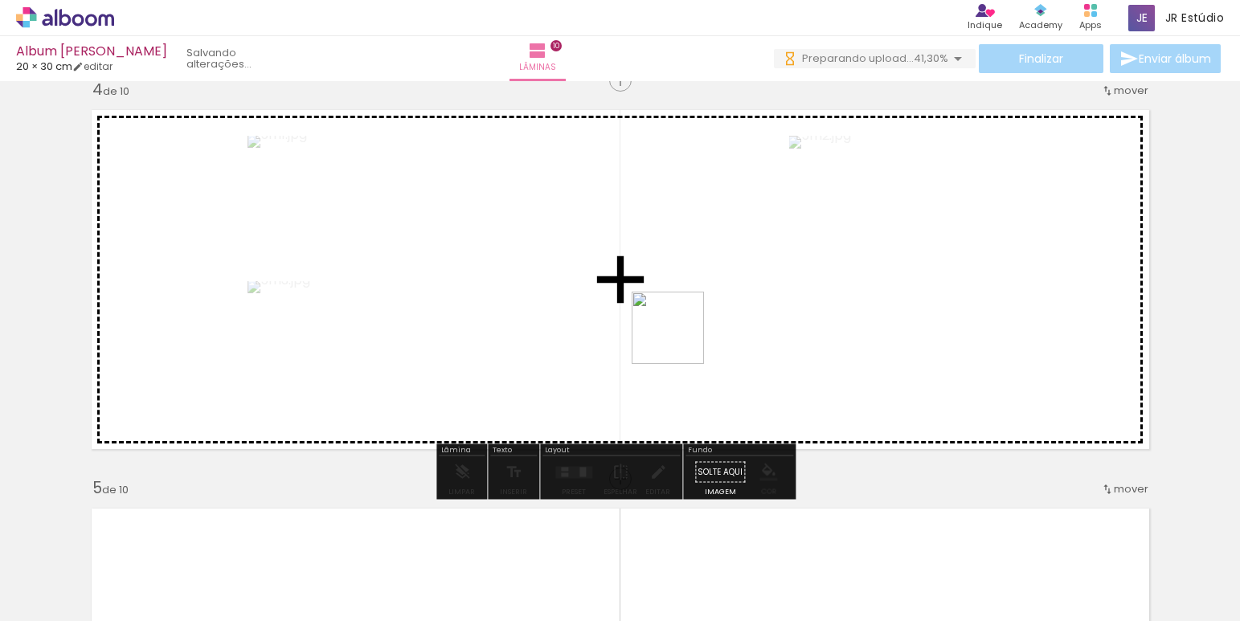
drag, startPoint x: 708, startPoint y: 348, endPoint x: 680, endPoint y: 340, distance: 29.2
click at [680, 340] on quentale-workspace at bounding box center [620, 310] width 1240 height 621
click at [668, 336] on quentale-workspace at bounding box center [620, 310] width 1240 height 621
